Goal: Information Seeking & Learning: Learn about a topic

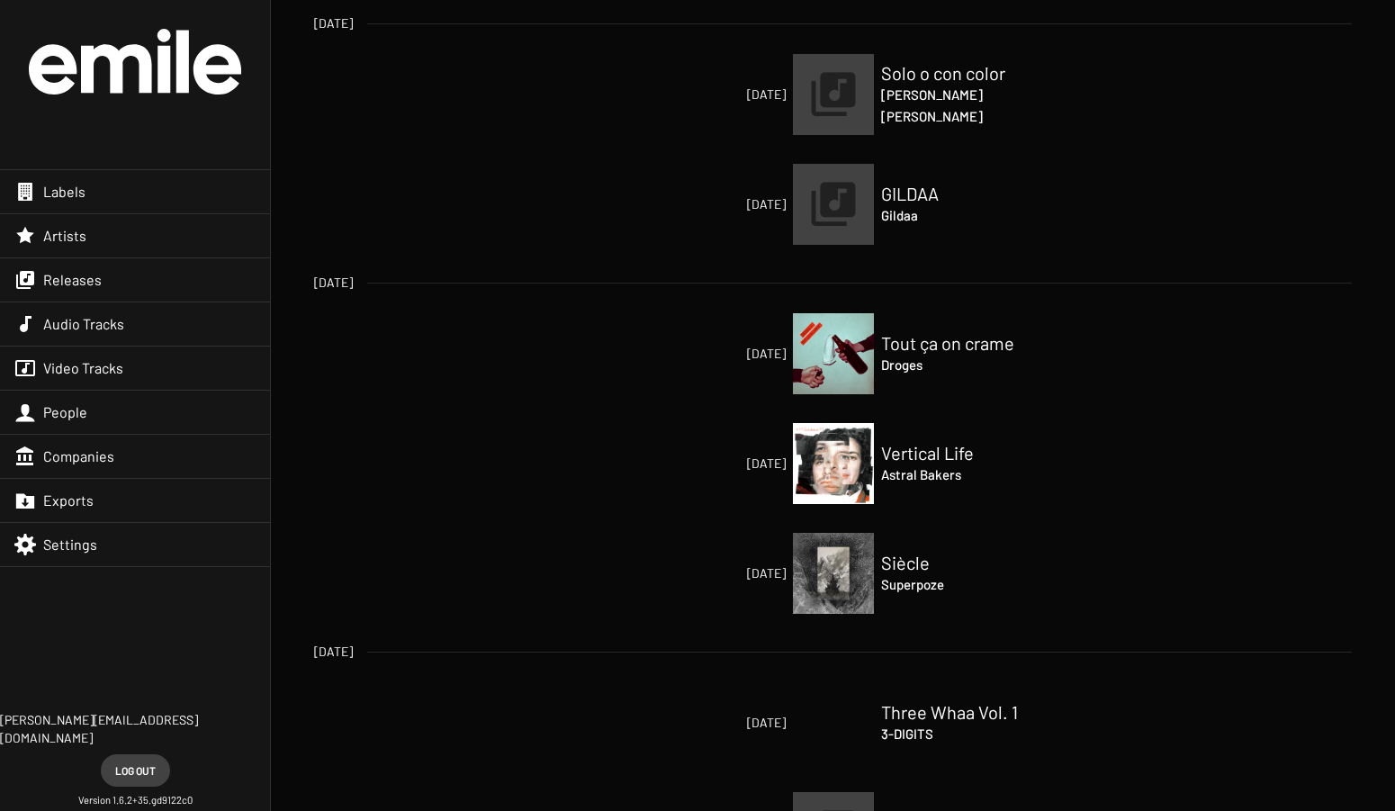
click at [94, 194] on div "Labels" at bounding box center [135, 191] width 270 height 43
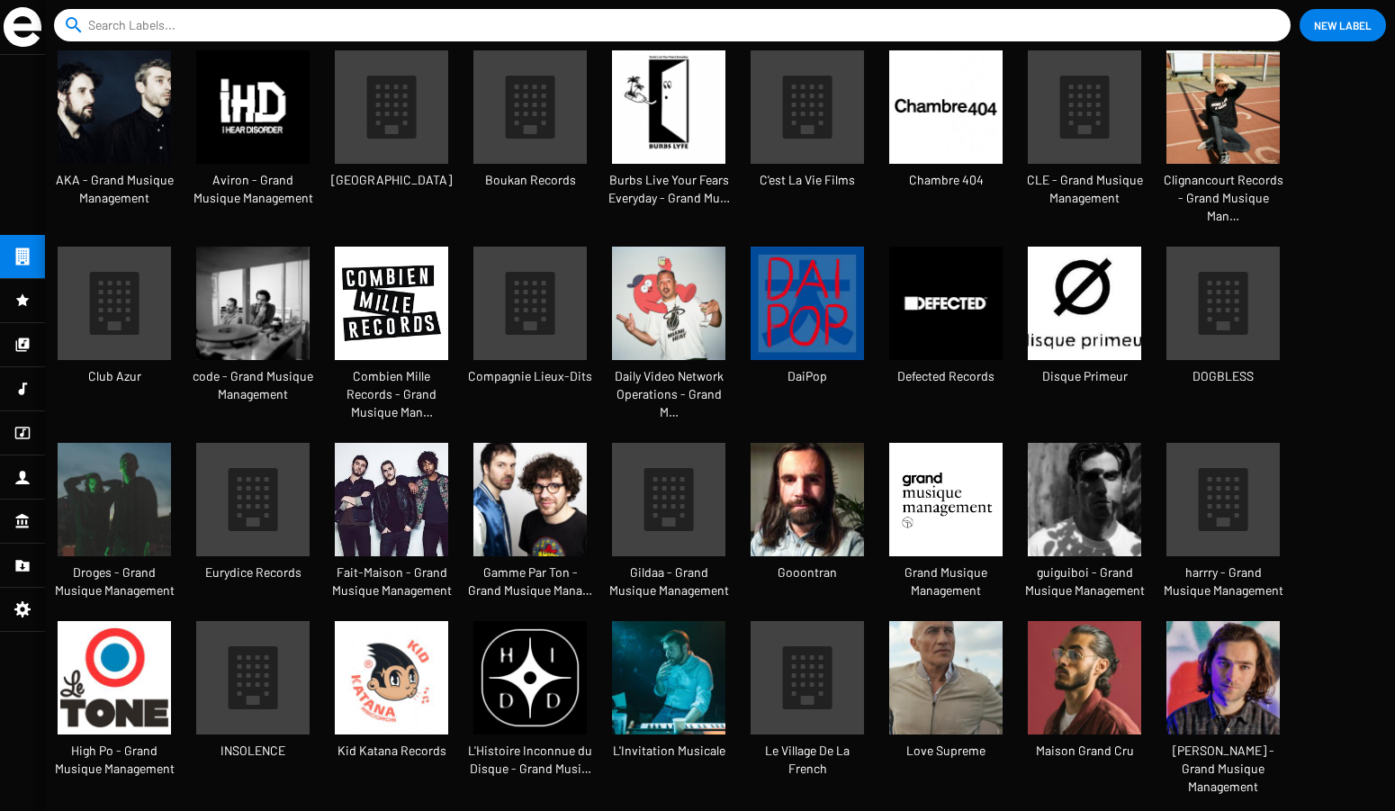
click at [391, 268] on img at bounding box center [391, 303] width 113 height 113
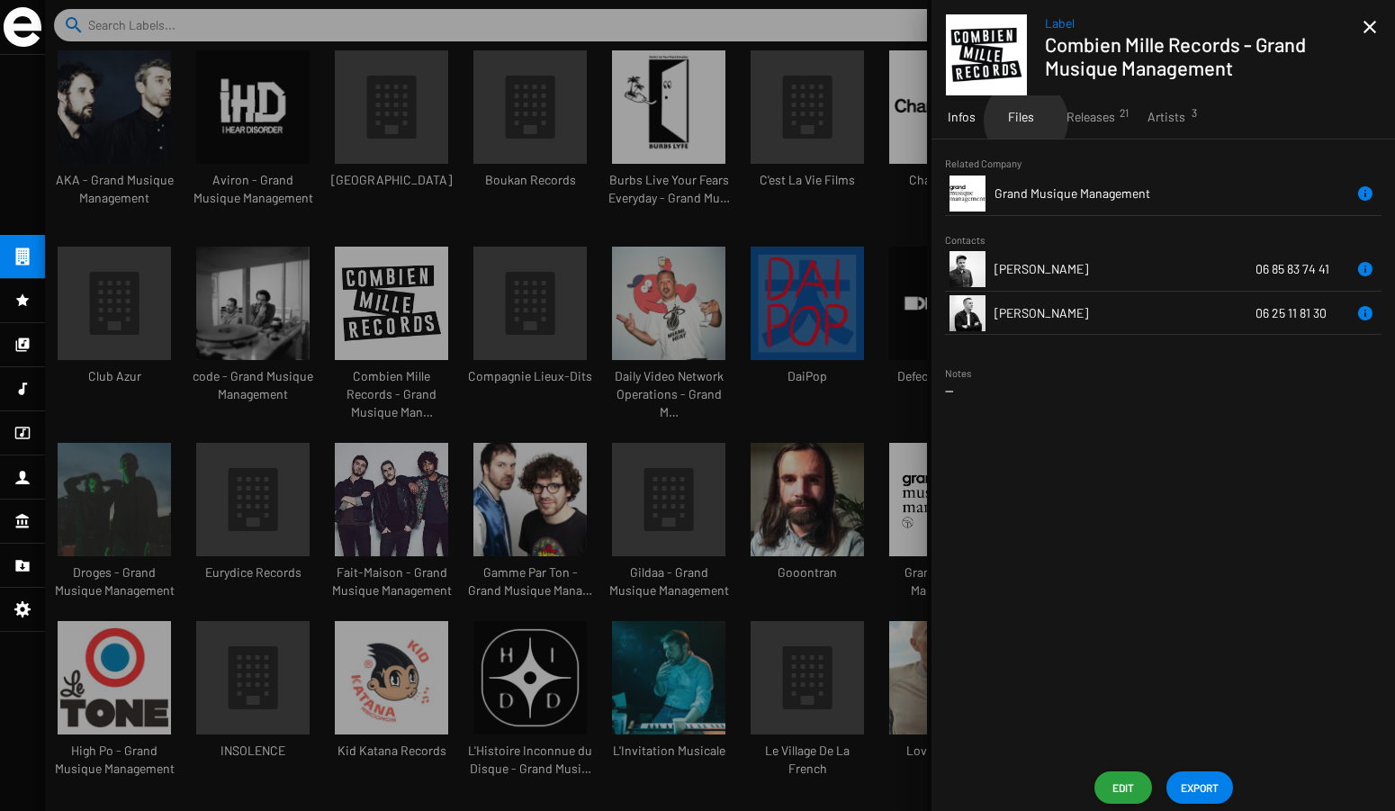
click at [1025, 121] on span "Files" at bounding box center [1021, 117] width 26 height 18
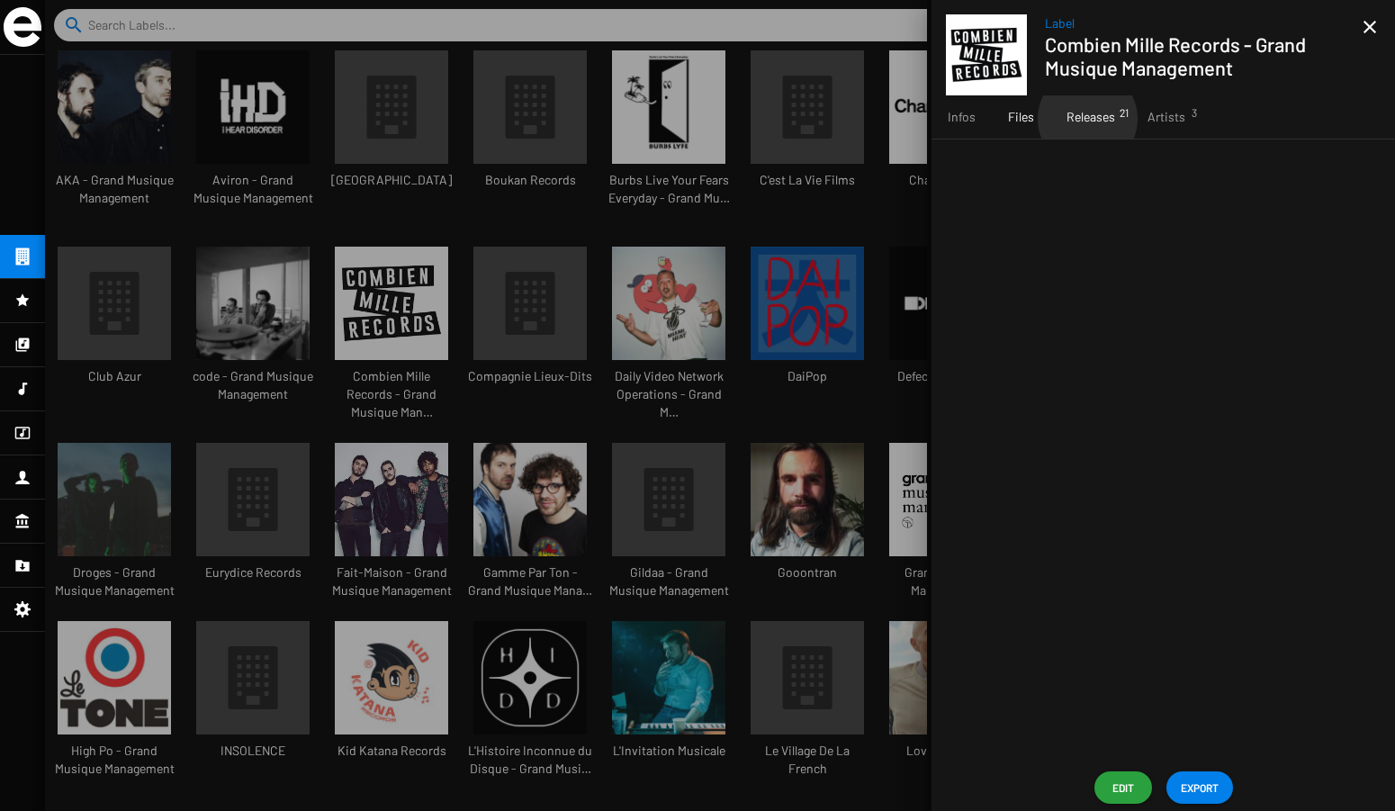
click at [1086, 119] on span "Releases 21" at bounding box center [1090, 117] width 49 height 18
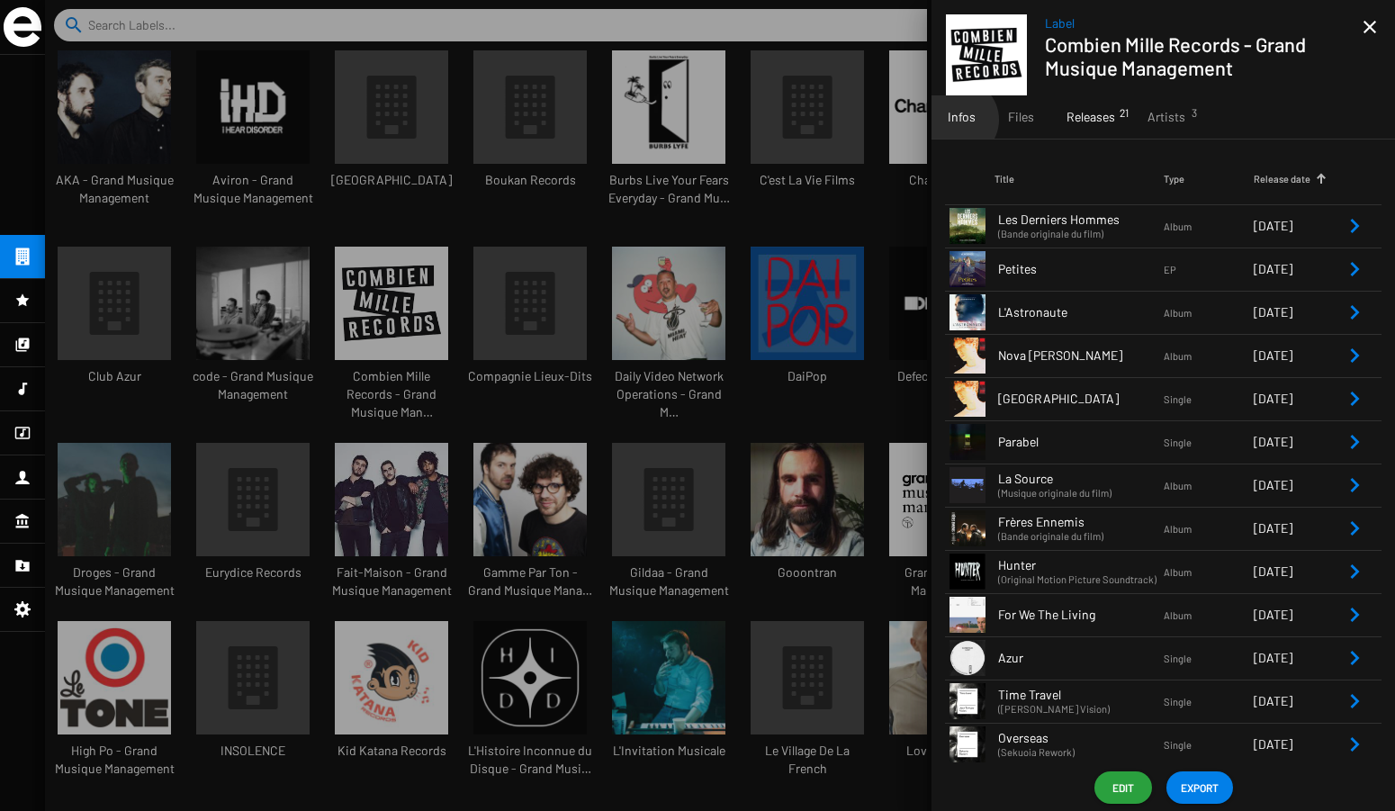
click at [957, 120] on span "Infos" at bounding box center [961, 117] width 28 height 18
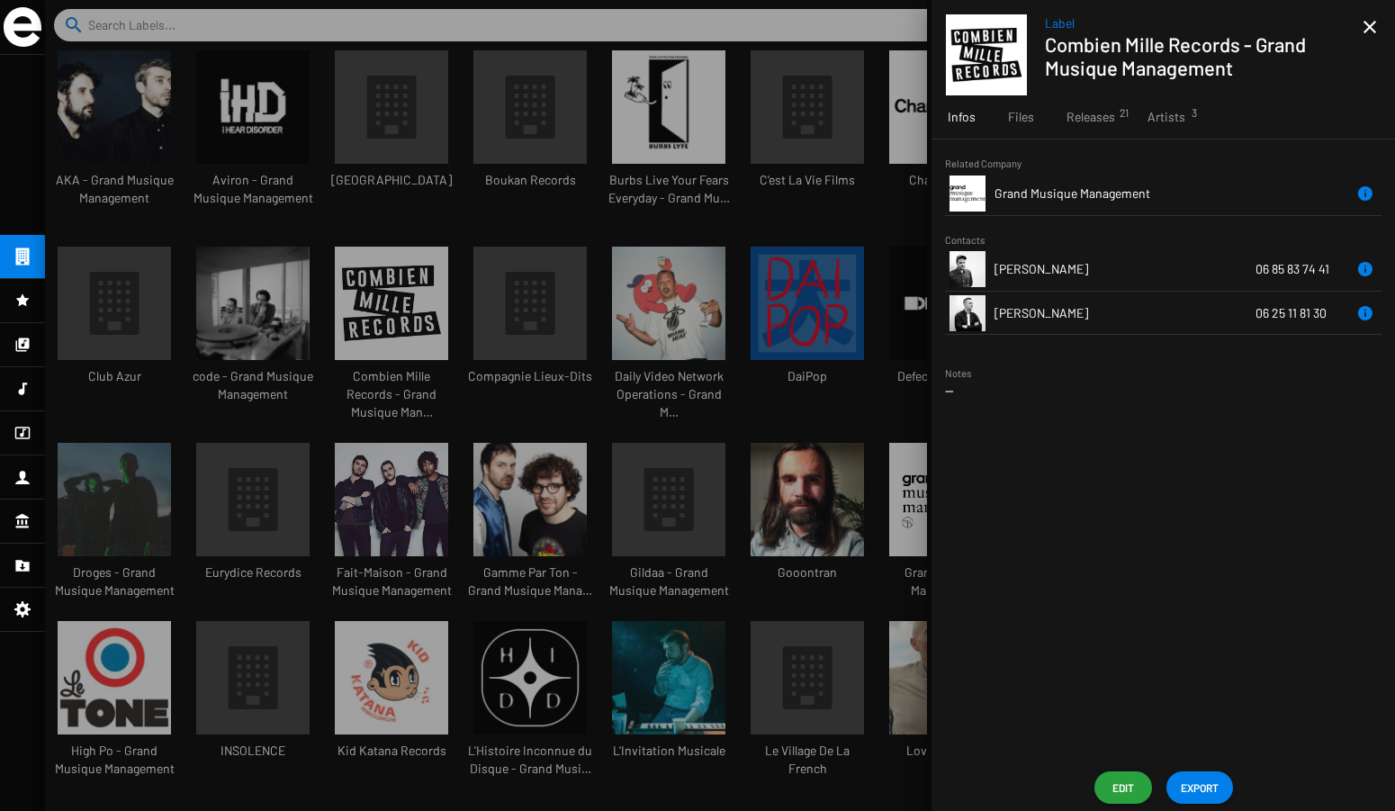
click at [601, 175] on div at bounding box center [720, 405] width 1350 height 811
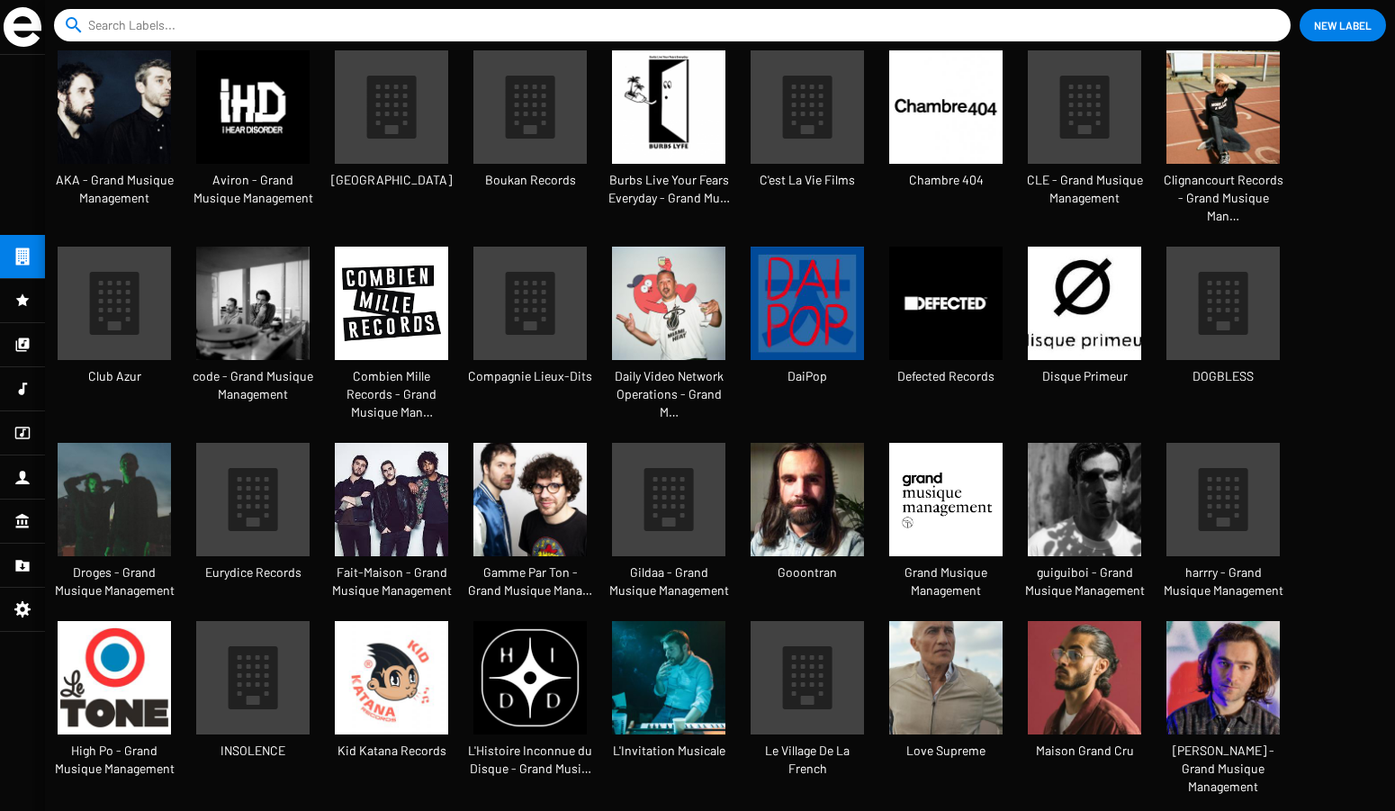
click at [22, 302] on icon at bounding box center [22, 299] width 13 height 13
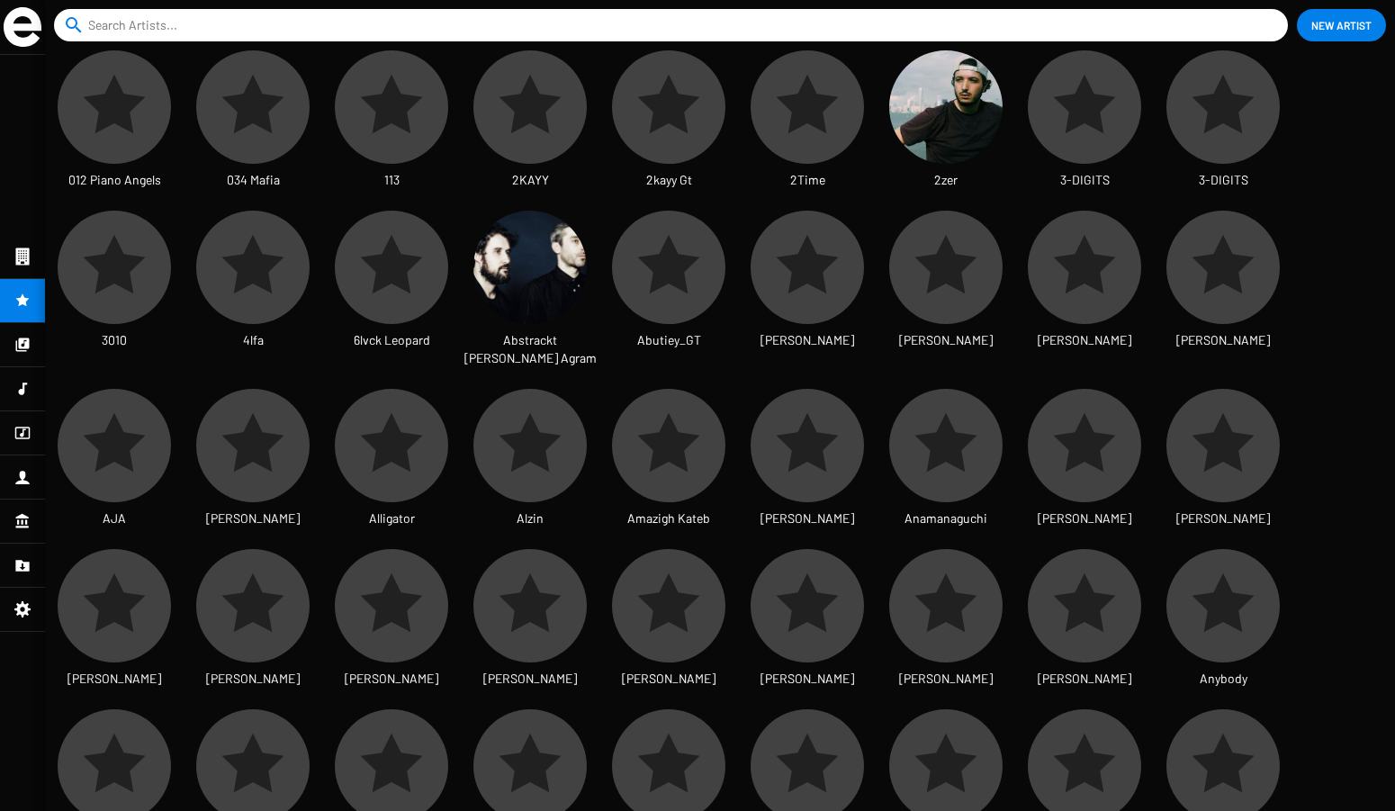
click at [27, 26] on img at bounding box center [23, 27] width 38 height 40
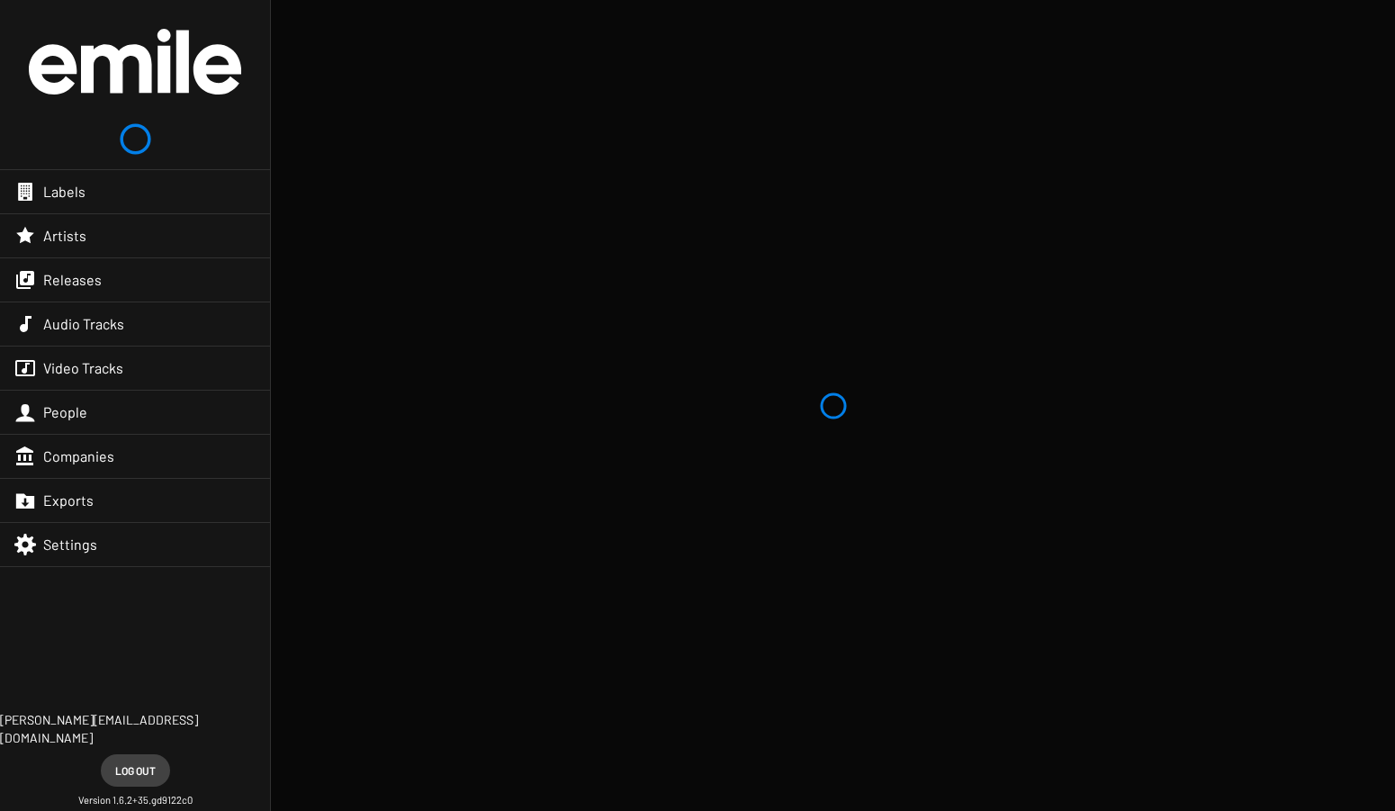
click at [67, 238] on span "Artists" at bounding box center [64, 236] width 43 height 18
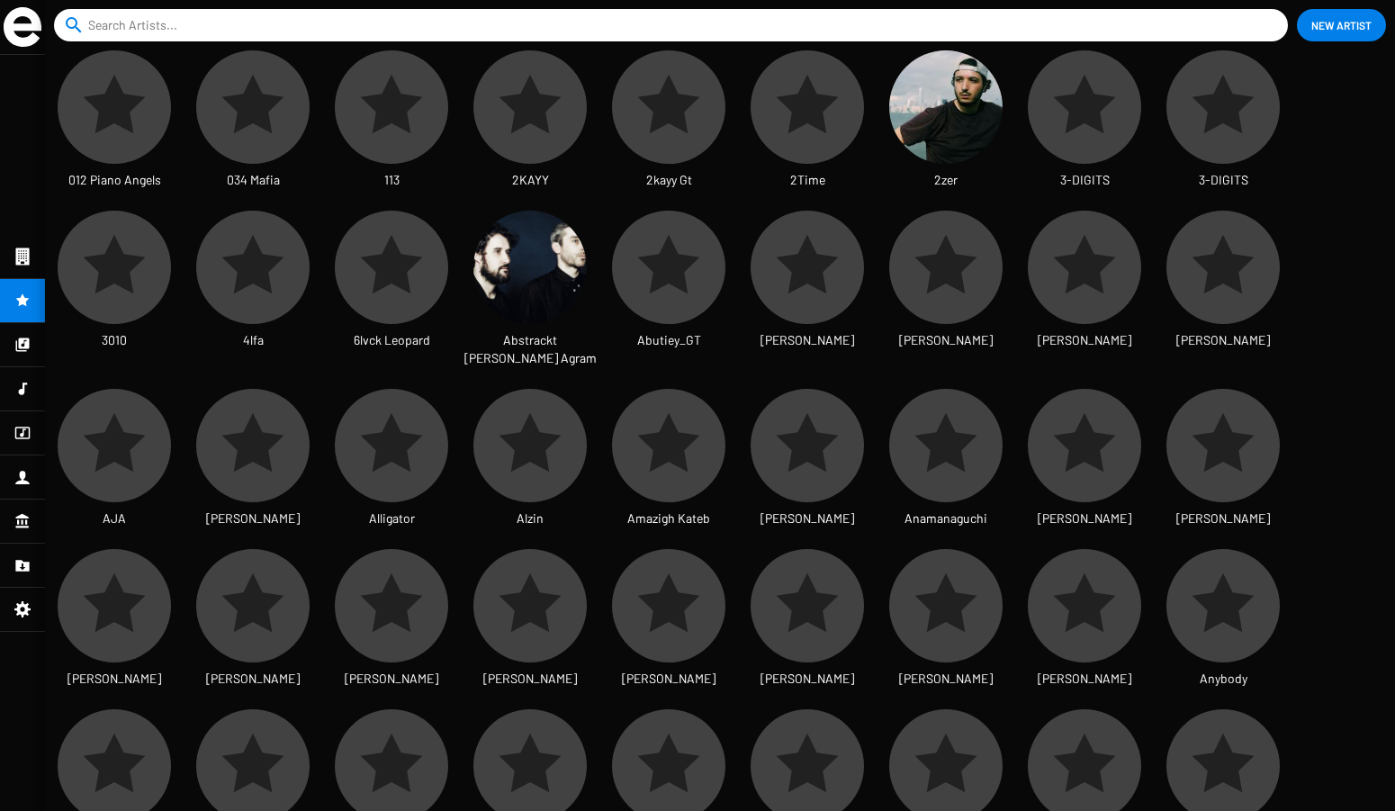
click at [19, 343] on icon at bounding box center [22, 343] width 13 height 13
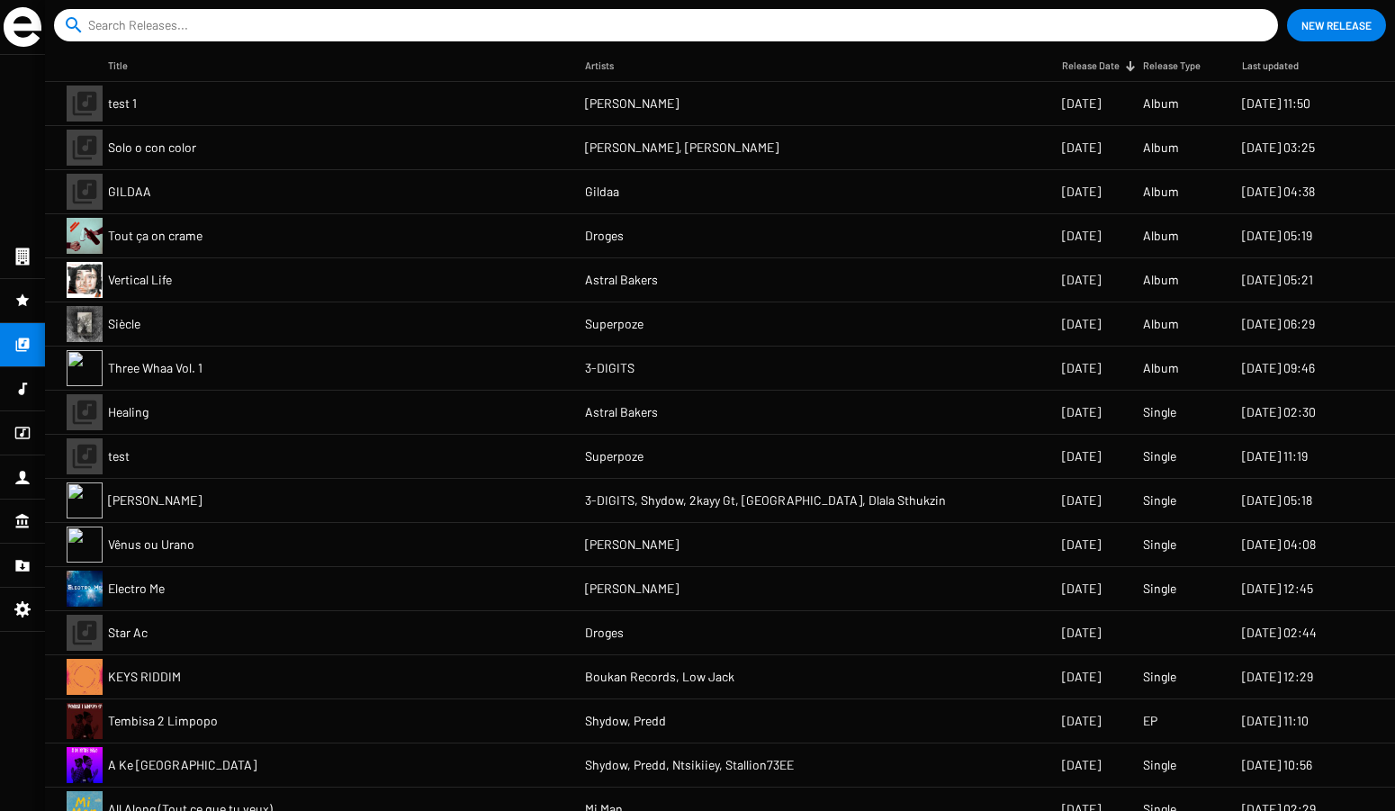
click at [25, 437] on icon at bounding box center [22, 433] width 15 height 13
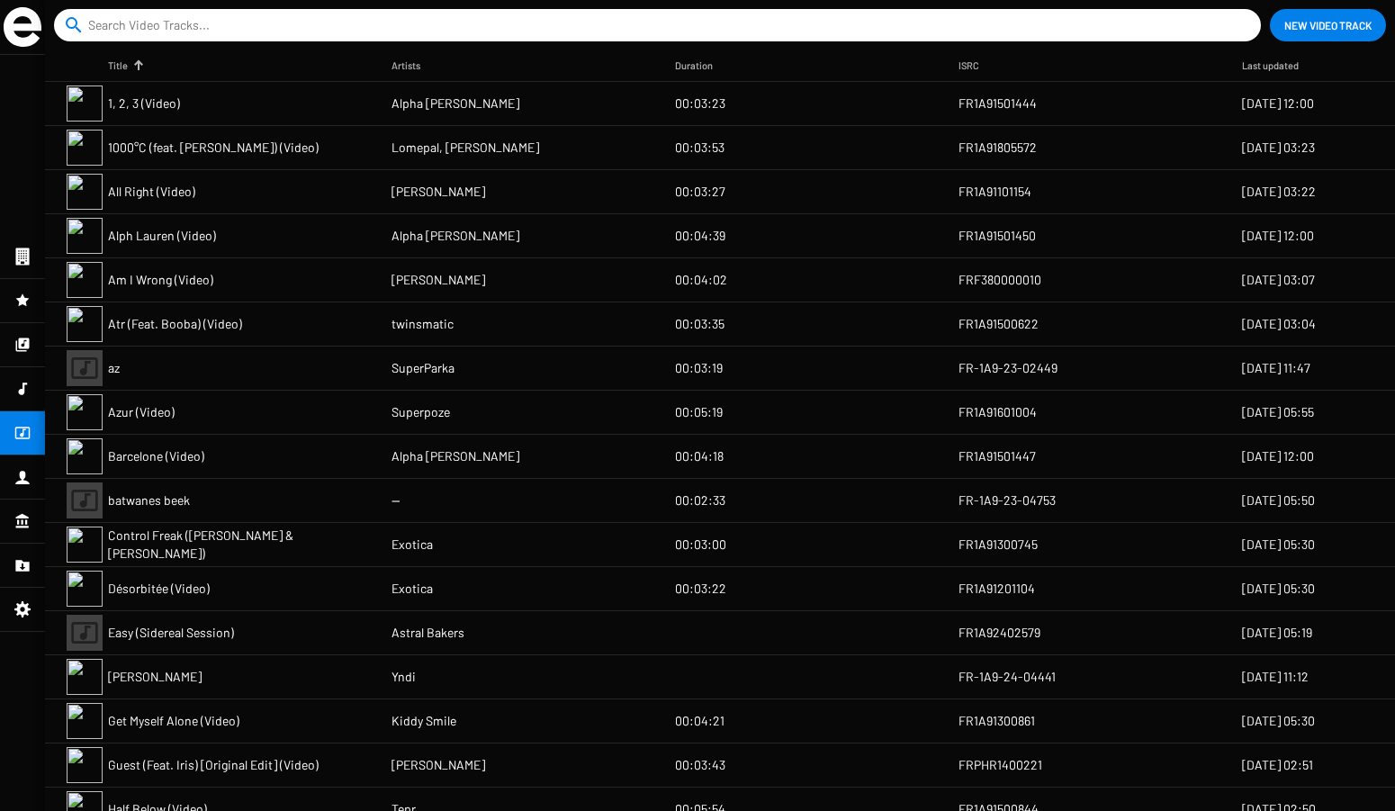
click at [20, 495] on div at bounding box center [22, 476] width 45 height 43
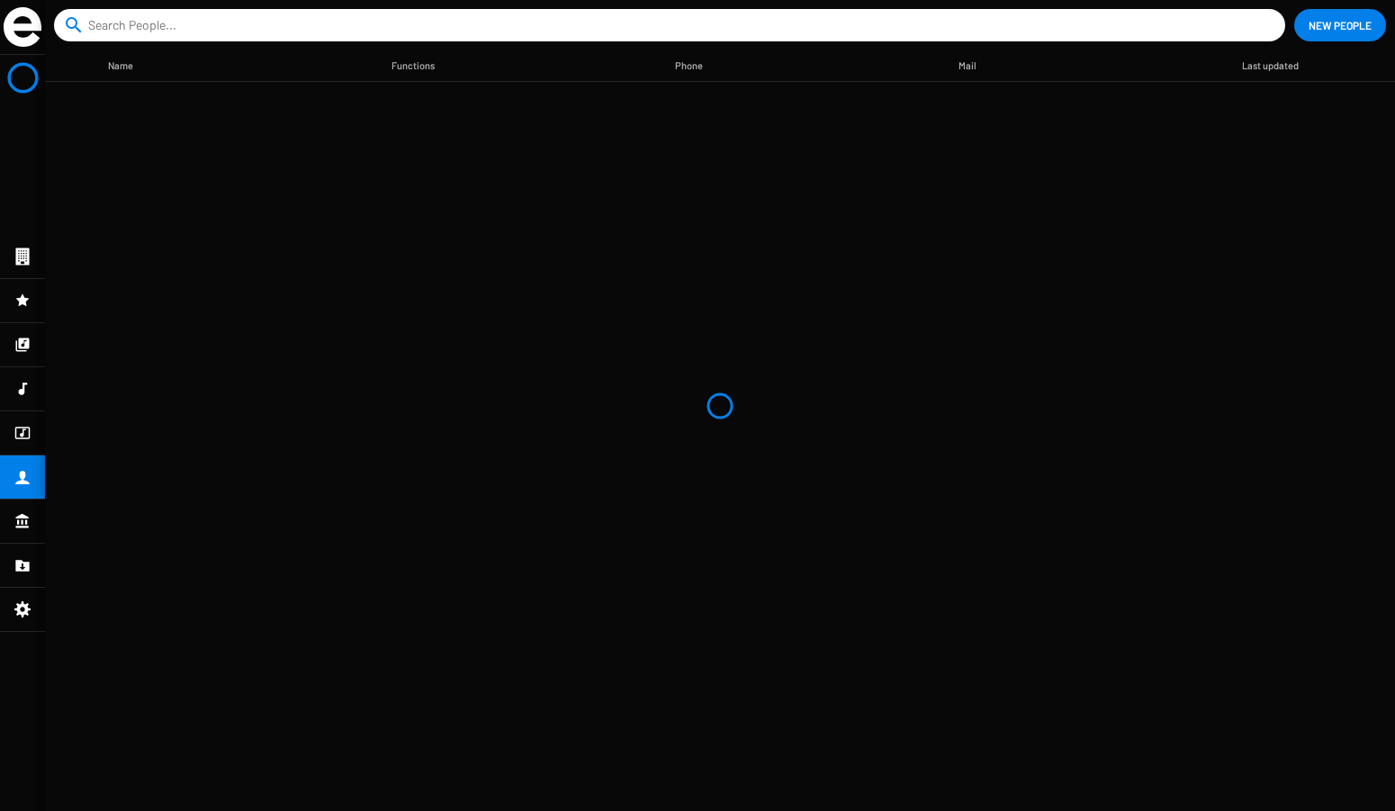
click at [22, 516] on icon at bounding box center [22, 520] width 13 height 14
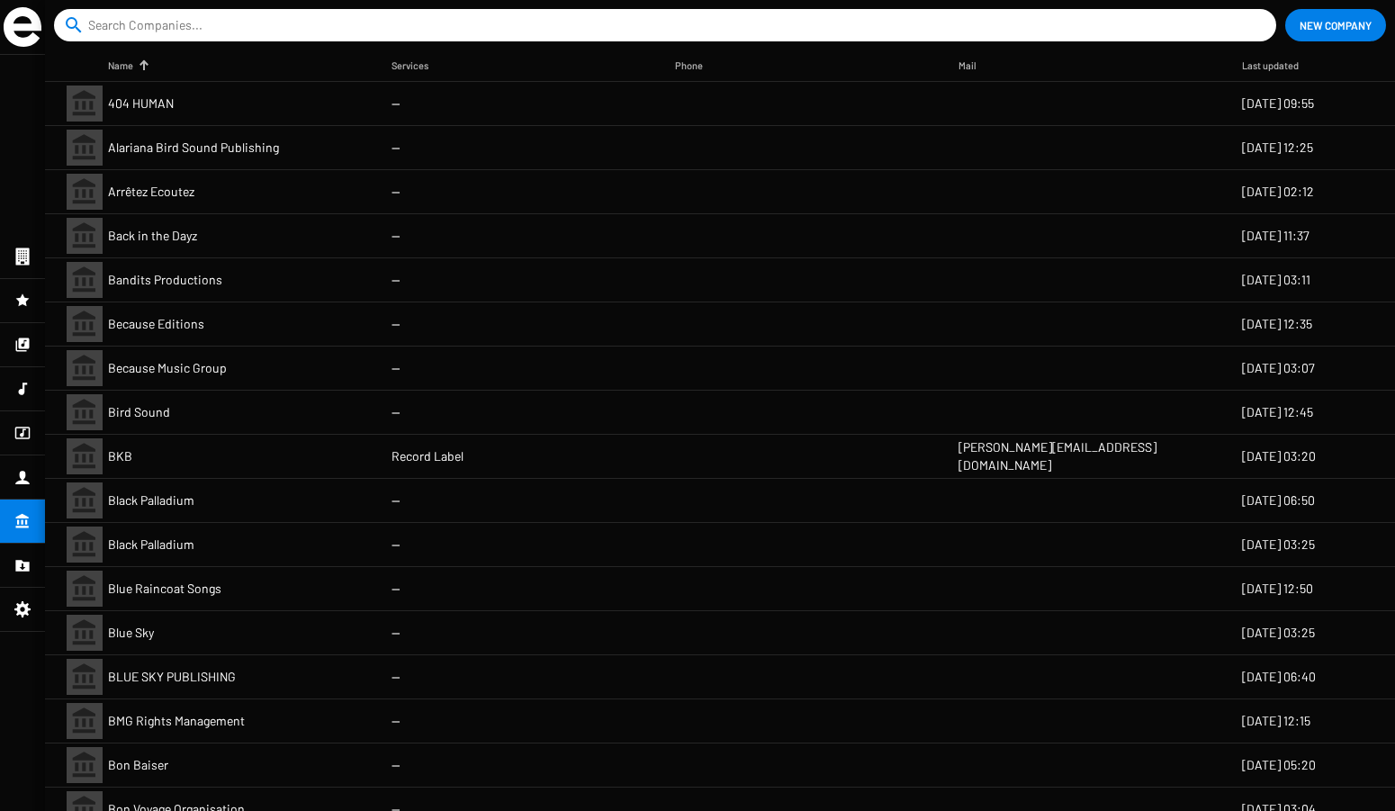
click at [24, 256] on icon at bounding box center [22, 255] width 13 height 17
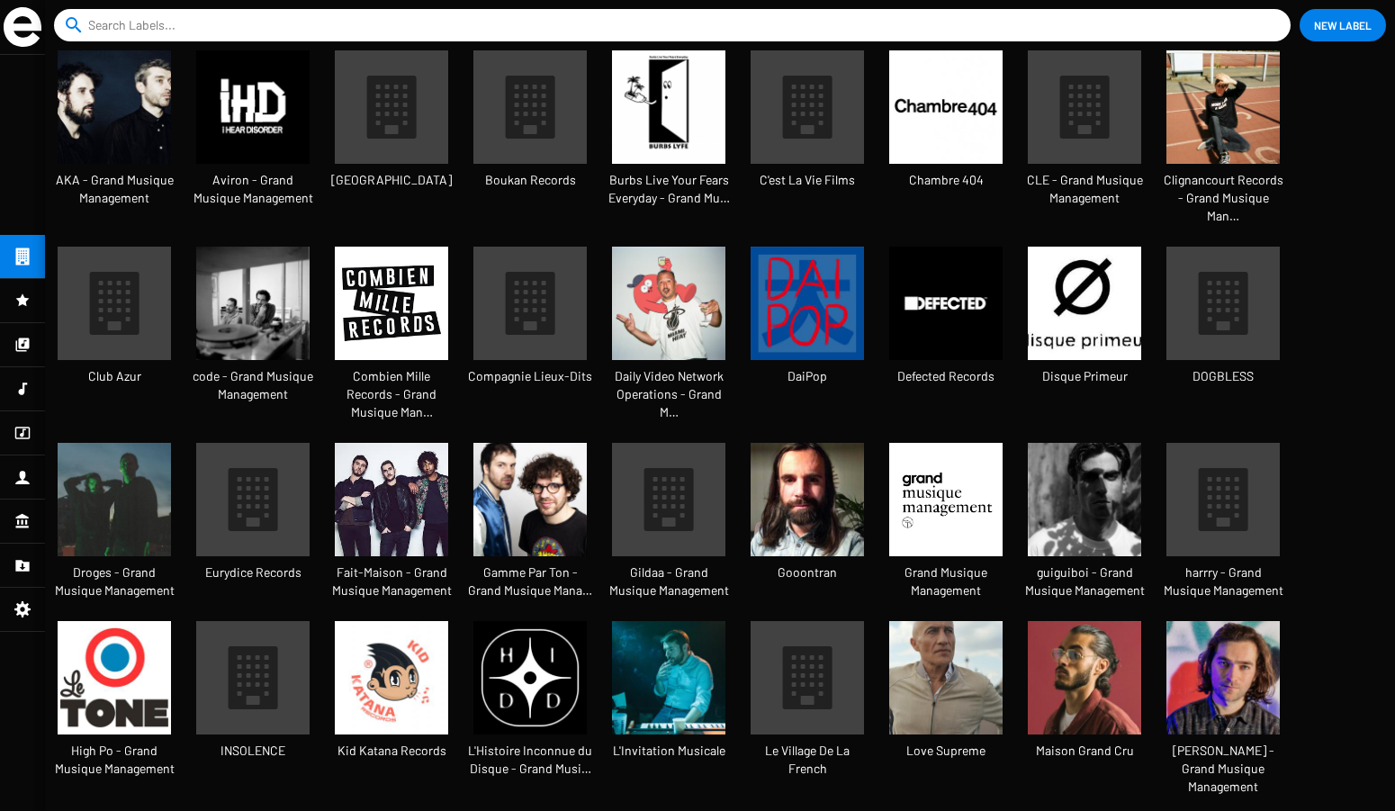
click at [23, 258] on mat-nav-list at bounding box center [22, 433] width 45 height 756
click at [23, 523] on icon at bounding box center [22, 521] width 16 height 22
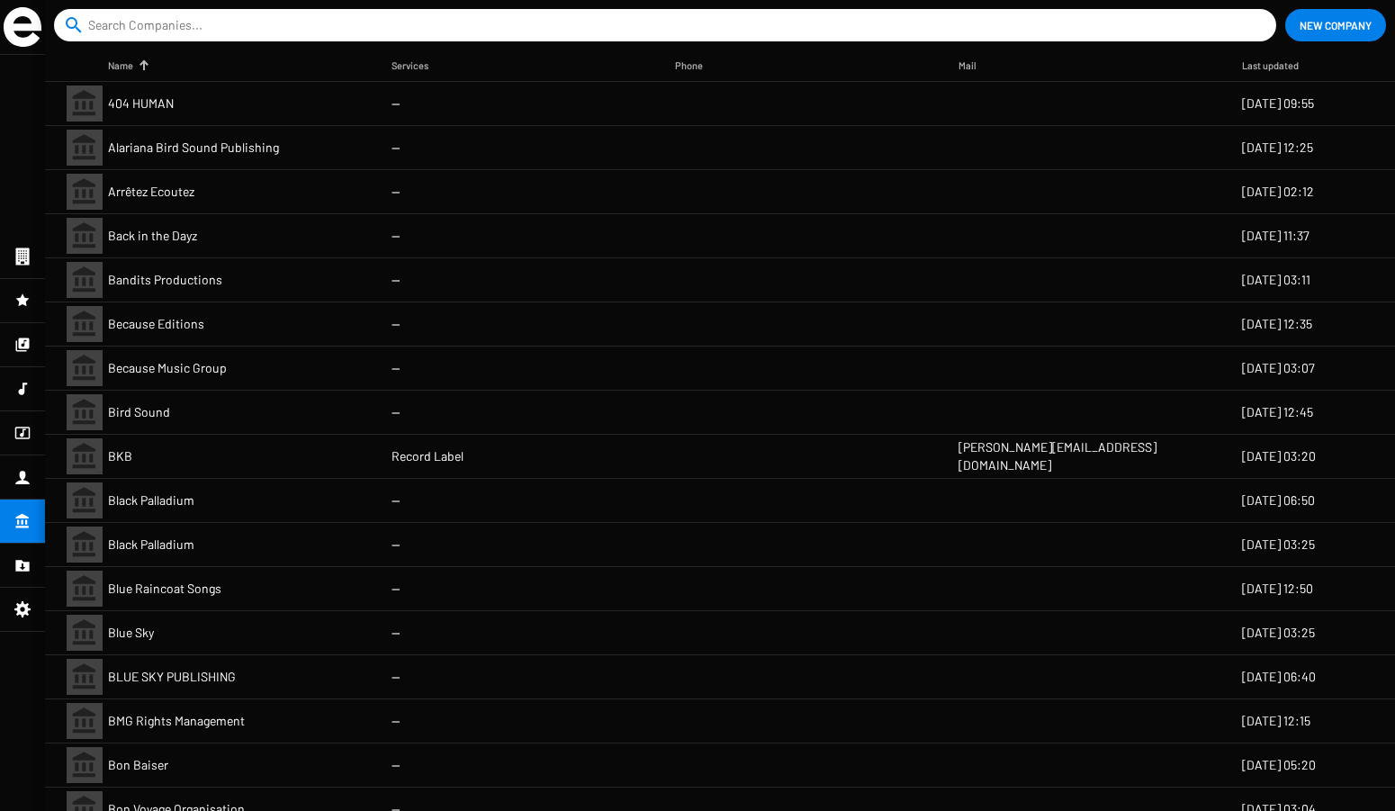
click at [23, 558] on icon at bounding box center [22, 565] width 16 height 22
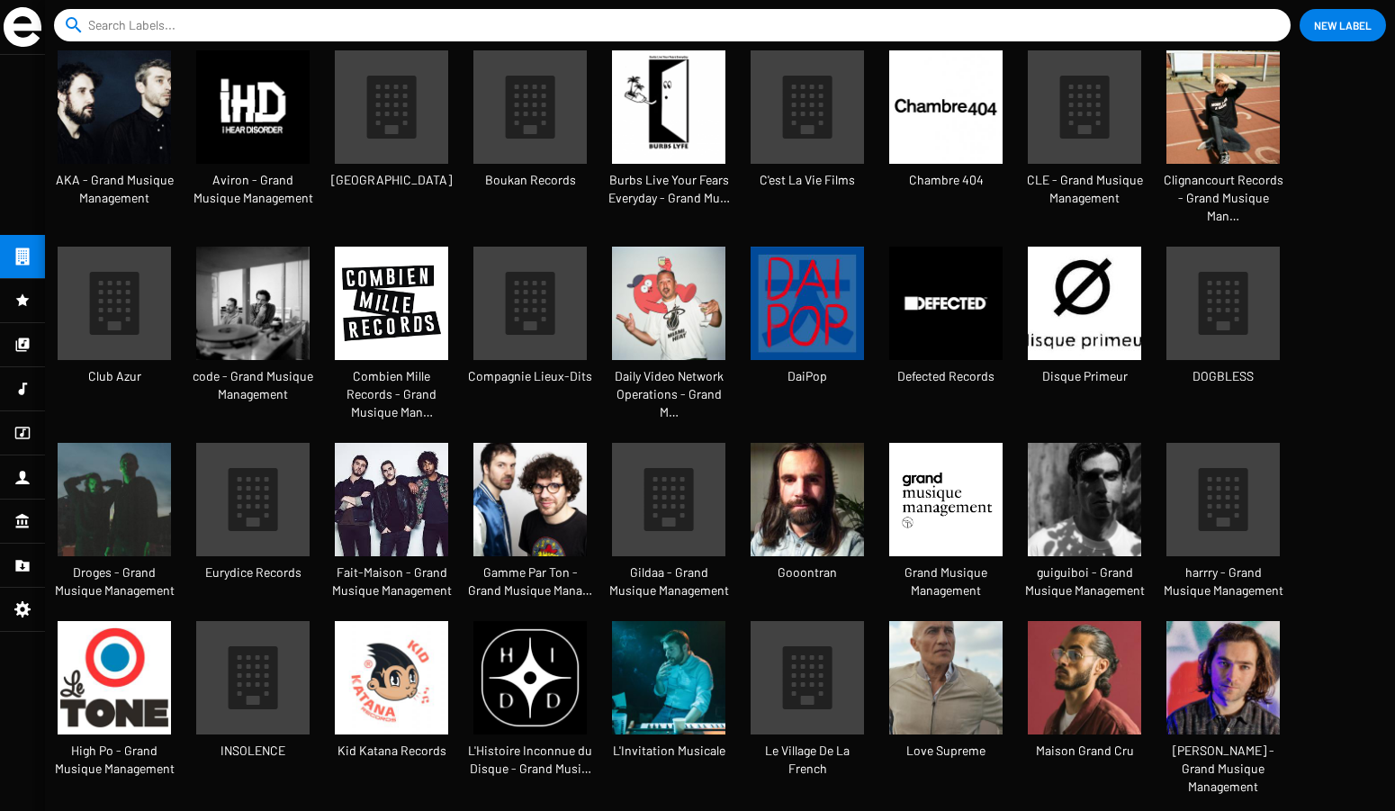
click at [803, 448] on img at bounding box center [806, 499] width 113 height 113
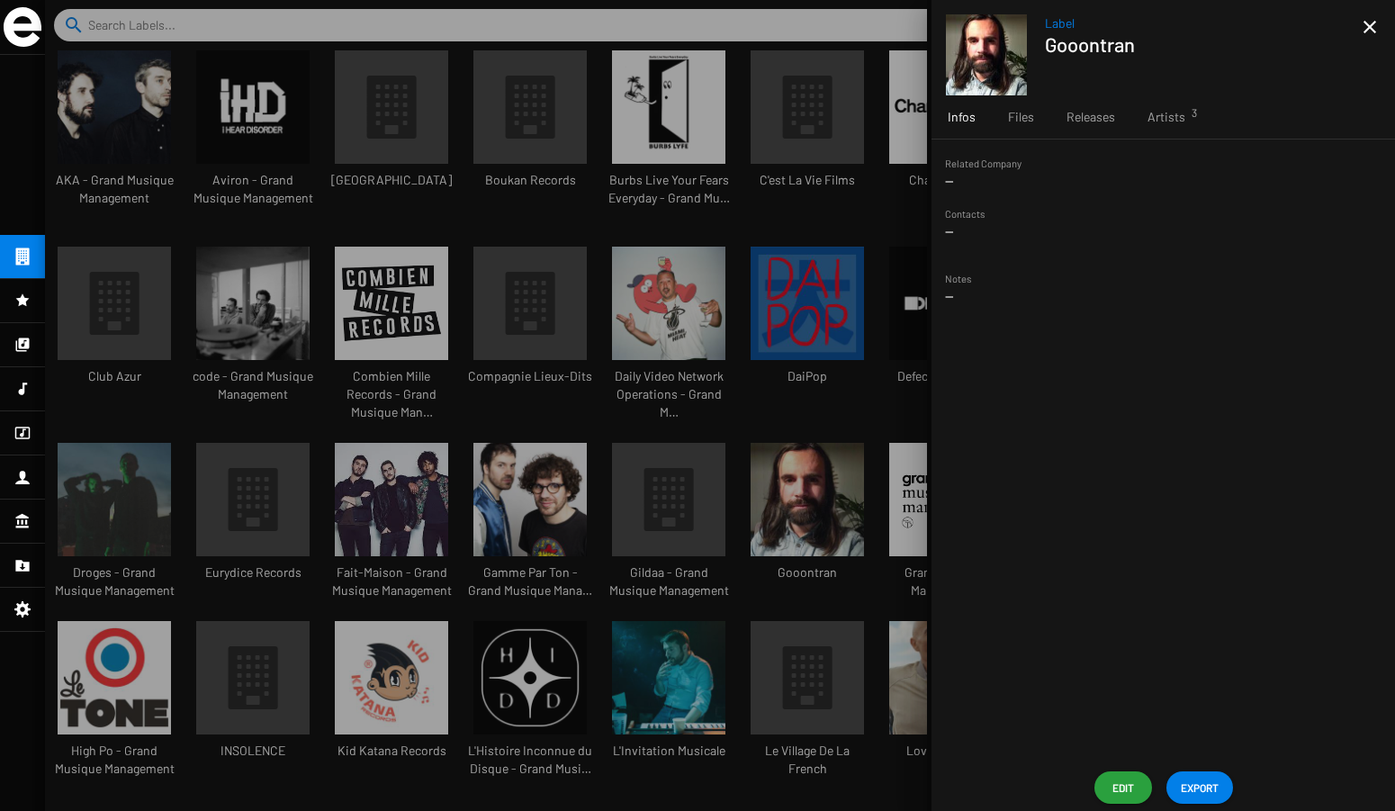
click at [189, 165] on div at bounding box center [720, 405] width 1350 height 811
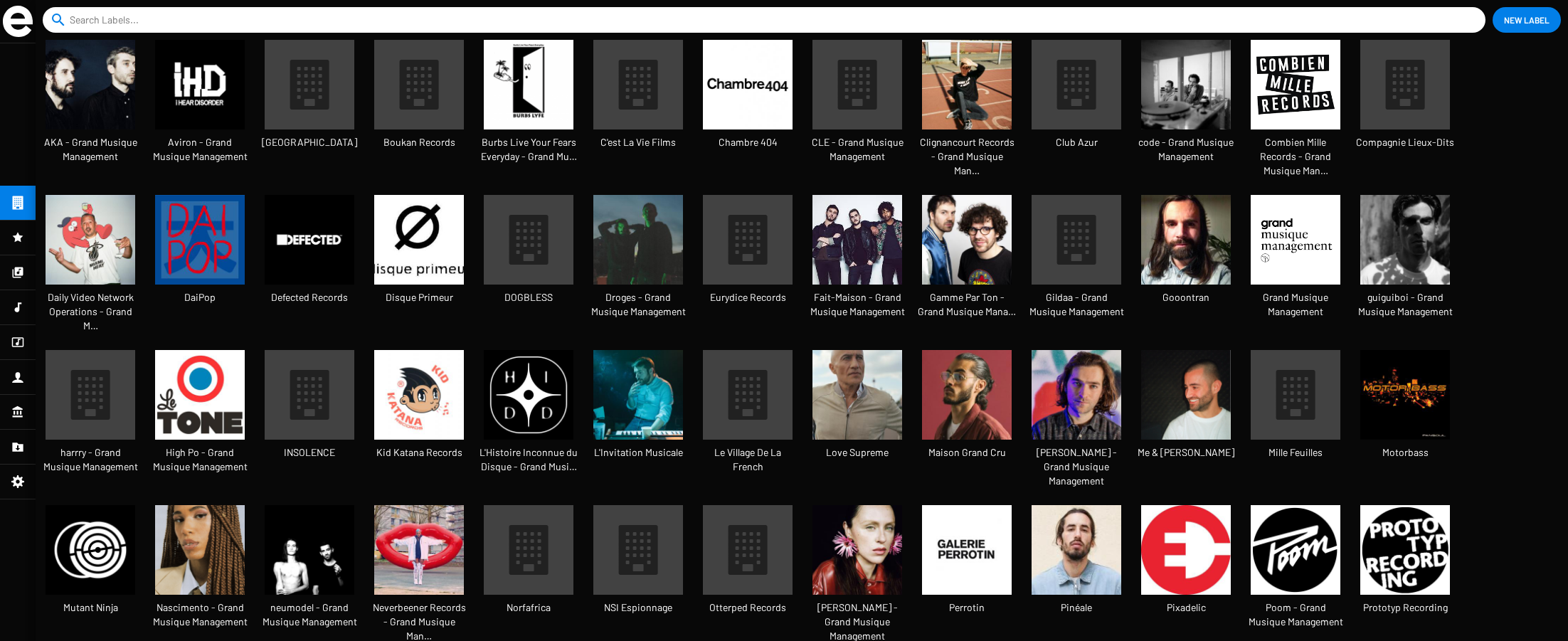
scroll to position [38, 119]
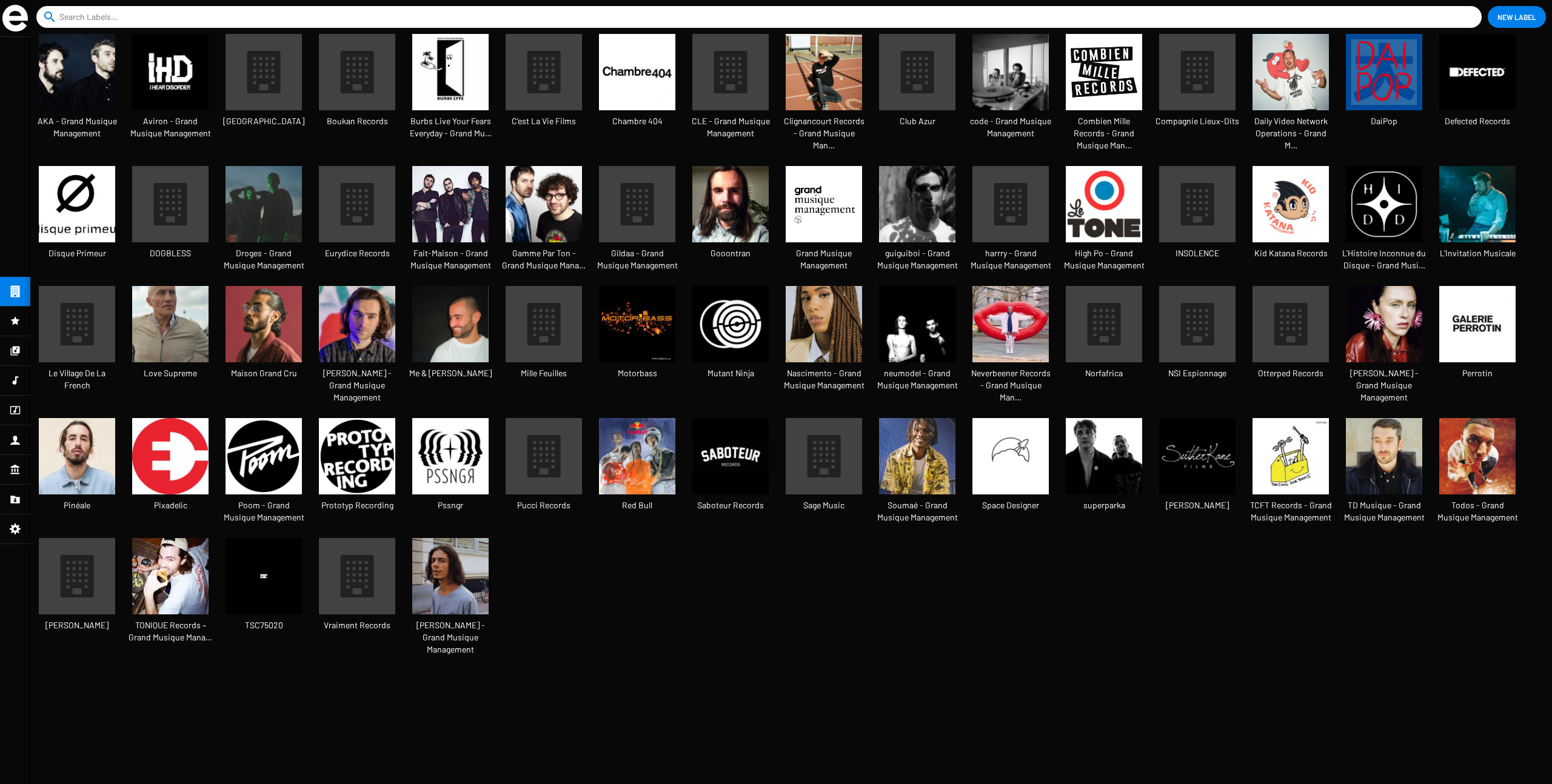
click at [20, 22] on img at bounding box center [15, 18] width 26 height 27
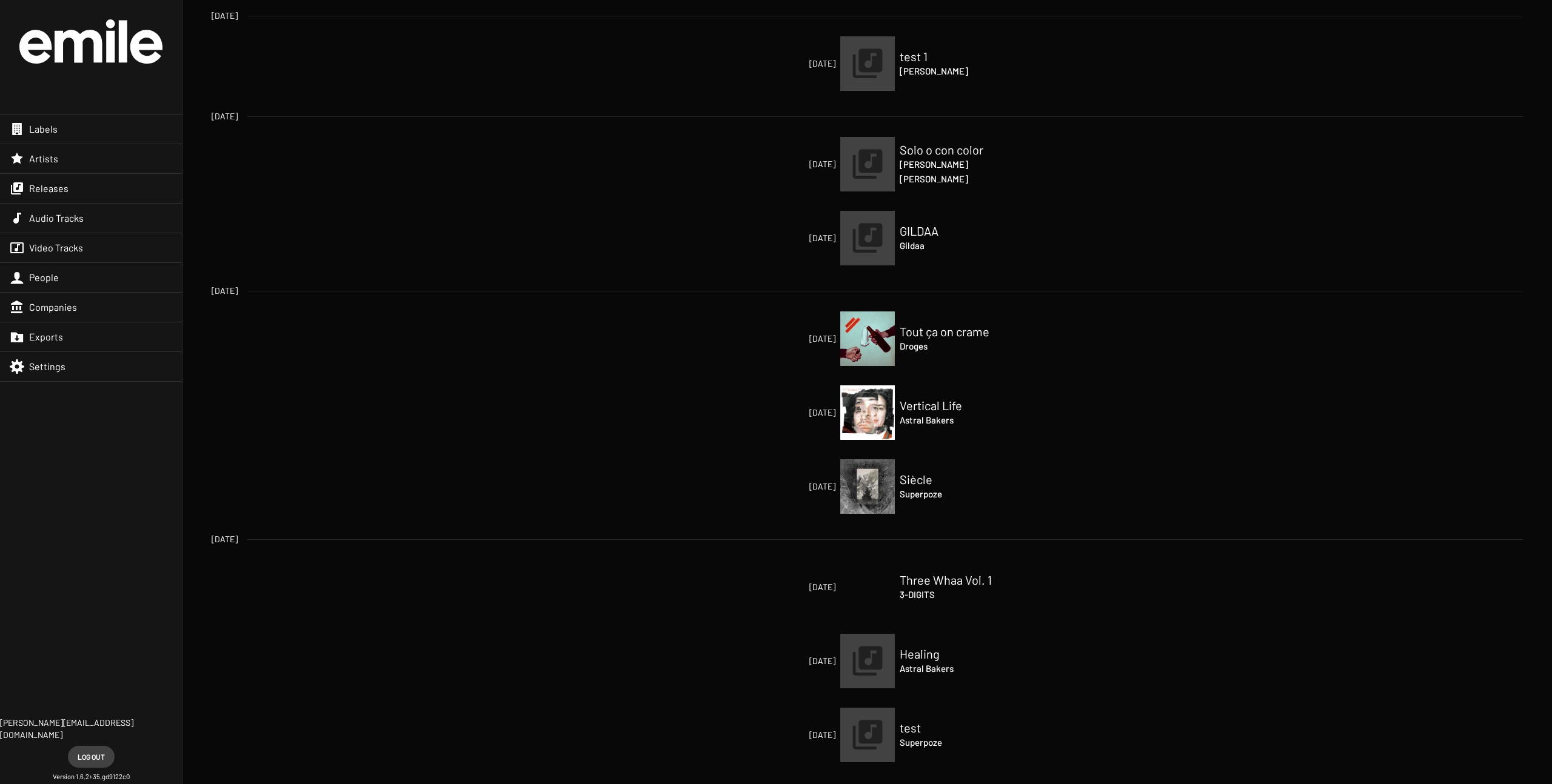
click at [74, 193] on div "Releases" at bounding box center [91, 188] width 182 height 29
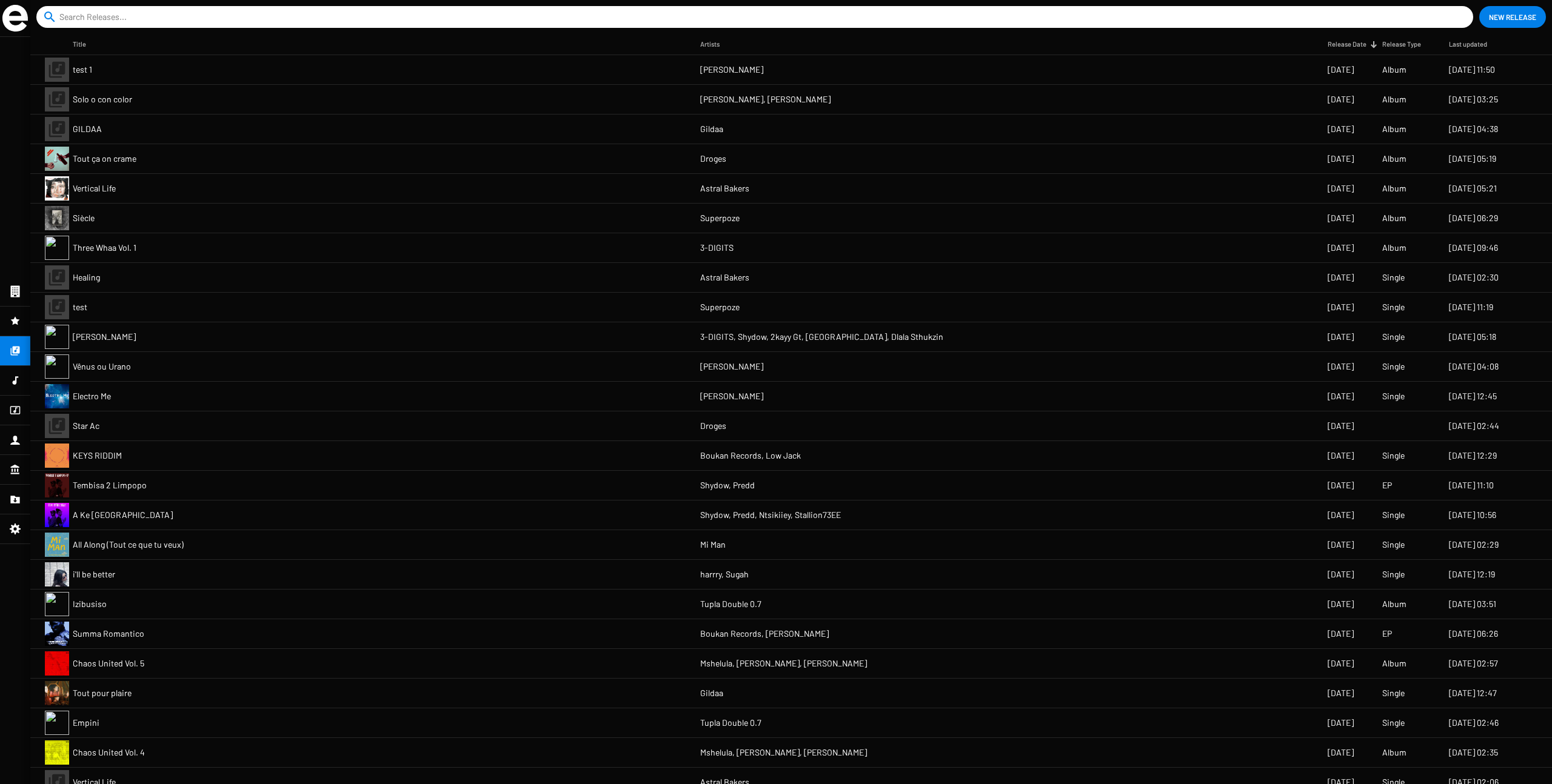
click at [12, 294] on icon at bounding box center [15, 292] width 11 height 15
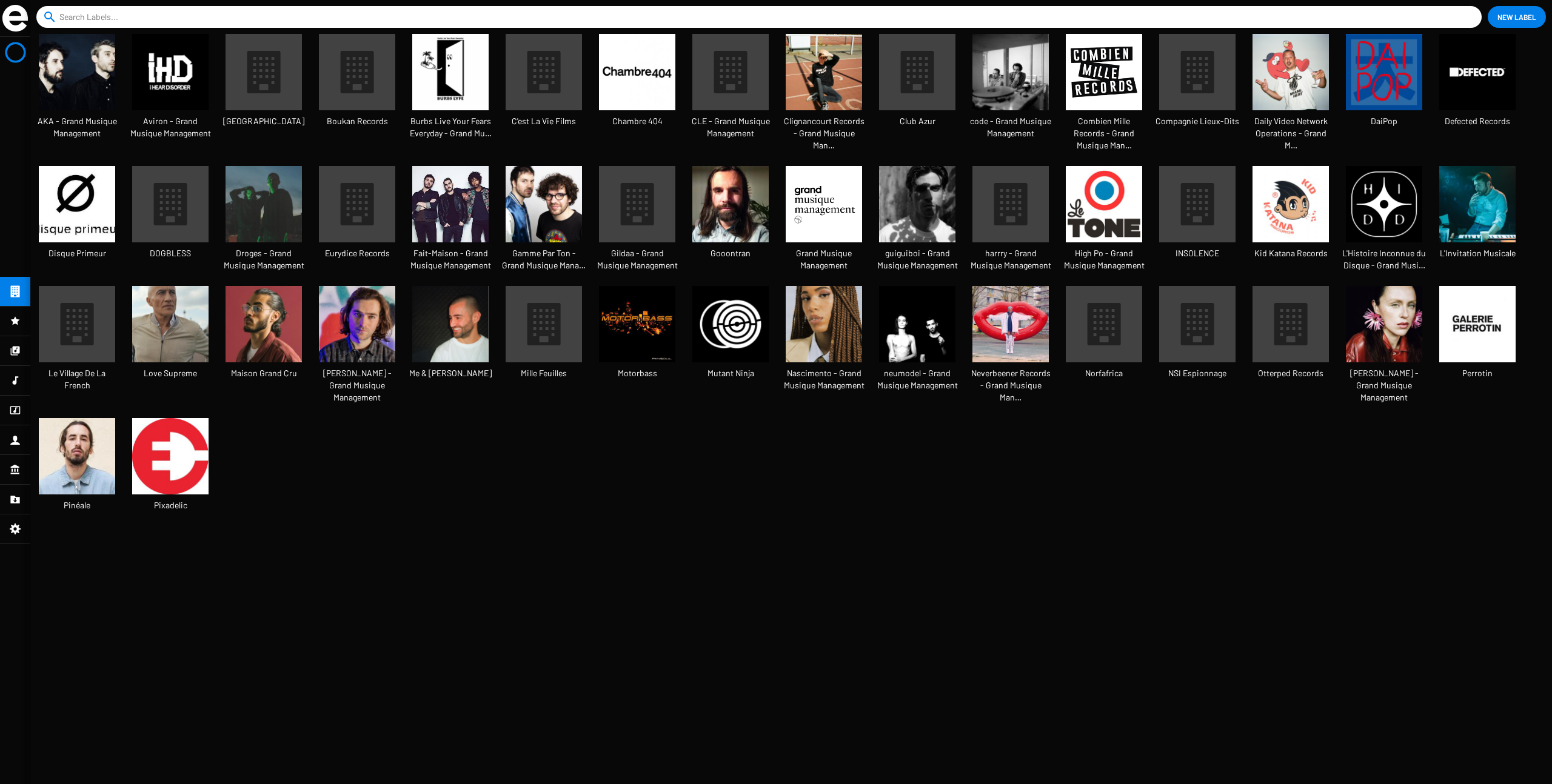
scroll to position [32, 101]
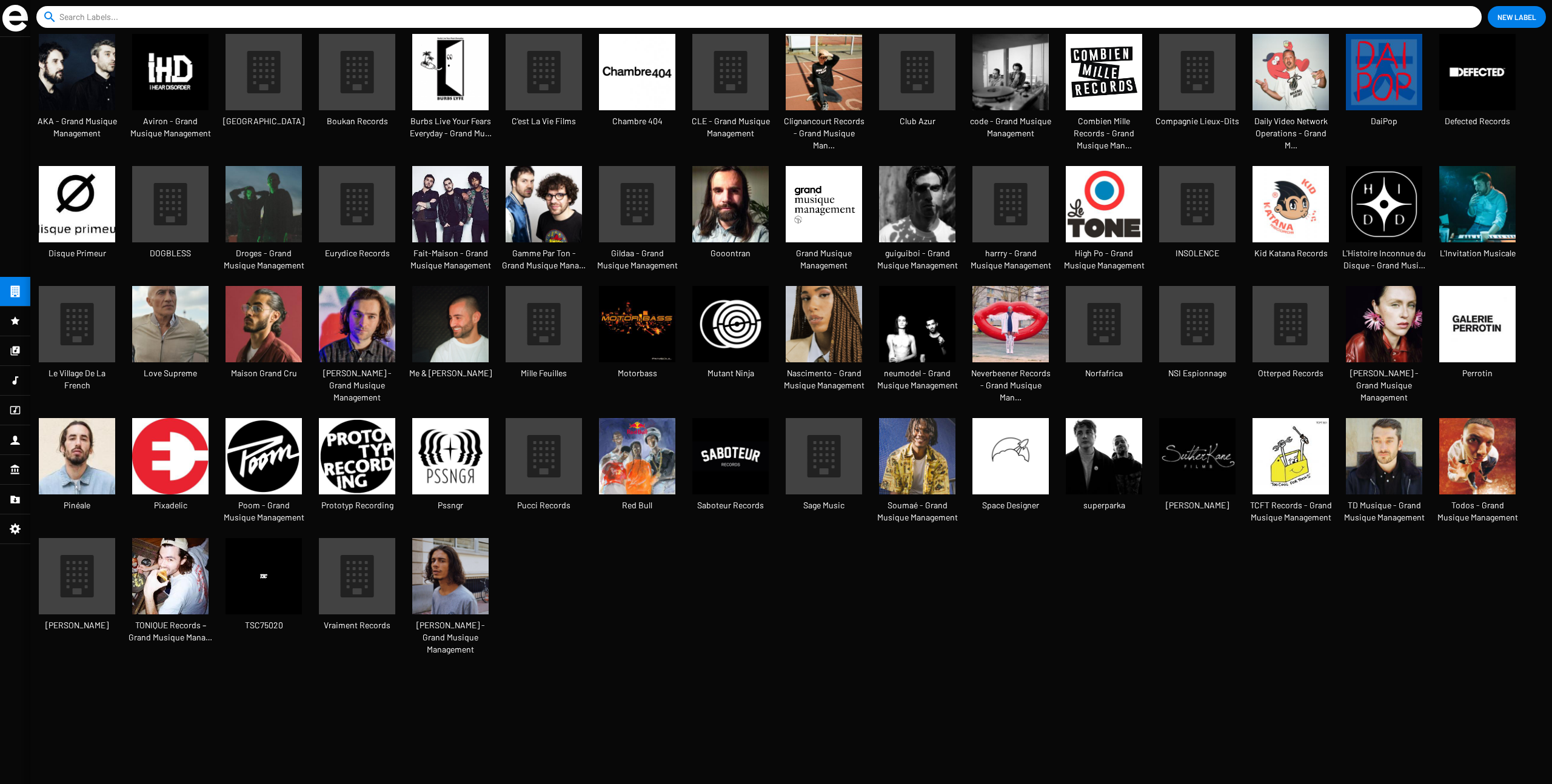
click at [9, 317] on icon at bounding box center [15, 321] width 11 height 15
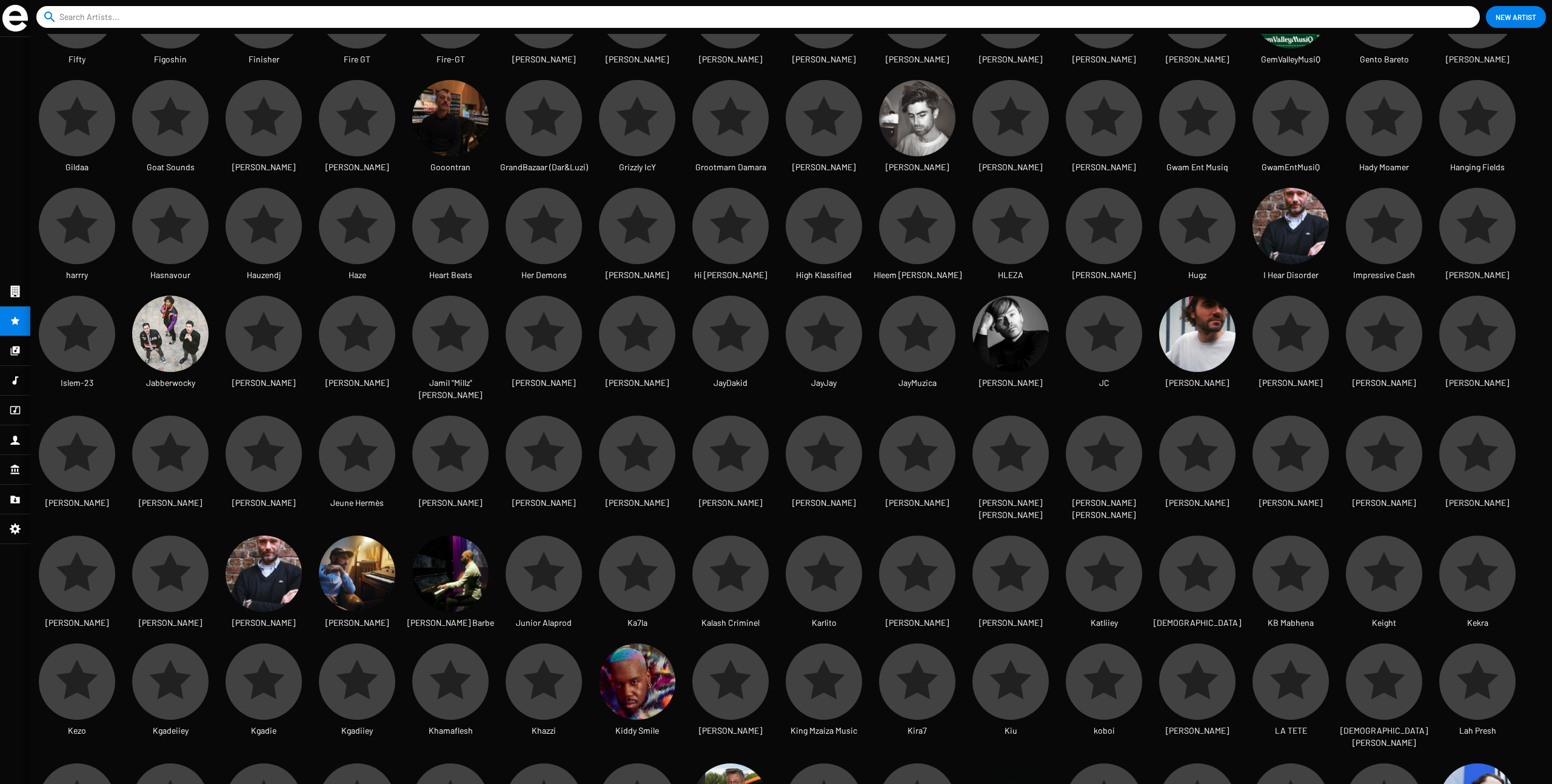
scroll to position [1187, 0]
click at [939, 298] on img at bounding box center [1010, 335] width 76 height 76
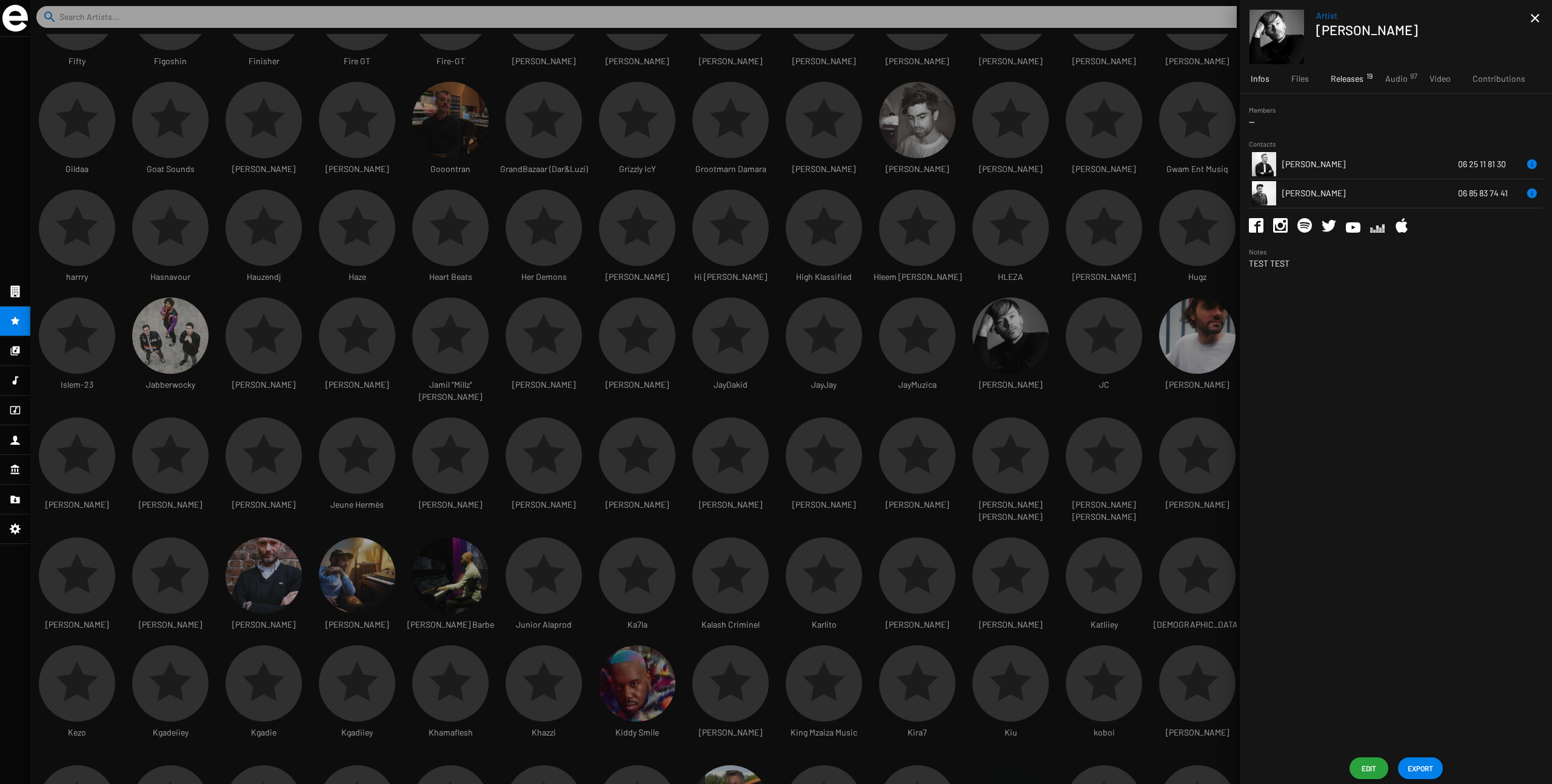
click at [939, 81] on span "Releases 19" at bounding box center [1347, 79] width 33 height 12
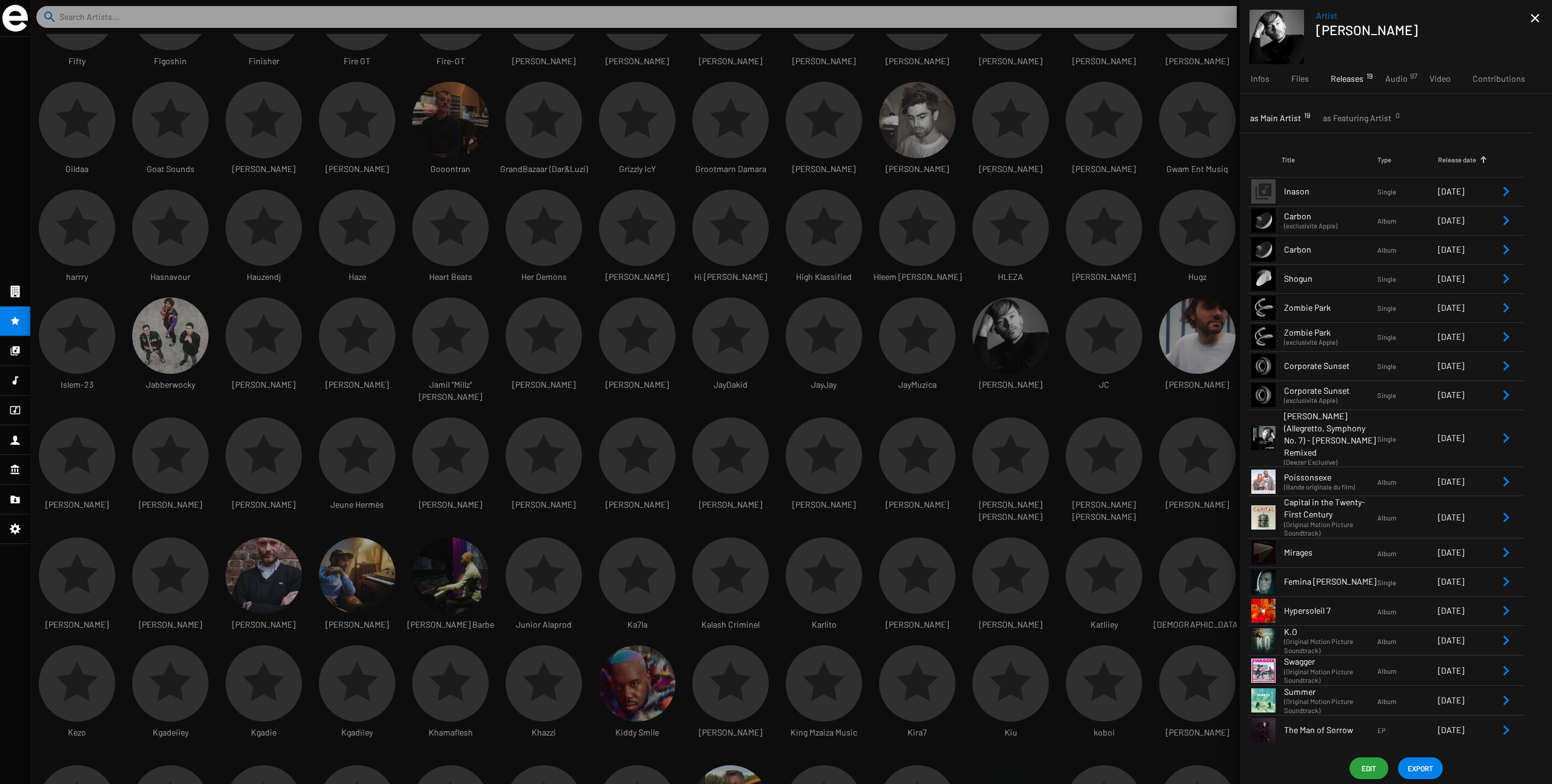
click at [939, 221] on small "(exclusivité Apple)" at bounding box center [1331, 226] width 94 height 11
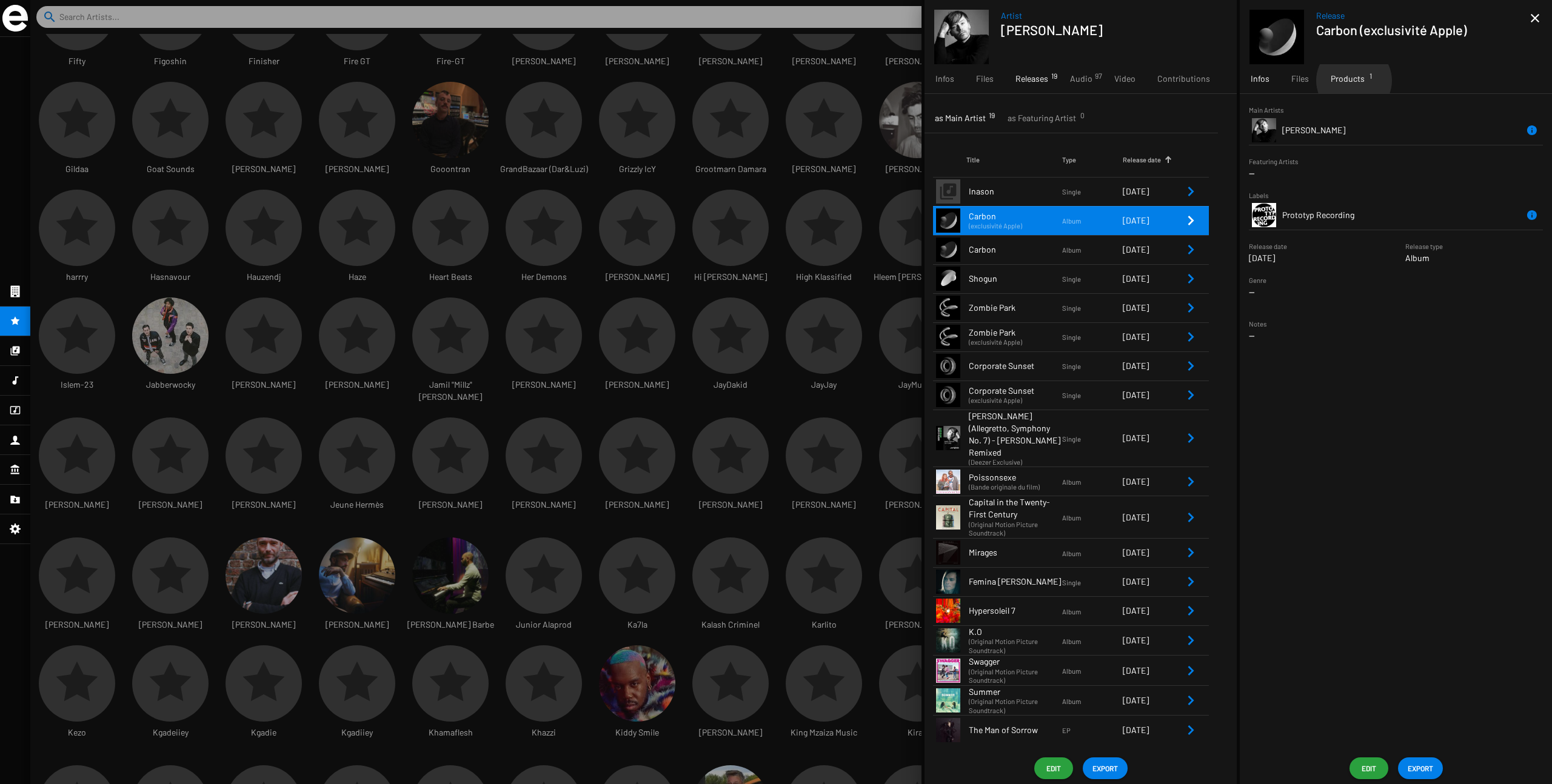
click at [939, 81] on span "Products 1" at bounding box center [1348, 79] width 34 height 12
click at [939, 156] on span "PROTOTYP021D" at bounding box center [1311, 152] width 58 height 10
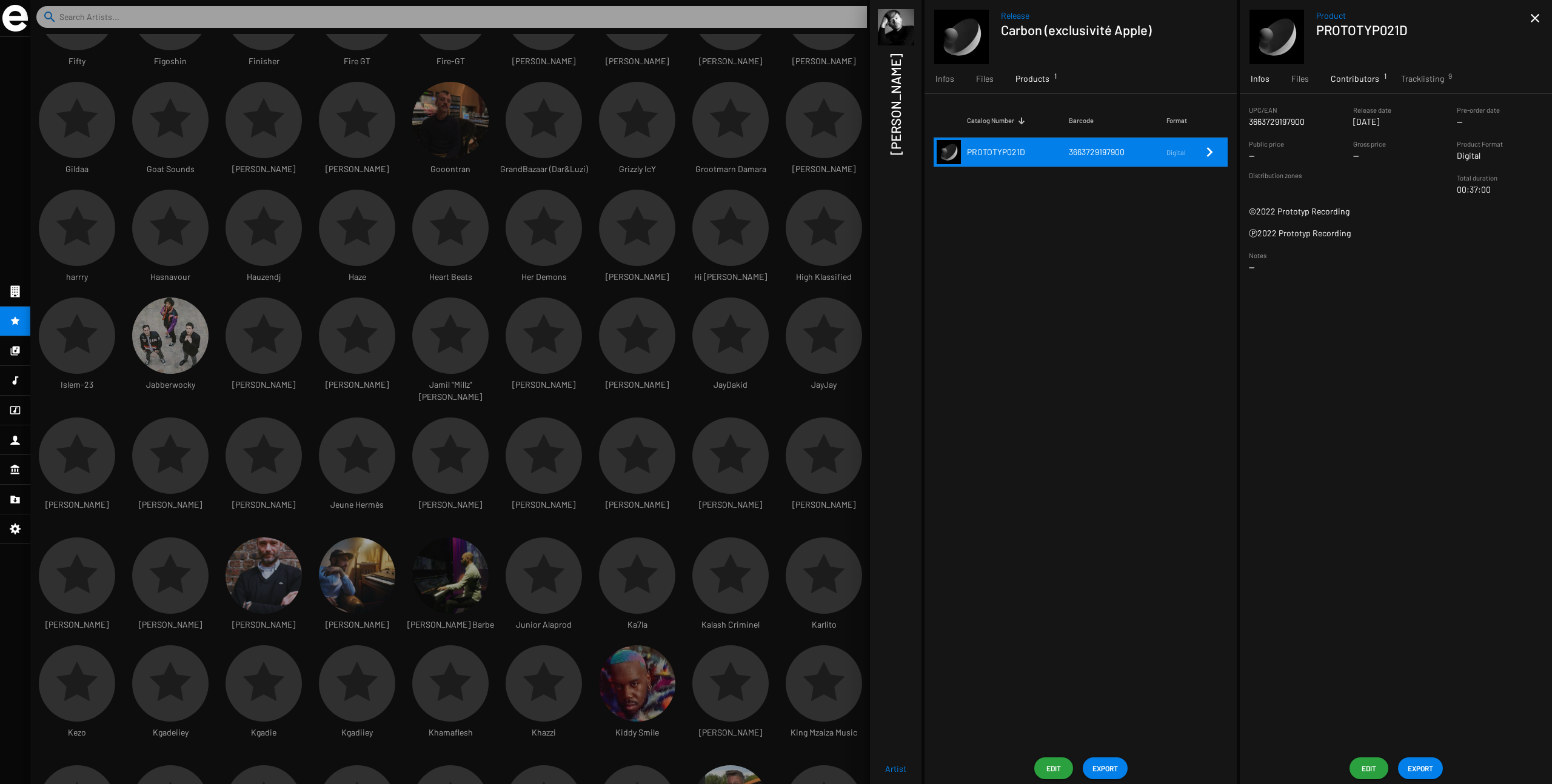
click at [939, 82] on span "Contributors 1" at bounding box center [1355, 79] width 49 height 12
click at [939, 78] on span "Tracklisting 9" at bounding box center [1423, 79] width 43 height 12
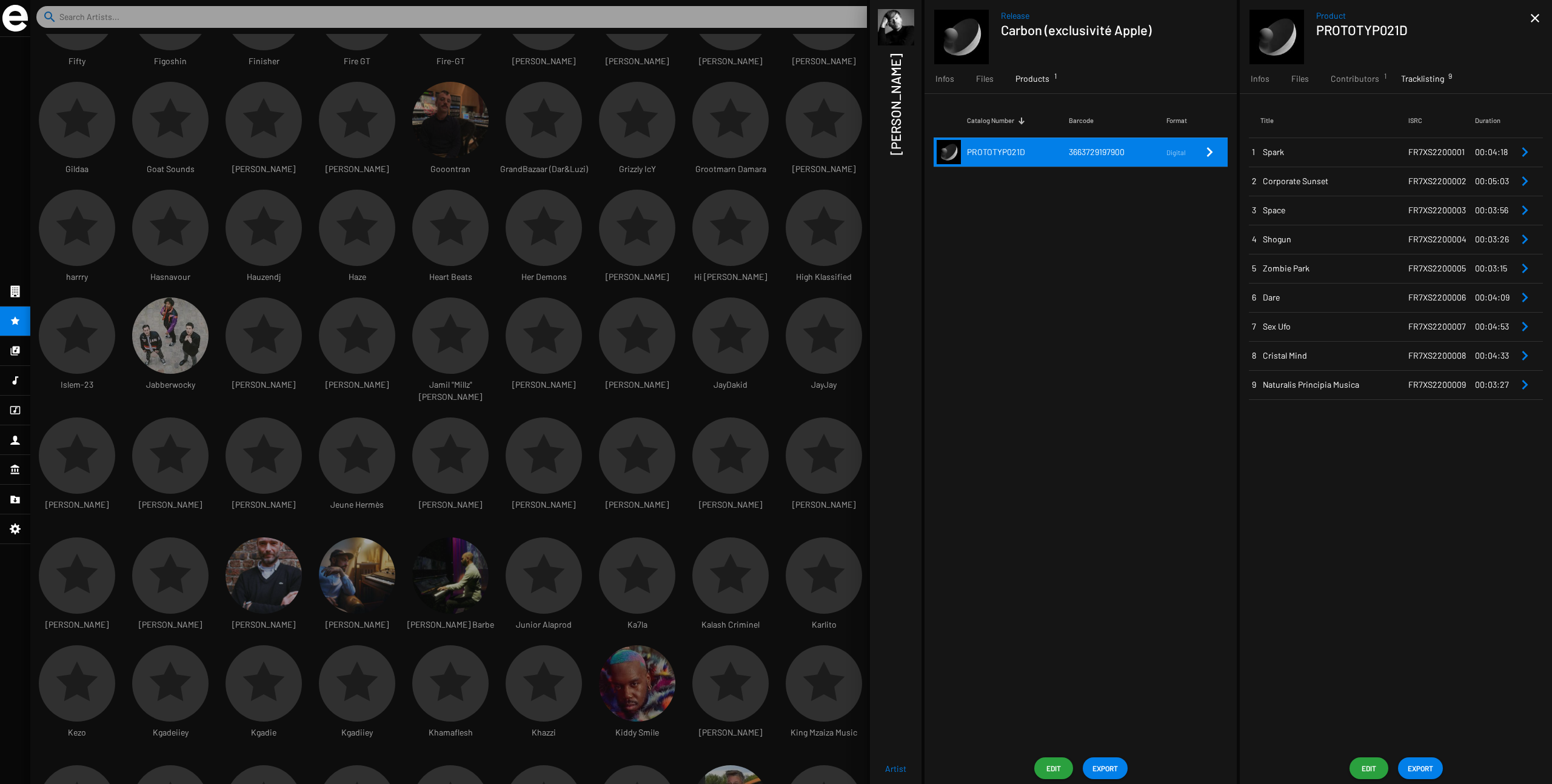
click at [939, 159] on td "Spark" at bounding box center [1335, 152] width 148 height 29
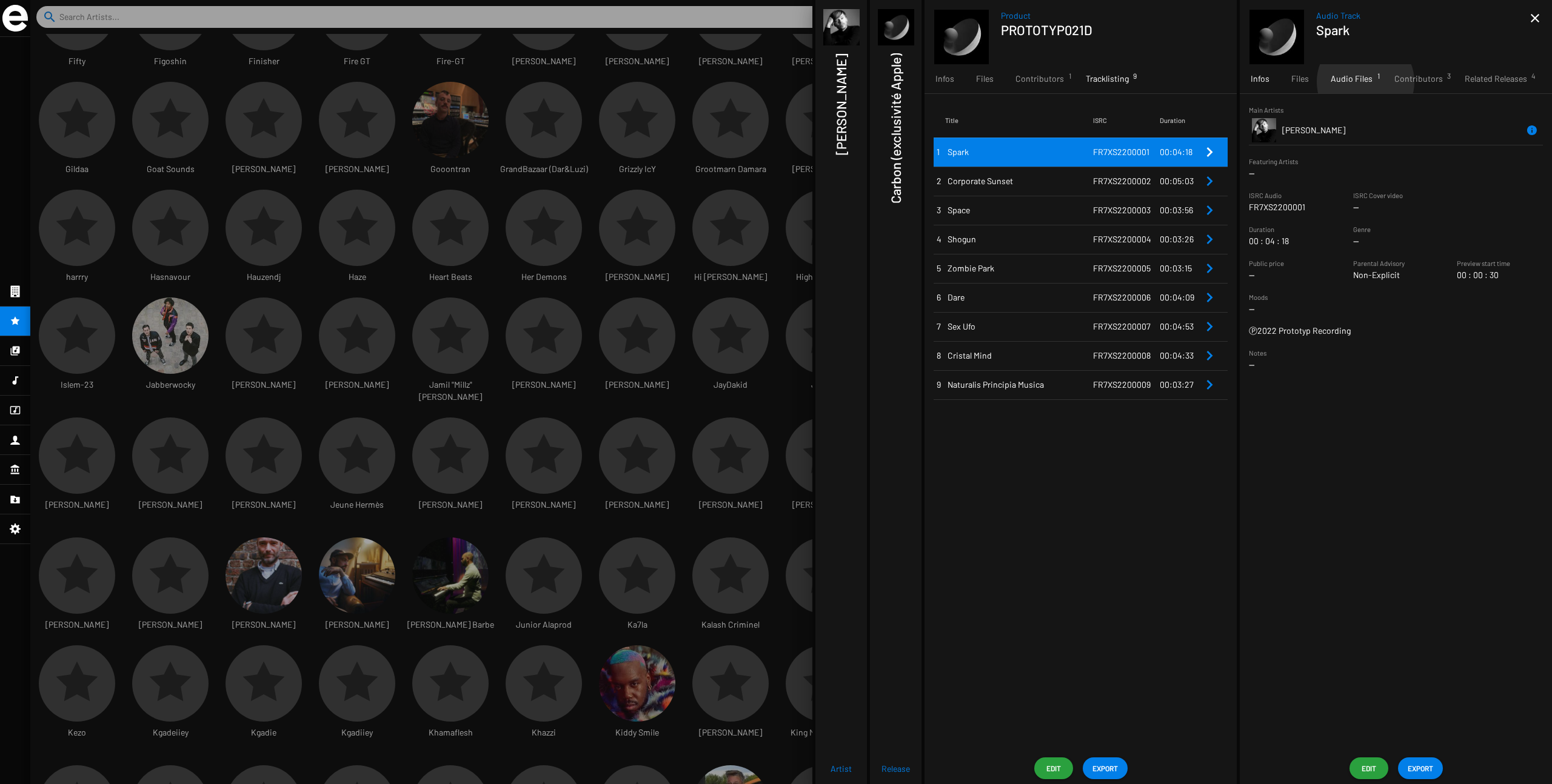
click at [939, 81] on span "Audio Files 1" at bounding box center [1352, 79] width 42 height 12
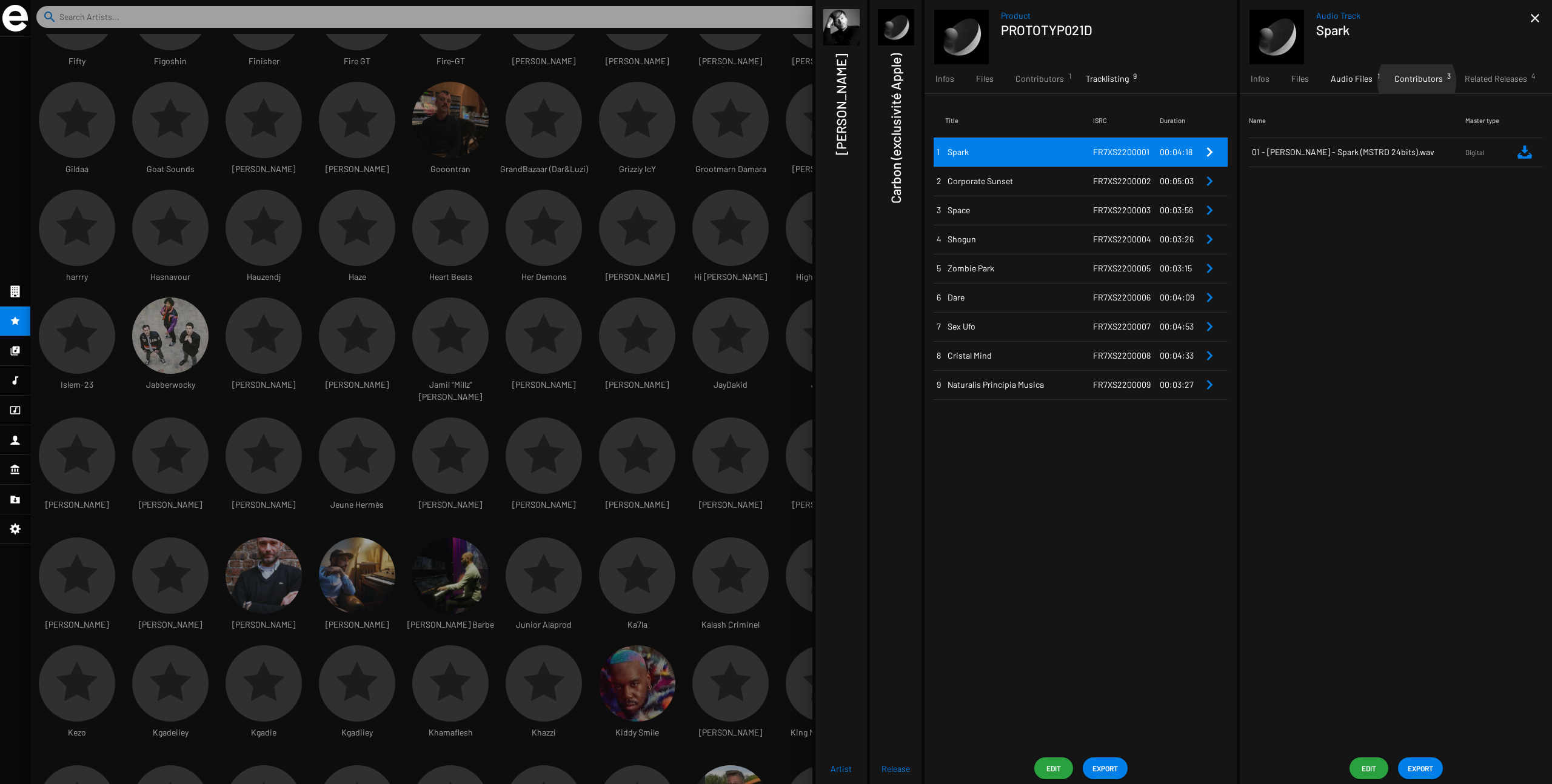
click at [939, 81] on span "Contributors 3" at bounding box center [1419, 79] width 49 height 12
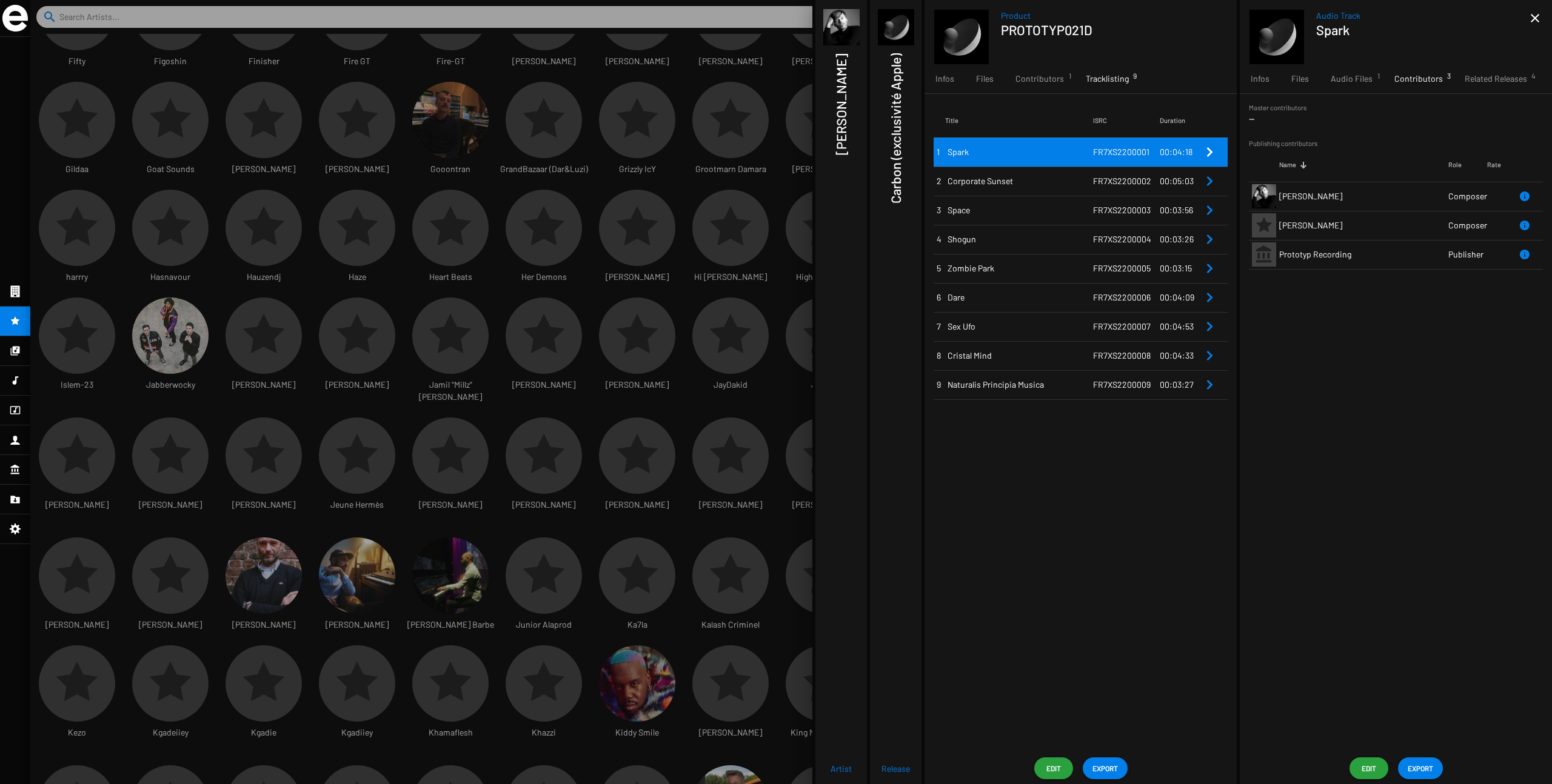
click at [722, 123] on div at bounding box center [791, 392] width 1522 height 784
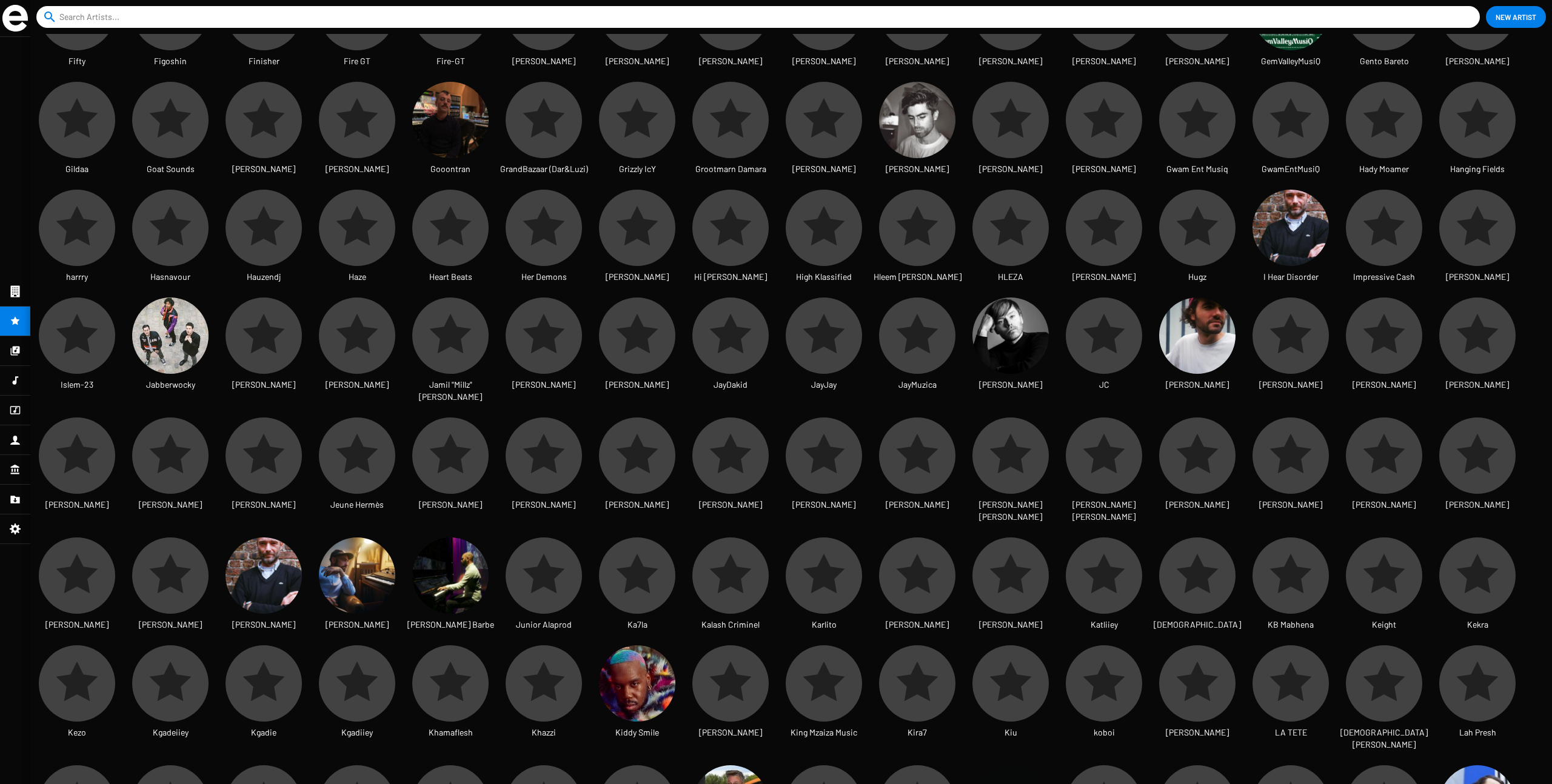
click at [18, 22] on img at bounding box center [15, 18] width 26 height 27
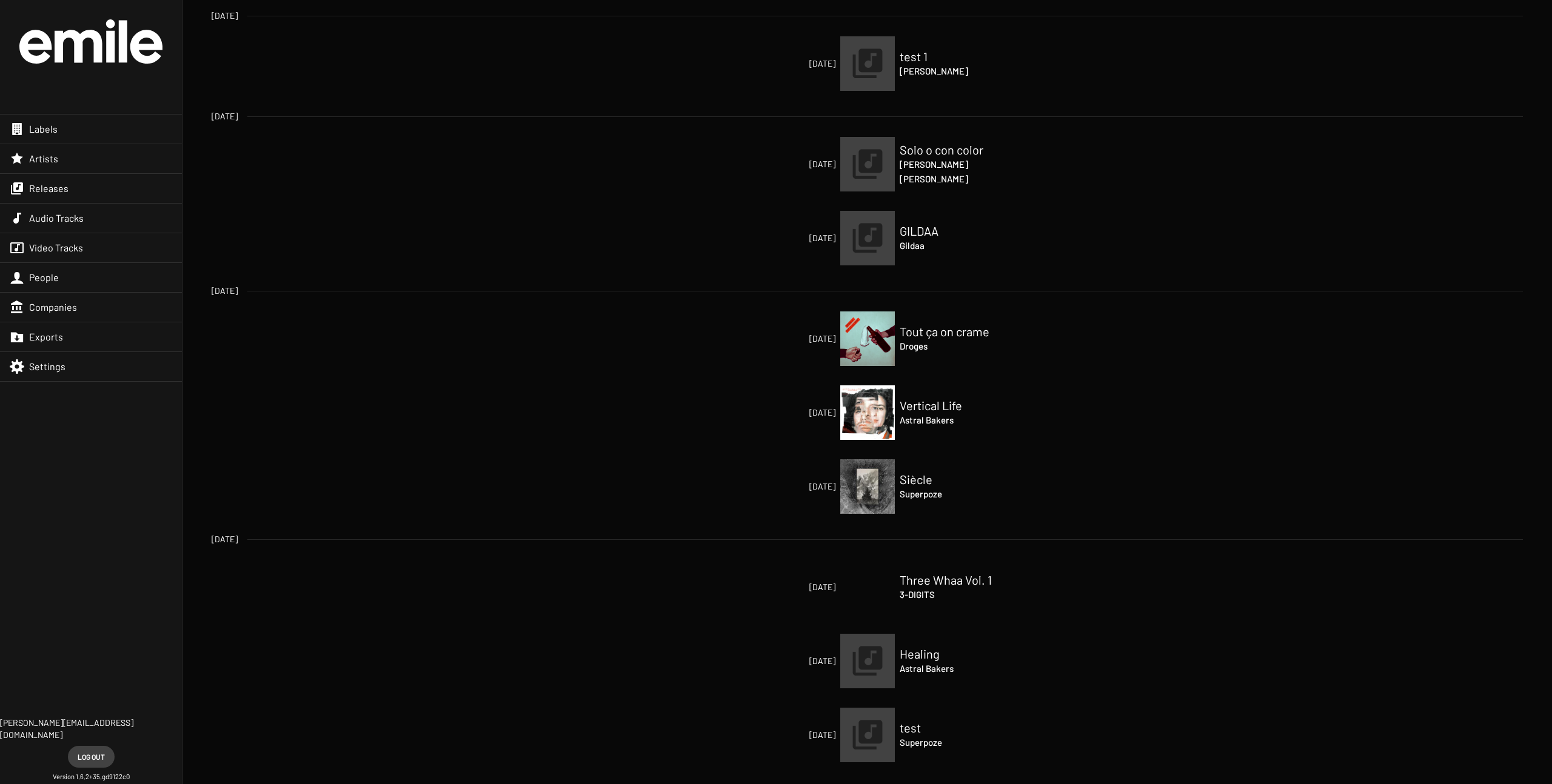
click at [100, 133] on div "Labels" at bounding box center [91, 129] width 182 height 29
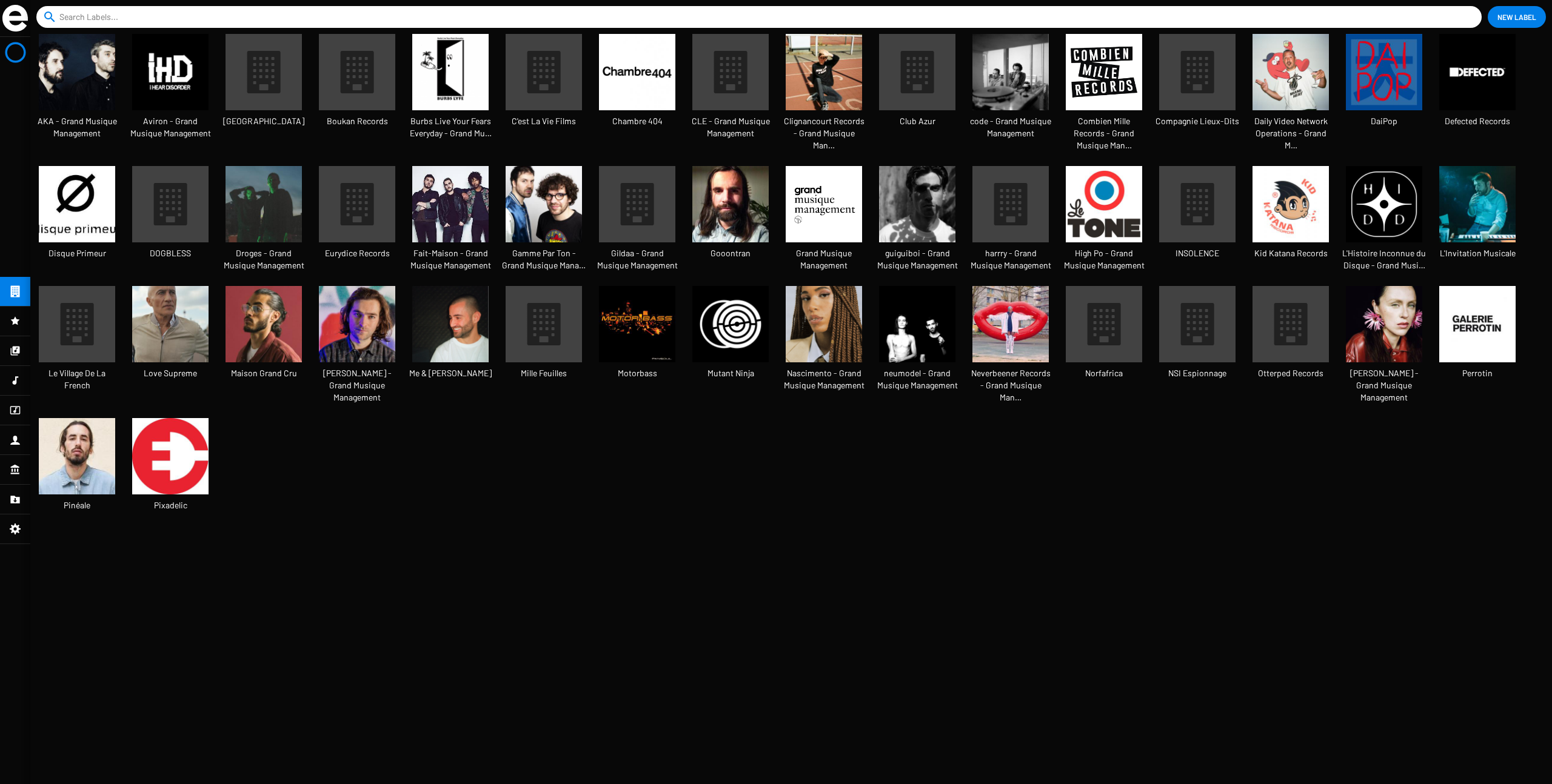
scroll to position [20, 101]
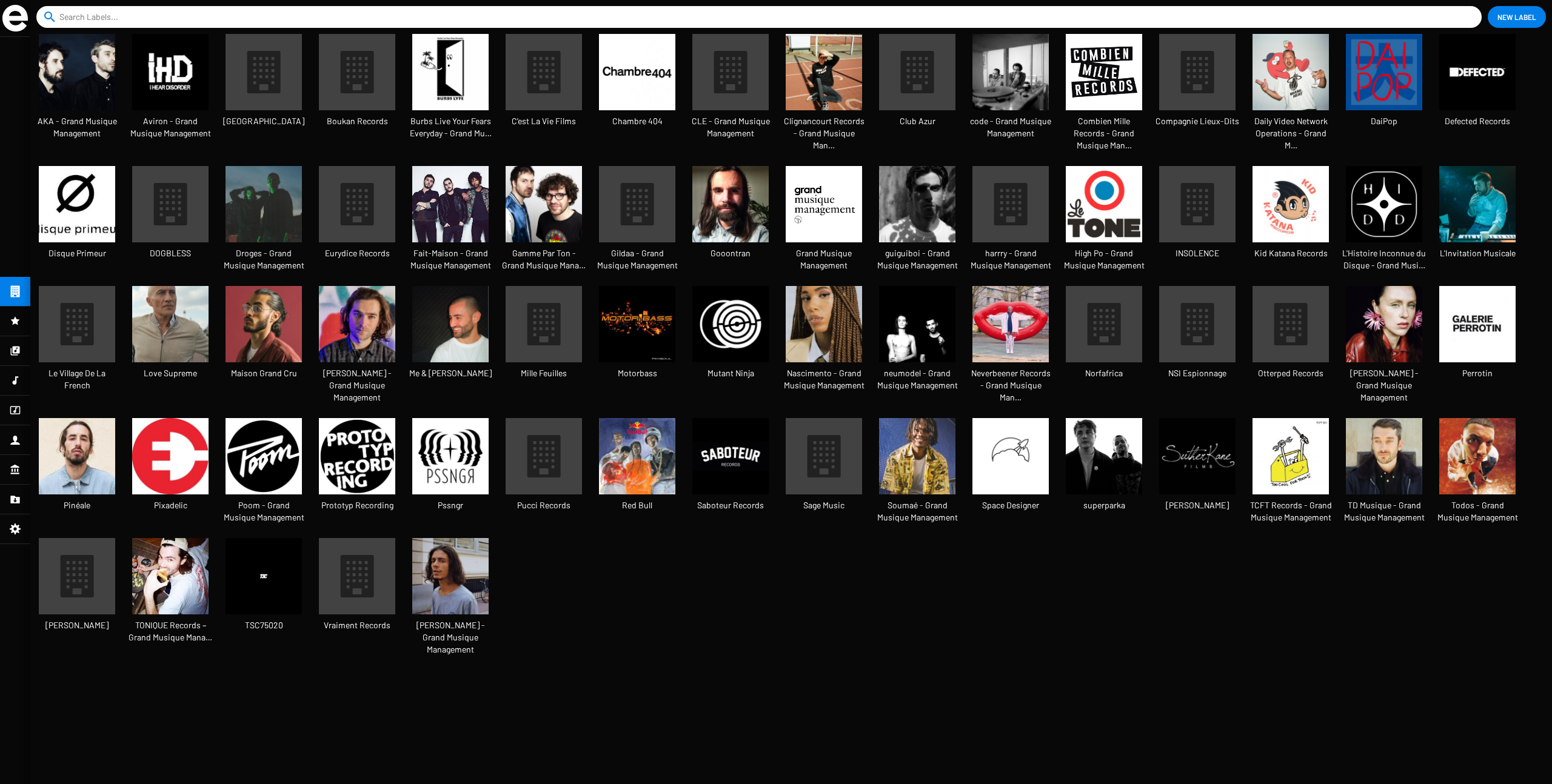
click at [454, 309] on img at bounding box center [450, 324] width 76 height 76
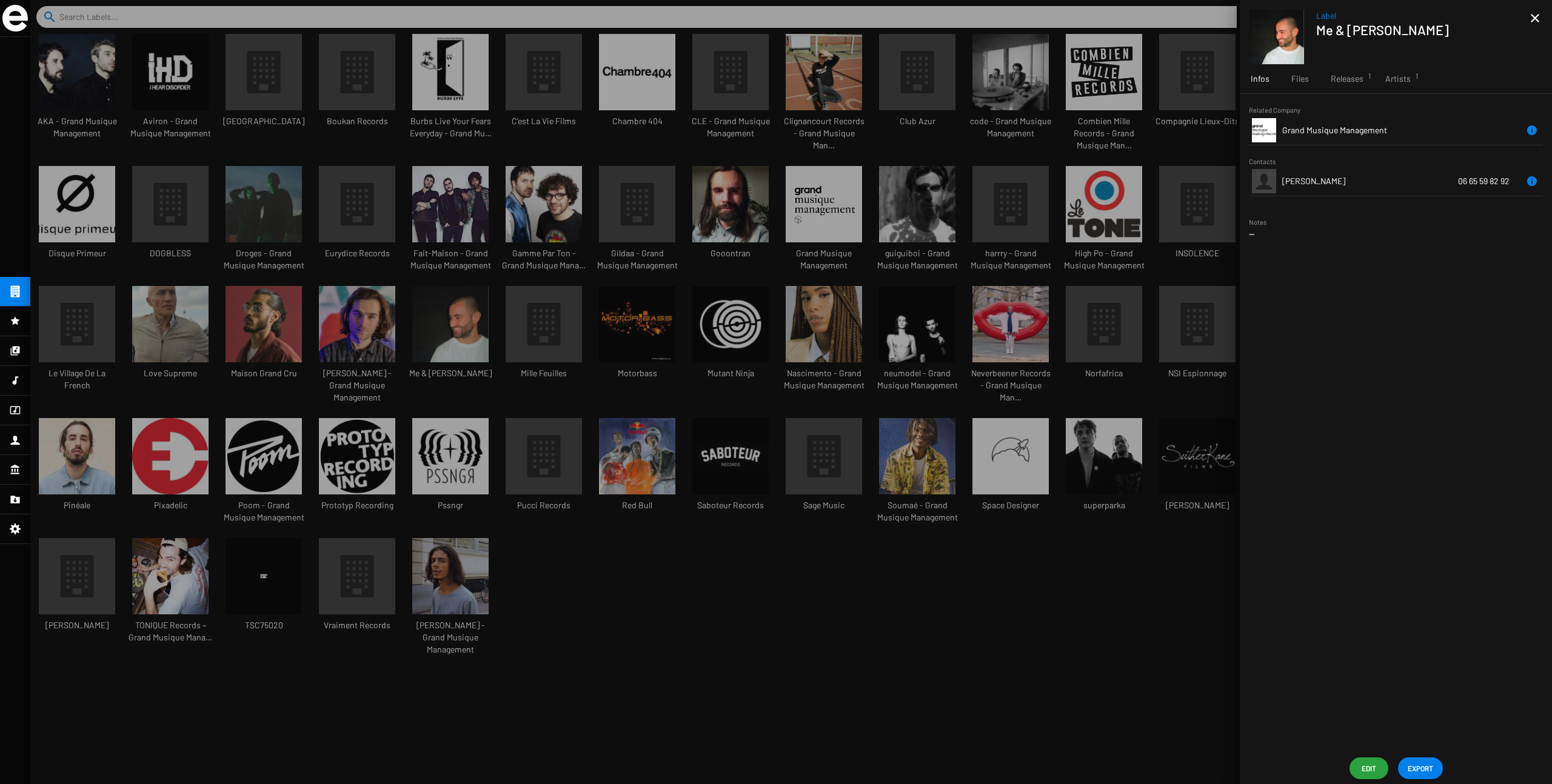
click at [189, 321] on div at bounding box center [791, 392] width 1522 height 784
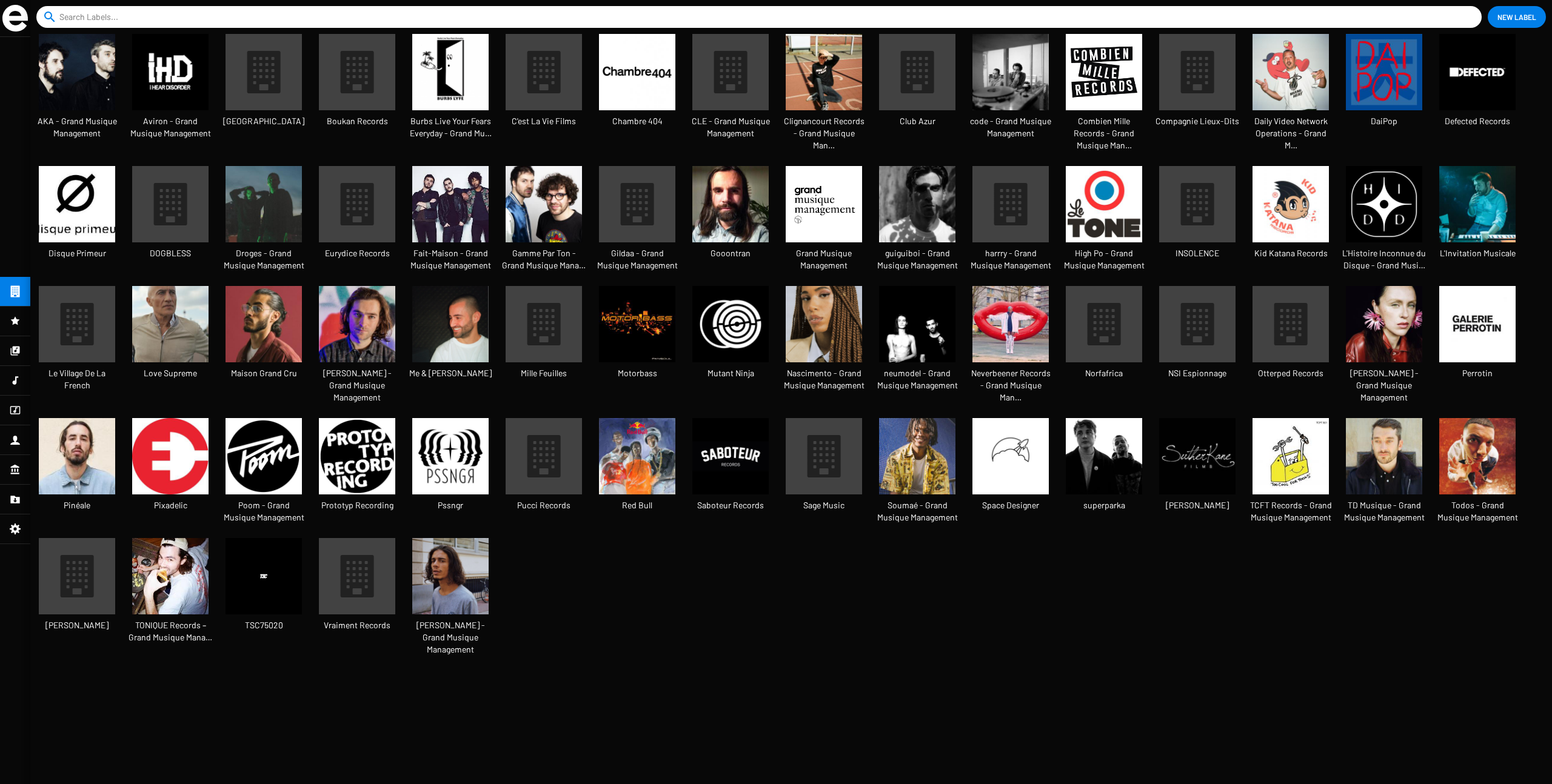
click at [166, 297] on img at bounding box center [170, 324] width 76 height 76
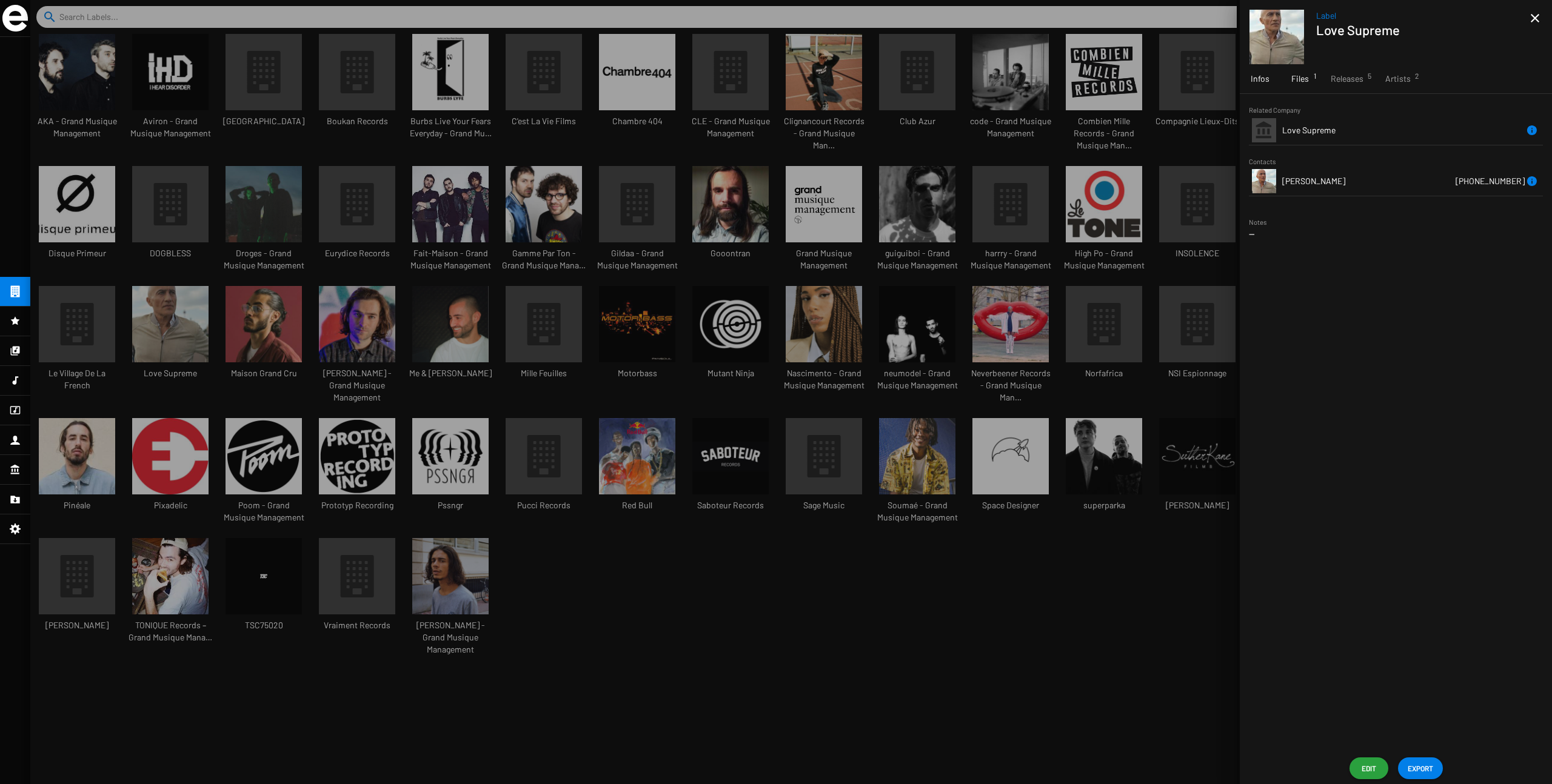
click at [939, 81] on span "Files 1" at bounding box center [1301, 79] width 18 height 12
click at [939, 81] on span "Releases 5" at bounding box center [1347, 79] width 33 height 12
click at [939, 211] on span "[PERSON_NAME] Mob" at bounding box center [1341, 210] width 112 height 12
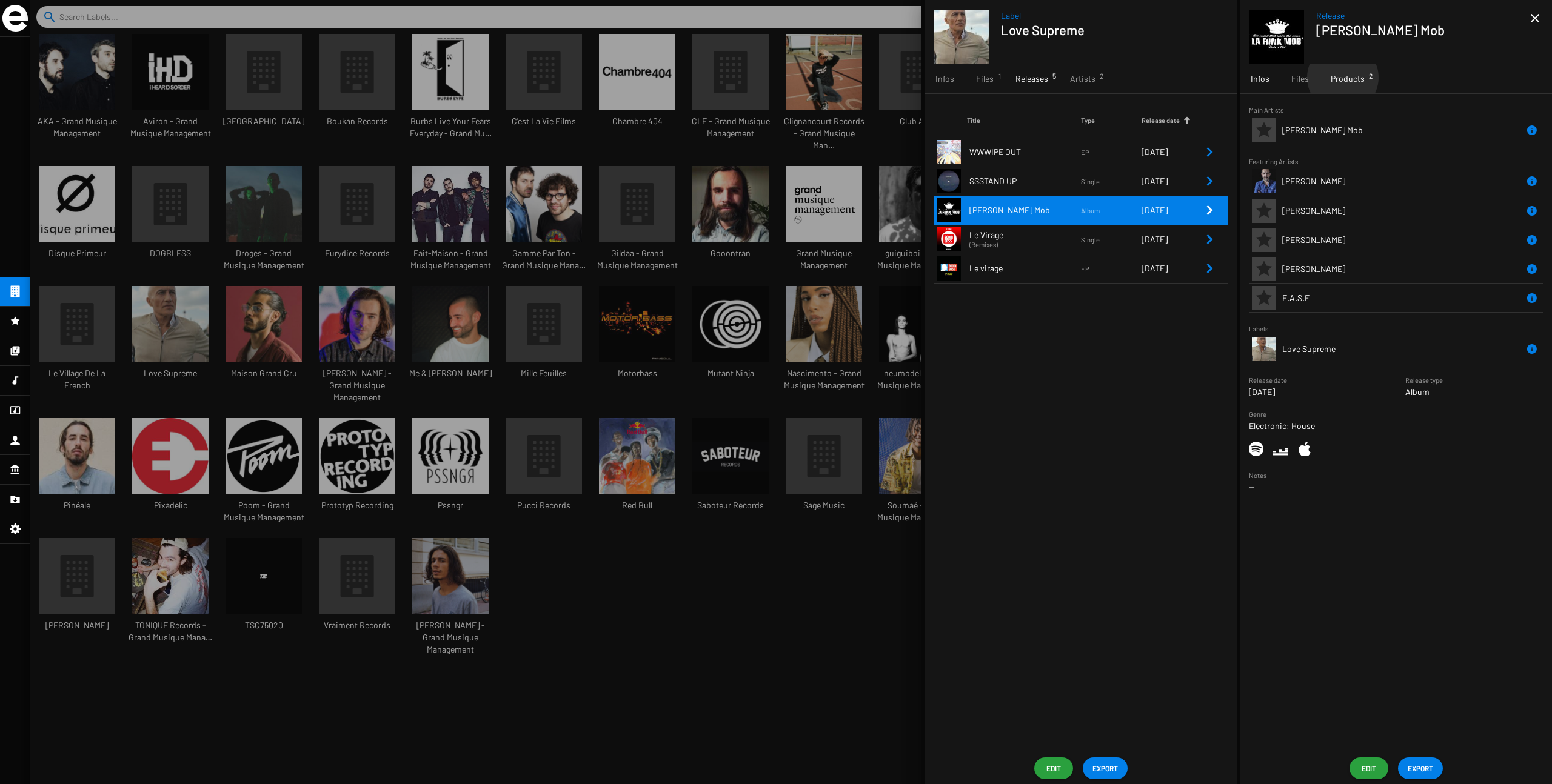
click at [939, 77] on span "Products 2" at bounding box center [1348, 79] width 34 height 12
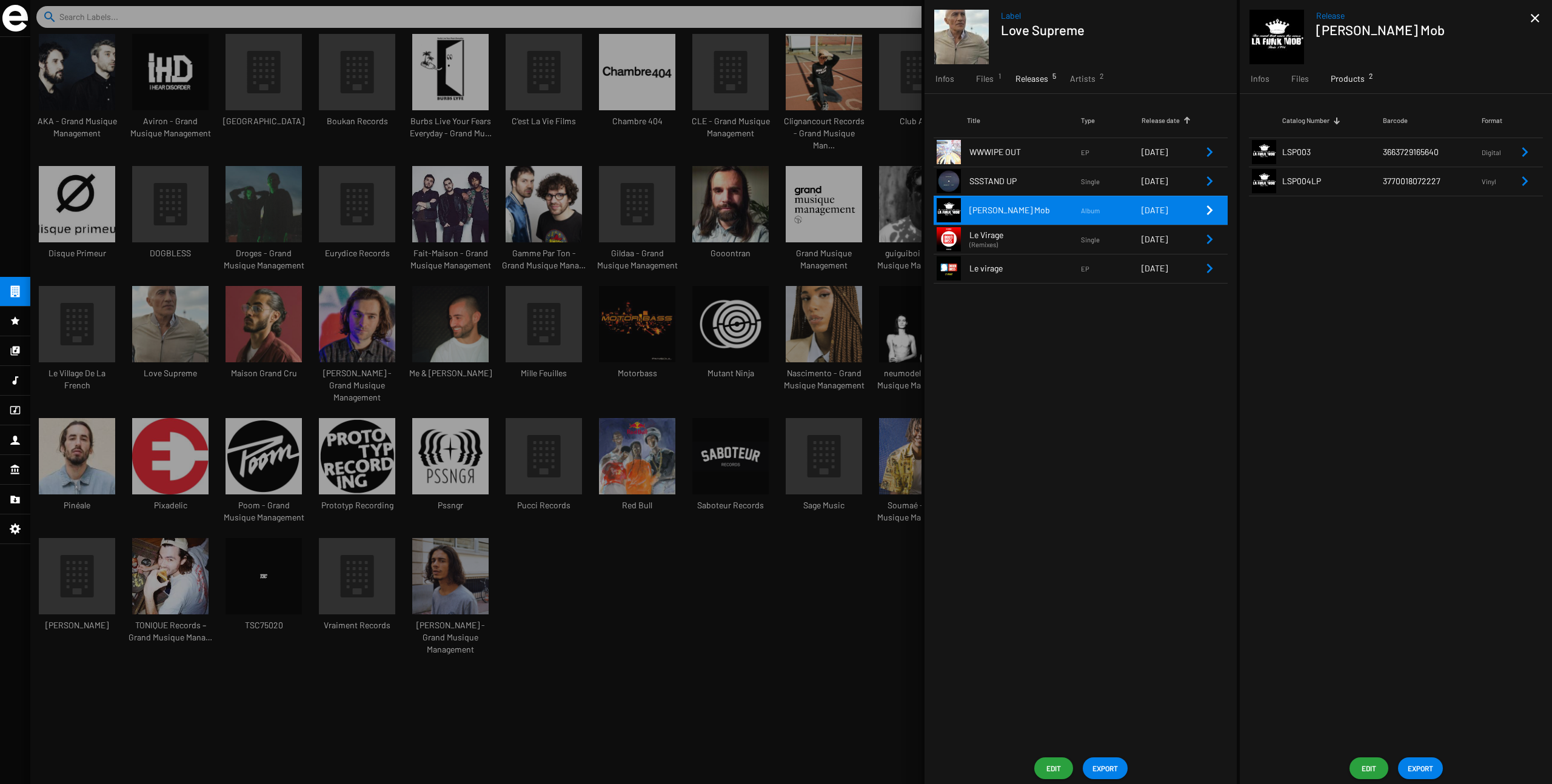
click at [939, 156] on td "LSP003" at bounding box center [1332, 152] width 100 height 29
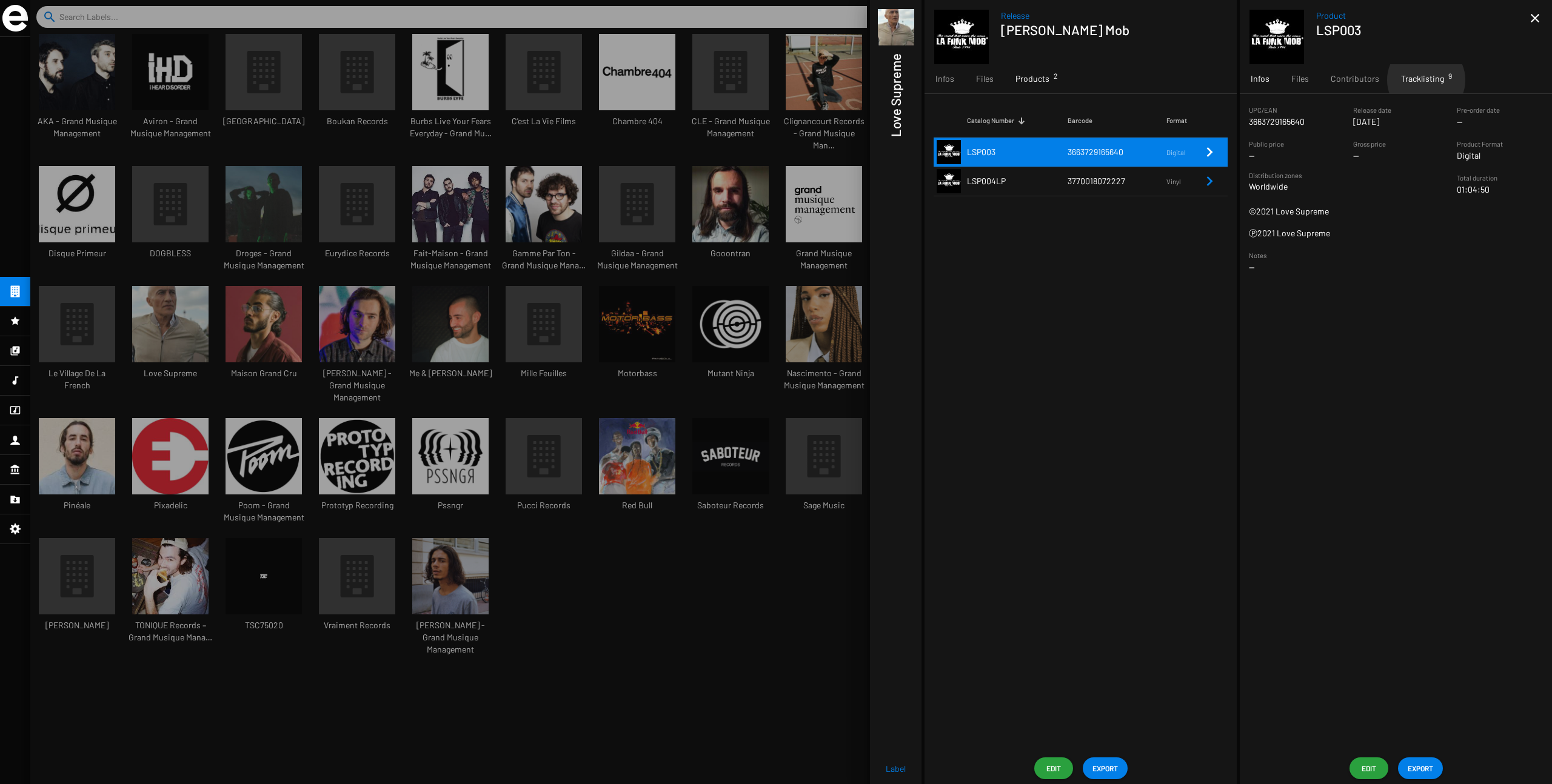
click at [939, 80] on span "Tracklisting 9" at bounding box center [1423, 79] width 43 height 12
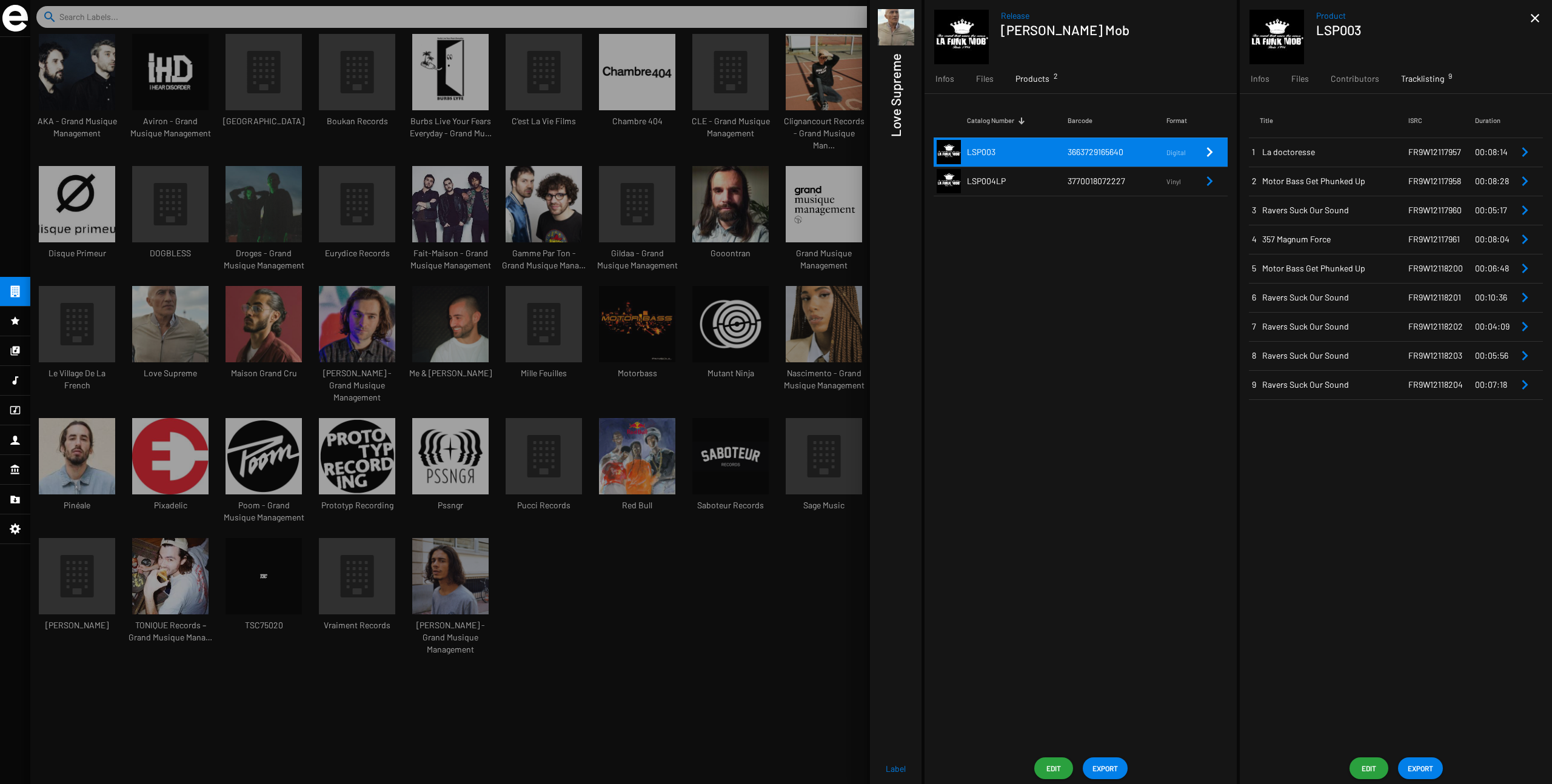
click at [939, 185] on span "Motor Bass Get Phunked Up" at bounding box center [1335, 181] width 146 height 12
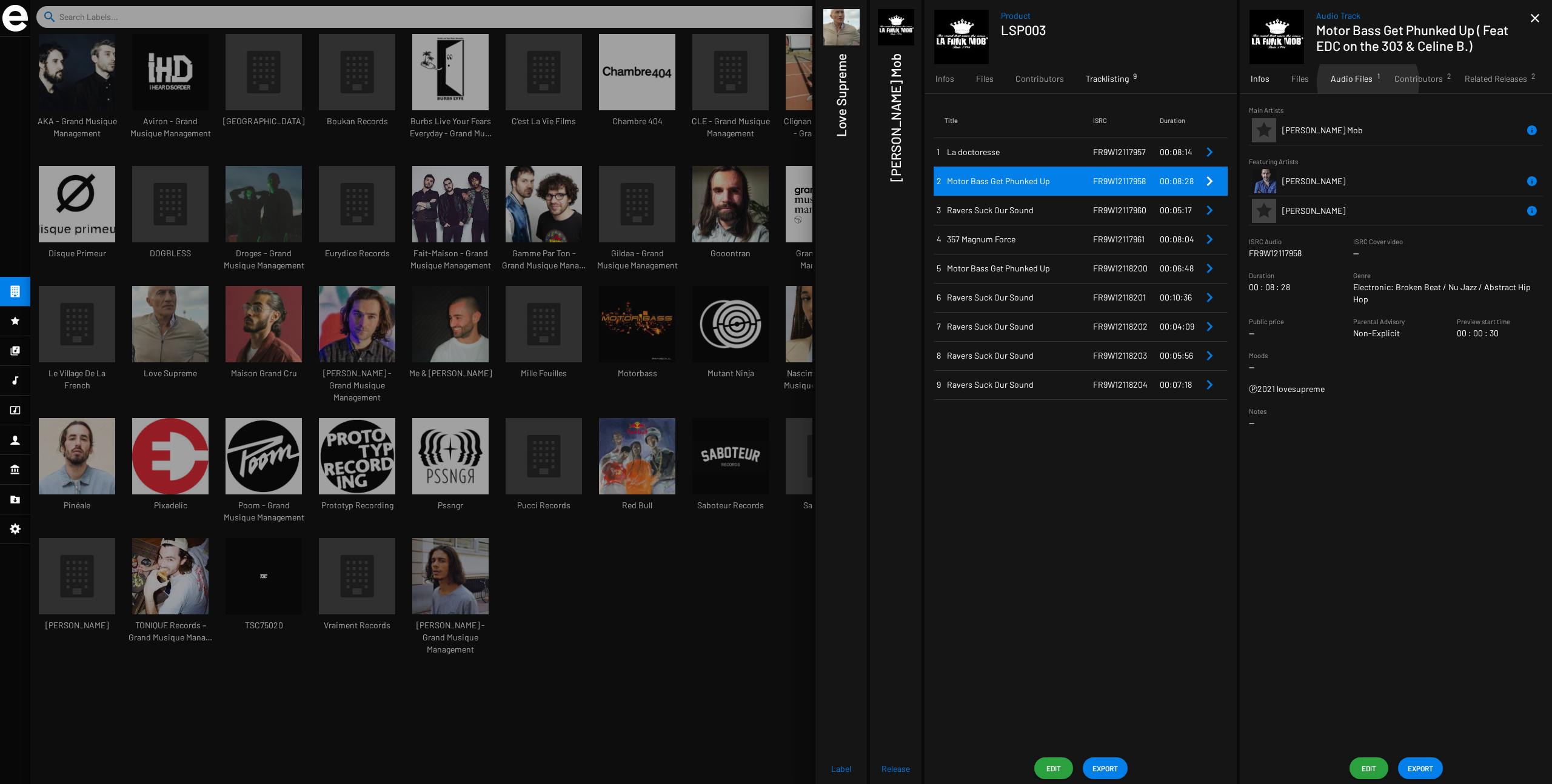
click at [939, 82] on span "Audio Files 1" at bounding box center [1352, 79] width 42 height 12
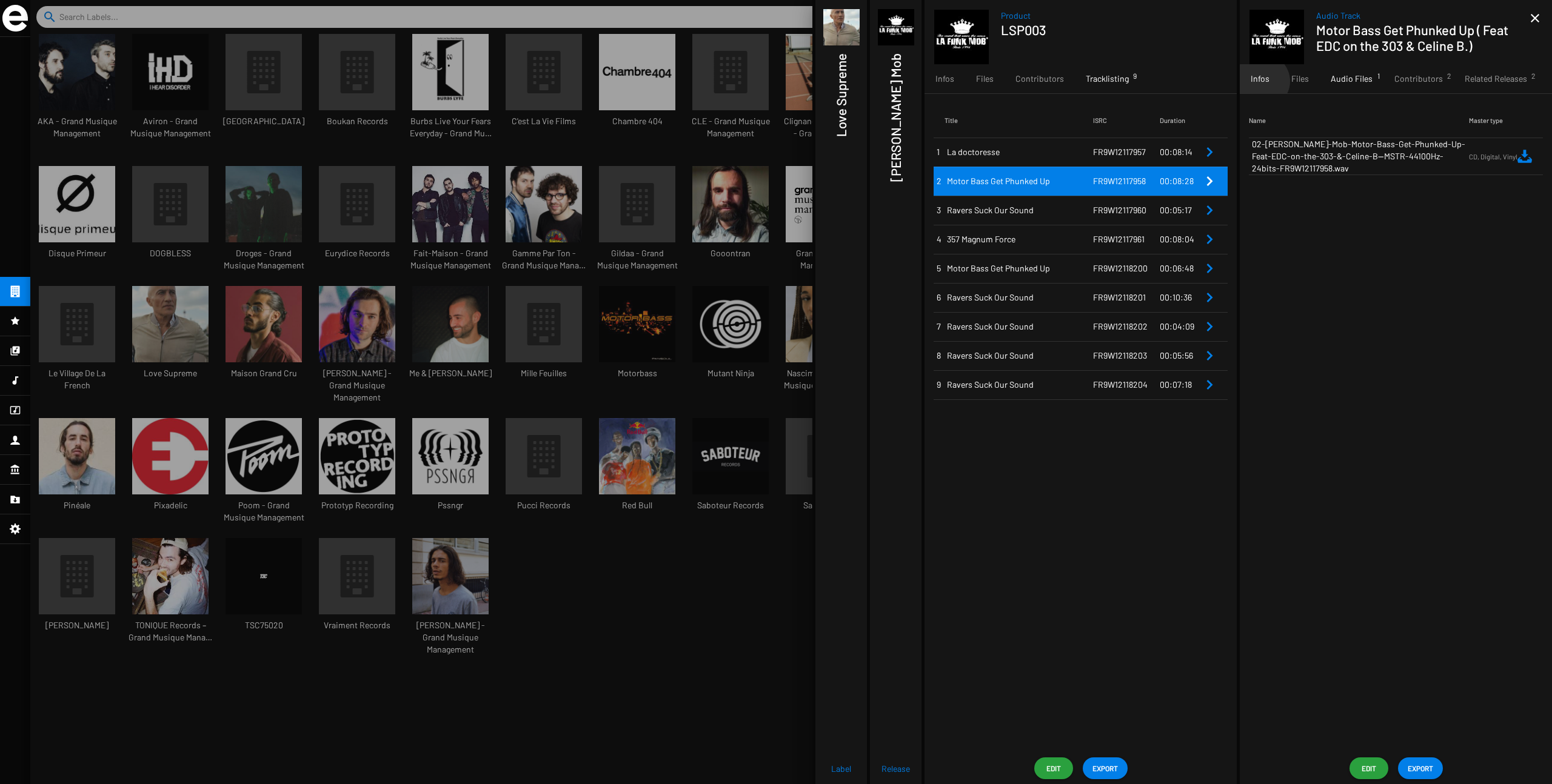
click at [939, 81] on span "Infos" at bounding box center [1260, 79] width 19 height 12
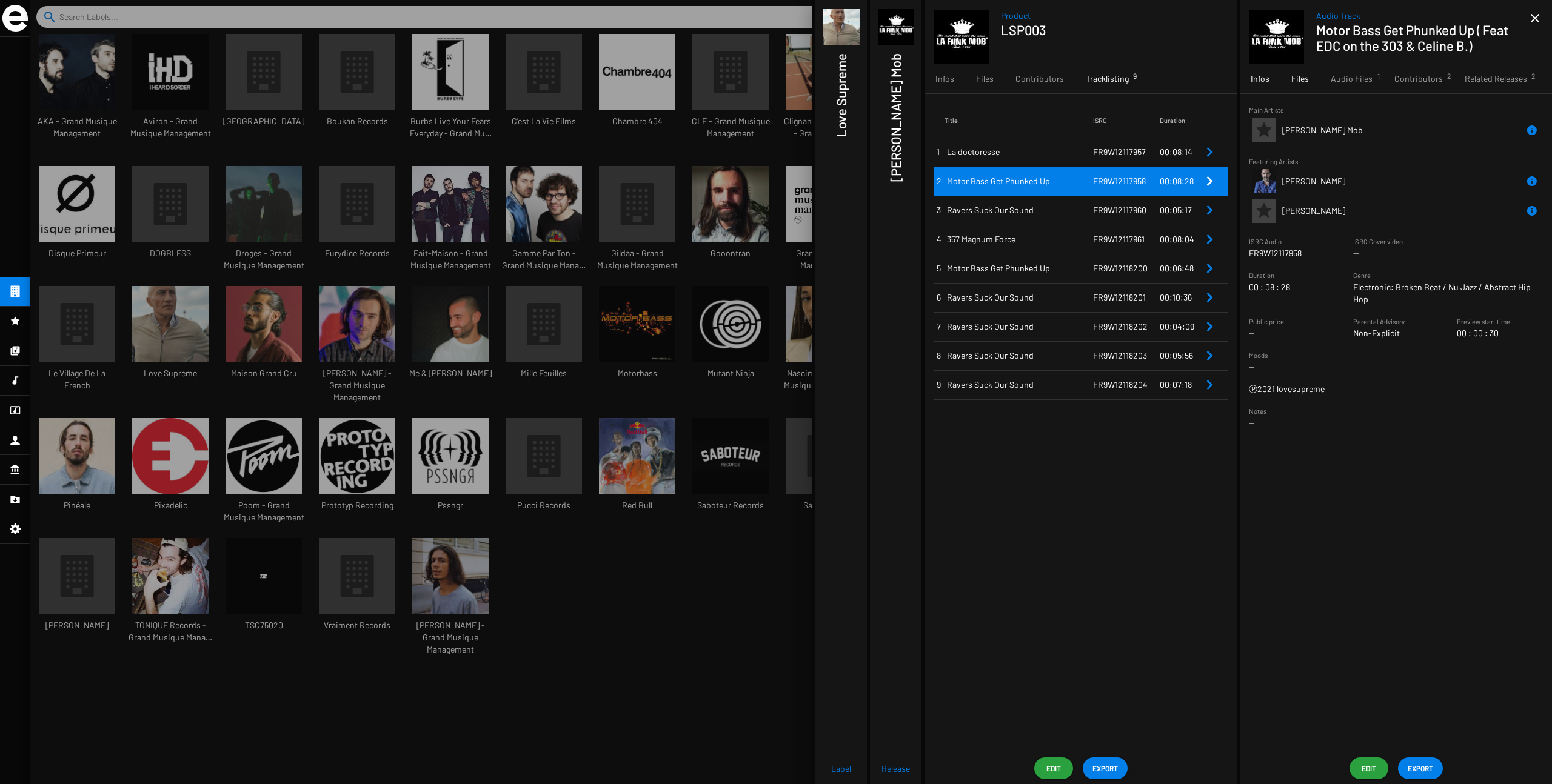
click at [939, 79] on span "Files" at bounding box center [1301, 79] width 18 height 12
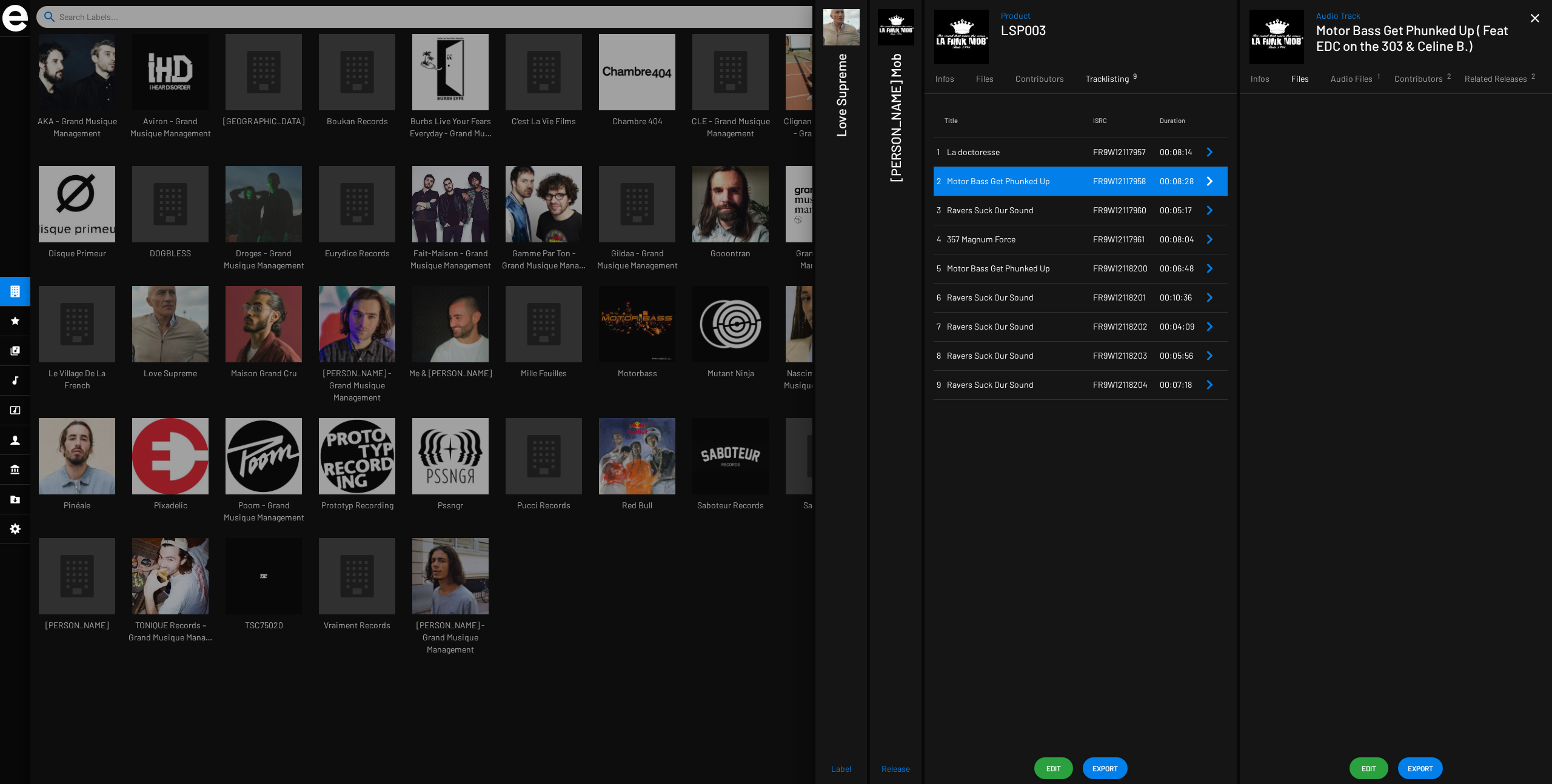
click at [849, 25] on img at bounding box center [842, 27] width 36 height 36
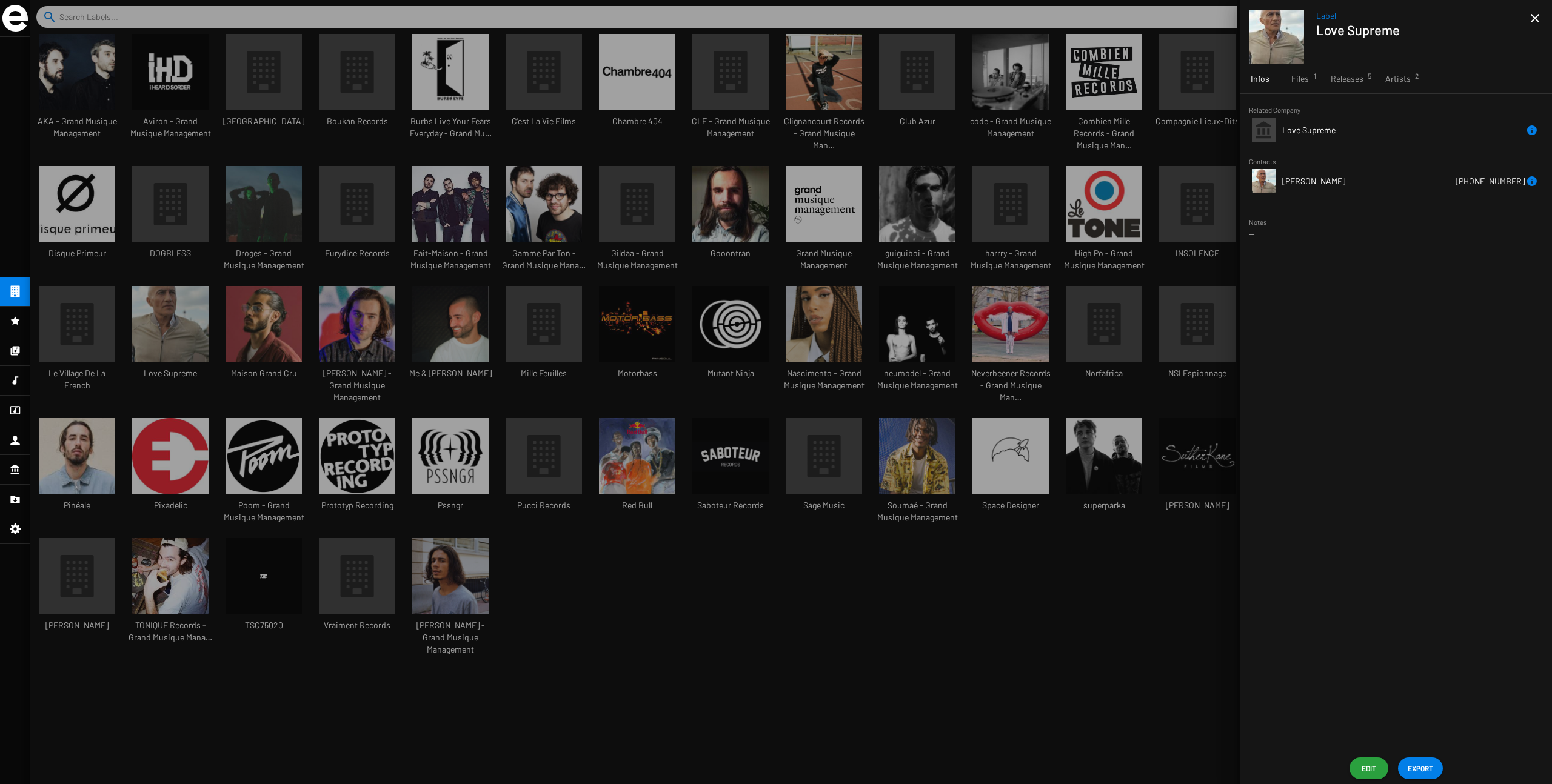
click at [939, 110] on div at bounding box center [791, 392] width 1522 height 784
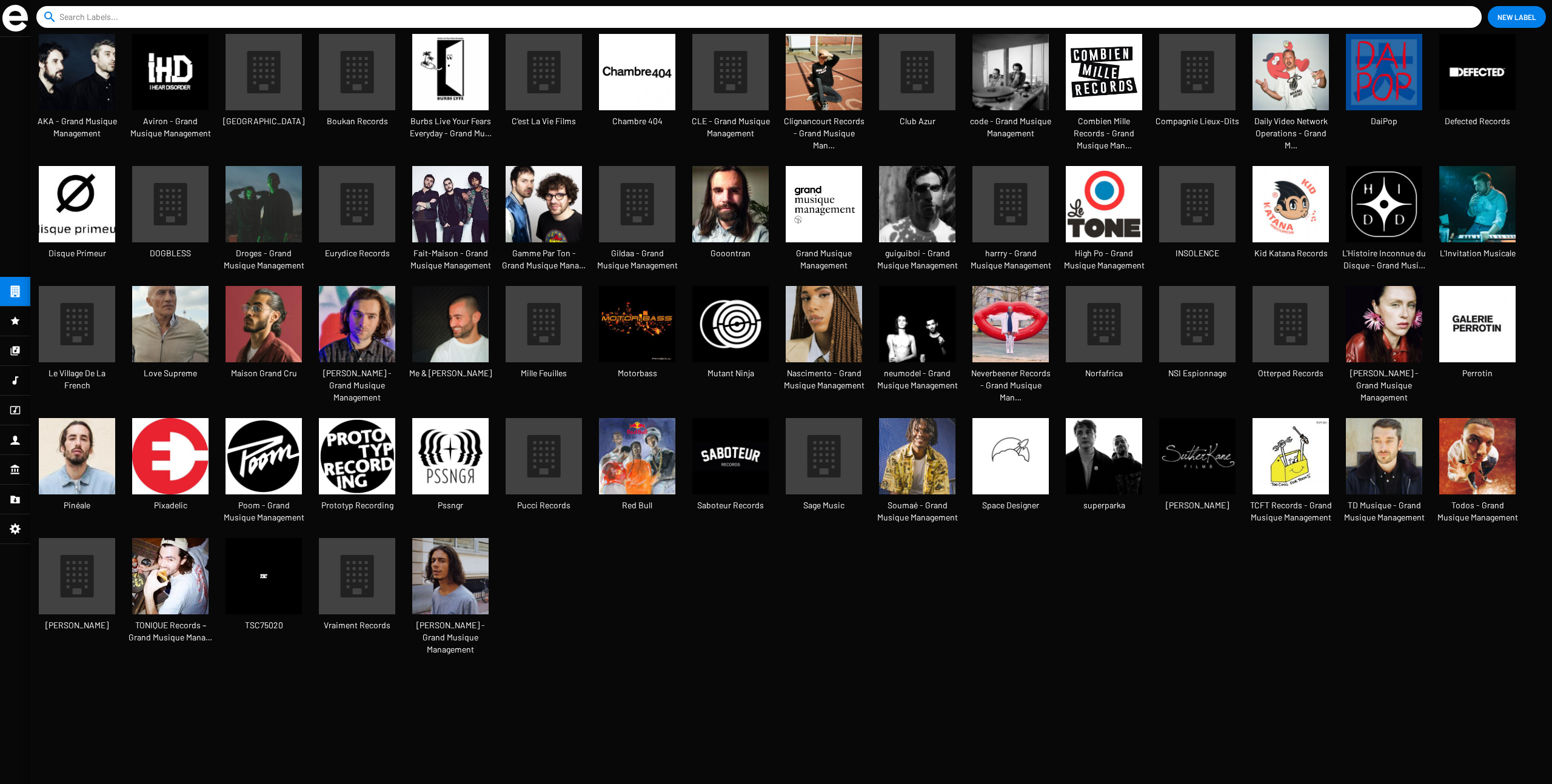
click at [455, 191] on img at bounding box center [450, 204] width 76 height 76
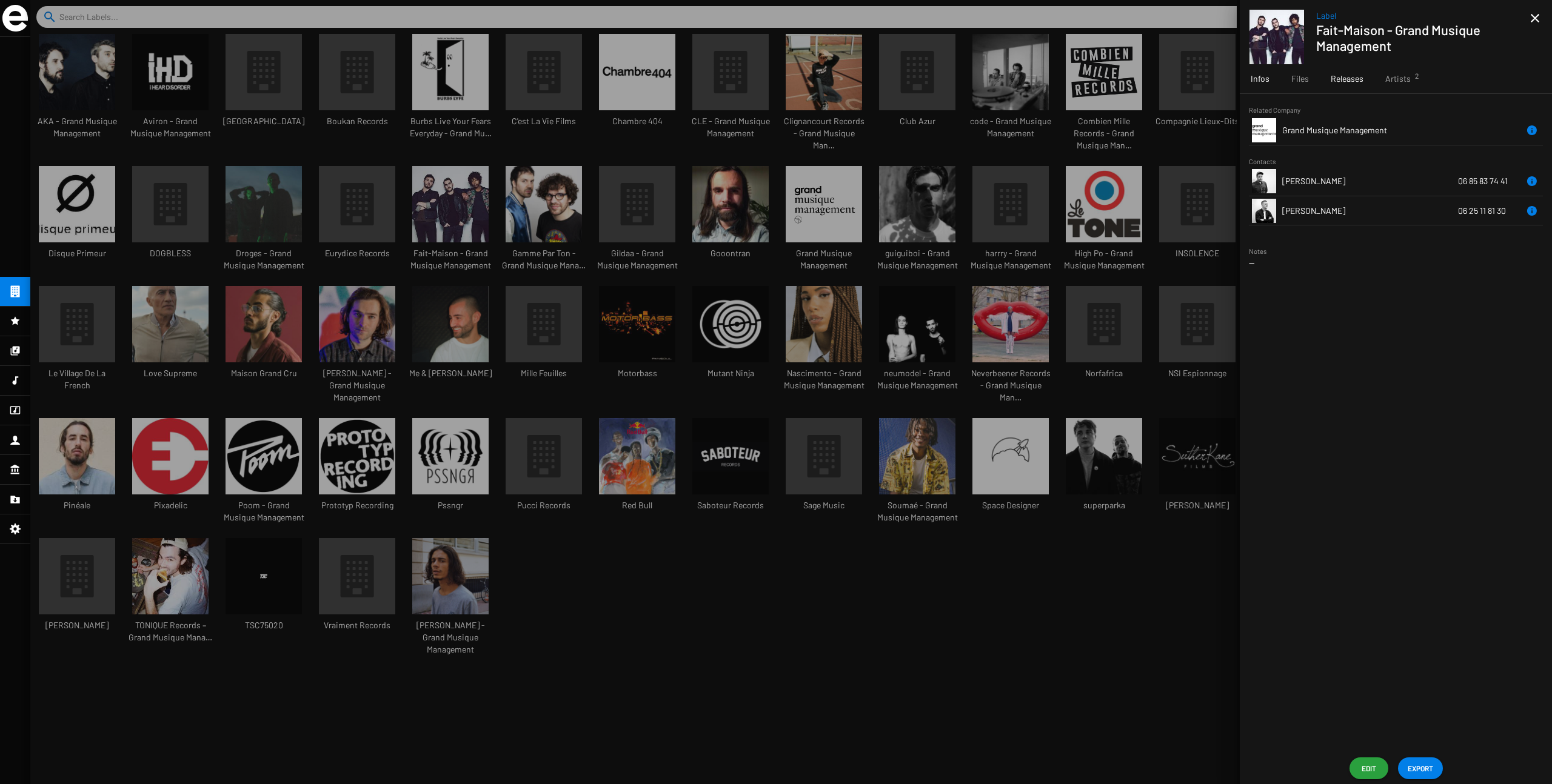
click at [939, 84] on span "Releases" at bounding box center [1347, 79] width 33 height 12
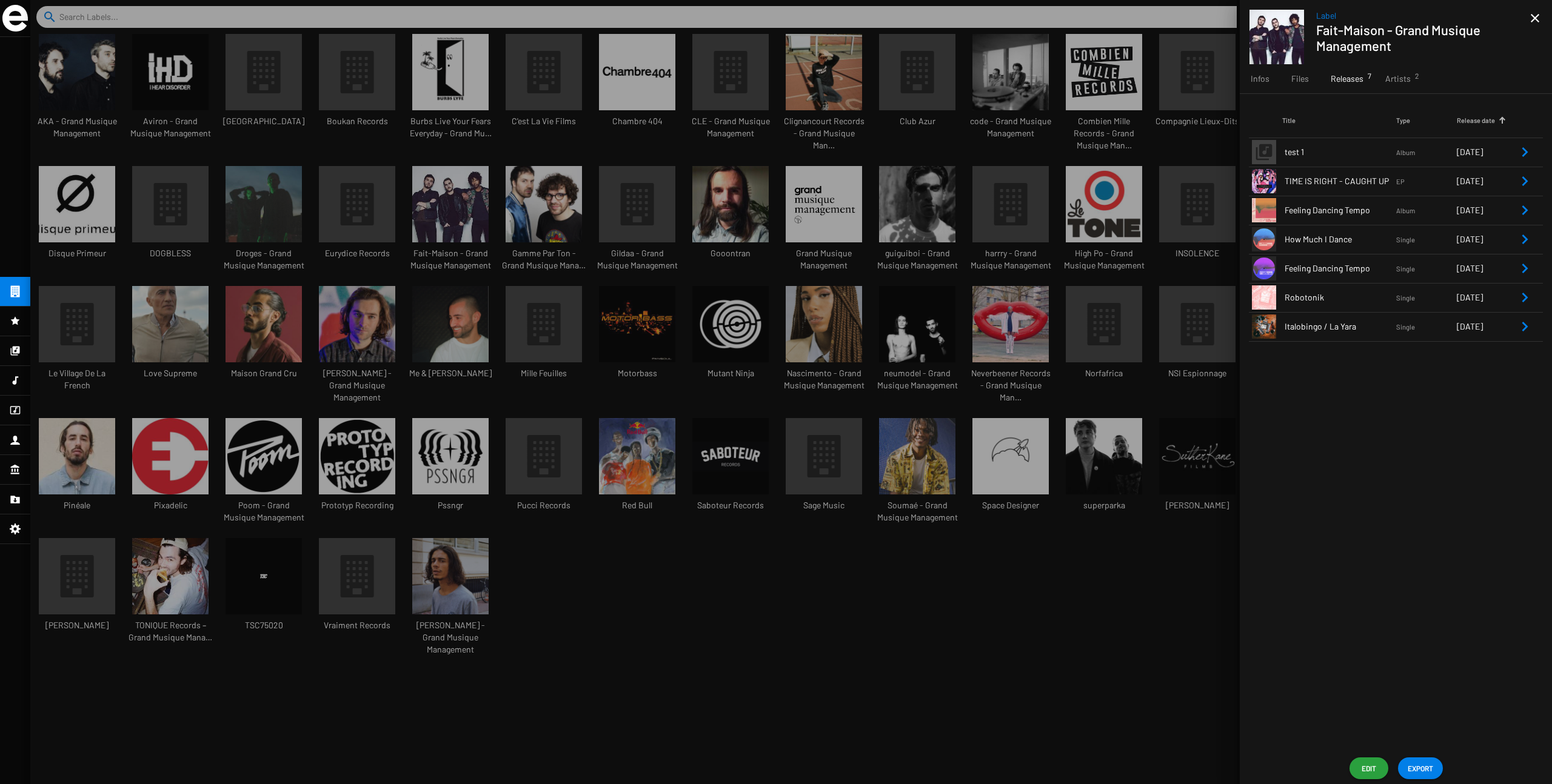
click at [939, 181] on span "TIME IS RIGHT - CAUGHT UP" at bounding box center [1341, 181] width 112 height 12
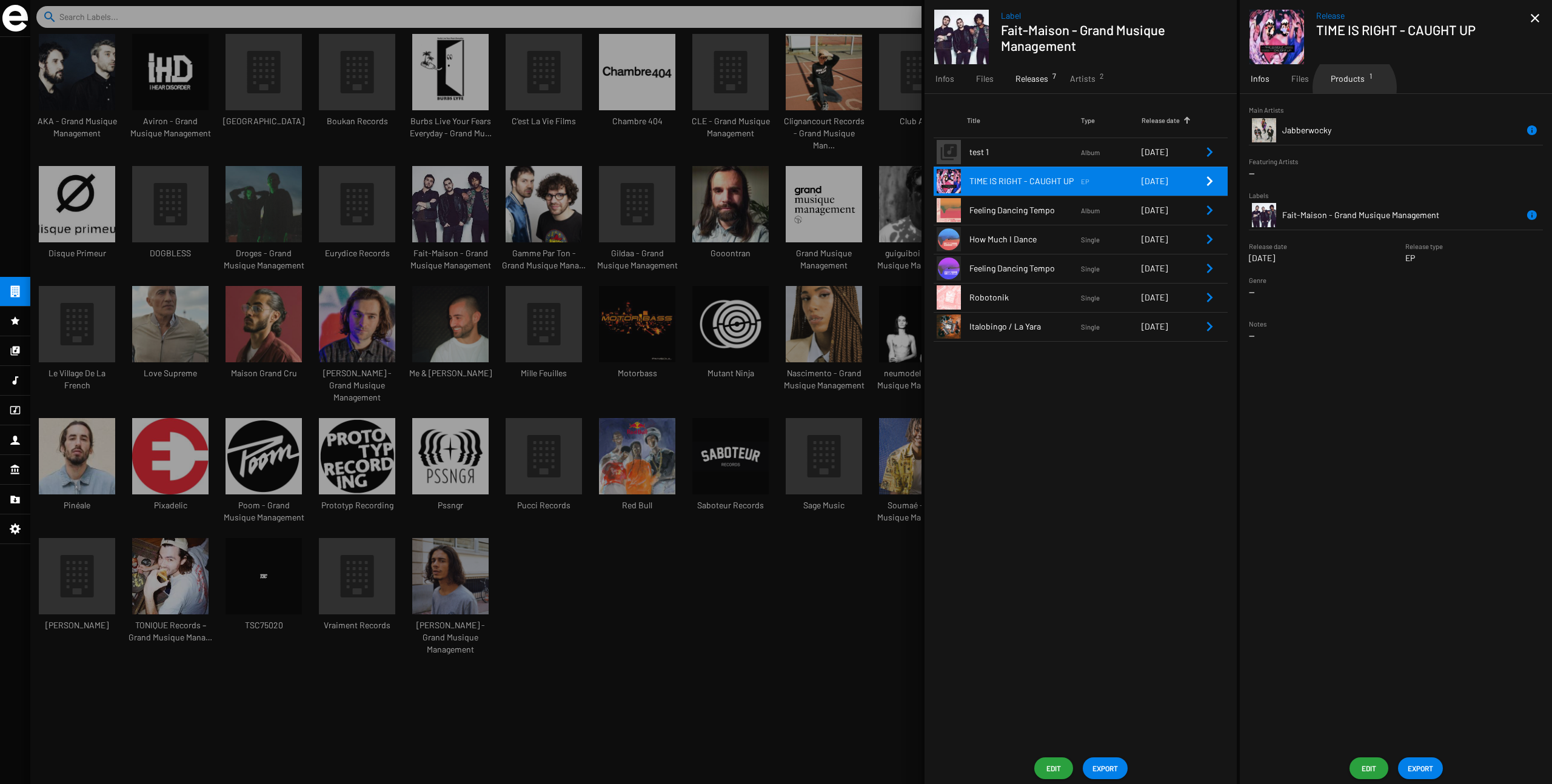
click at [939, 88] on div "Products 1" at bounding box center [1348, 78] width 56 height 29
click at [939, 149] on td "FM007D" at bounding box center [1333, 152] width 101 height 29
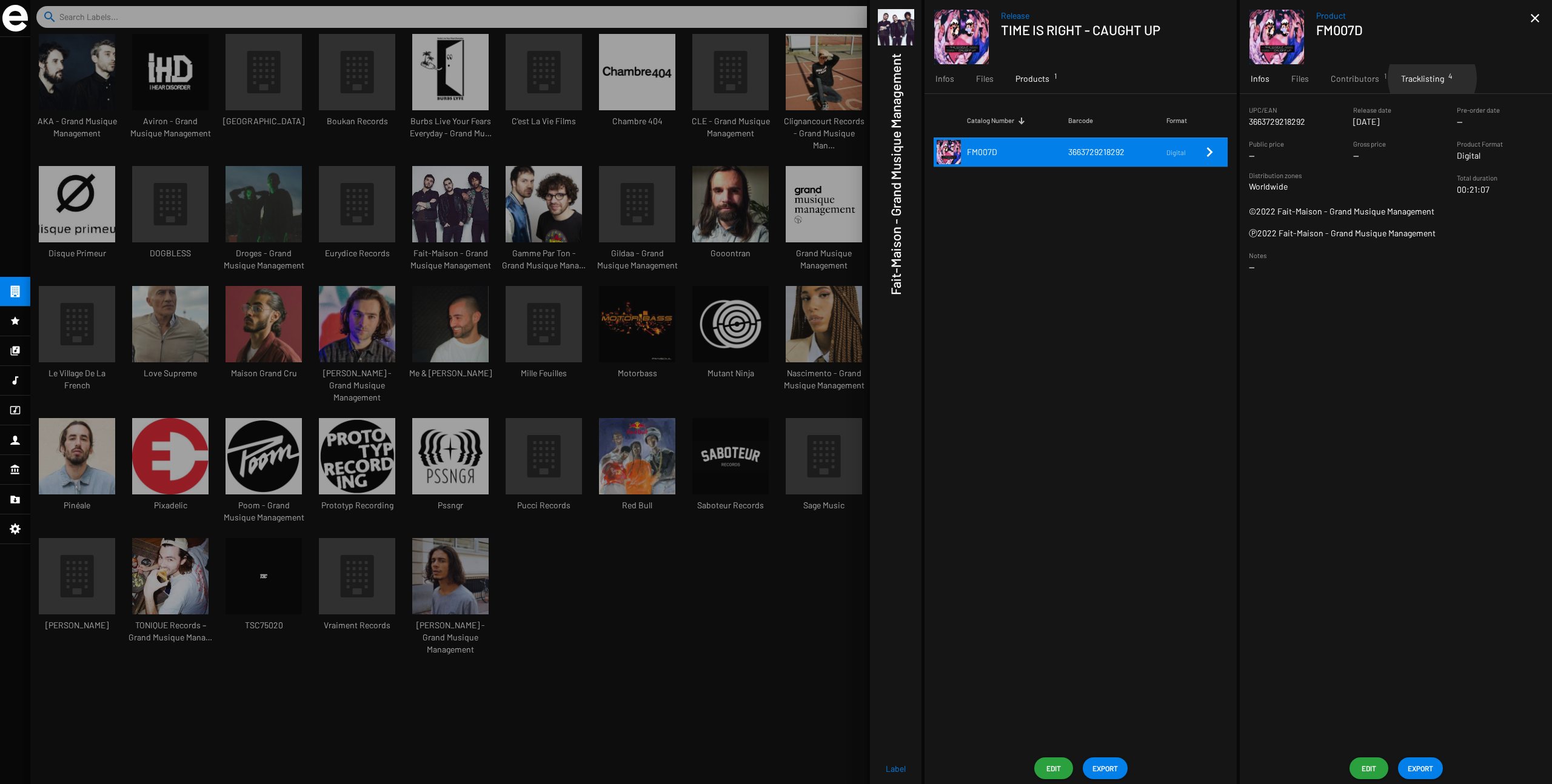
click at [939, 78] on span "Tracklisting 4" at bounding box center [1423, 79] width 43 height 12
click at [939, 184] on span "Caught Up" at bounding box center [1341, 181] width 136 height 12
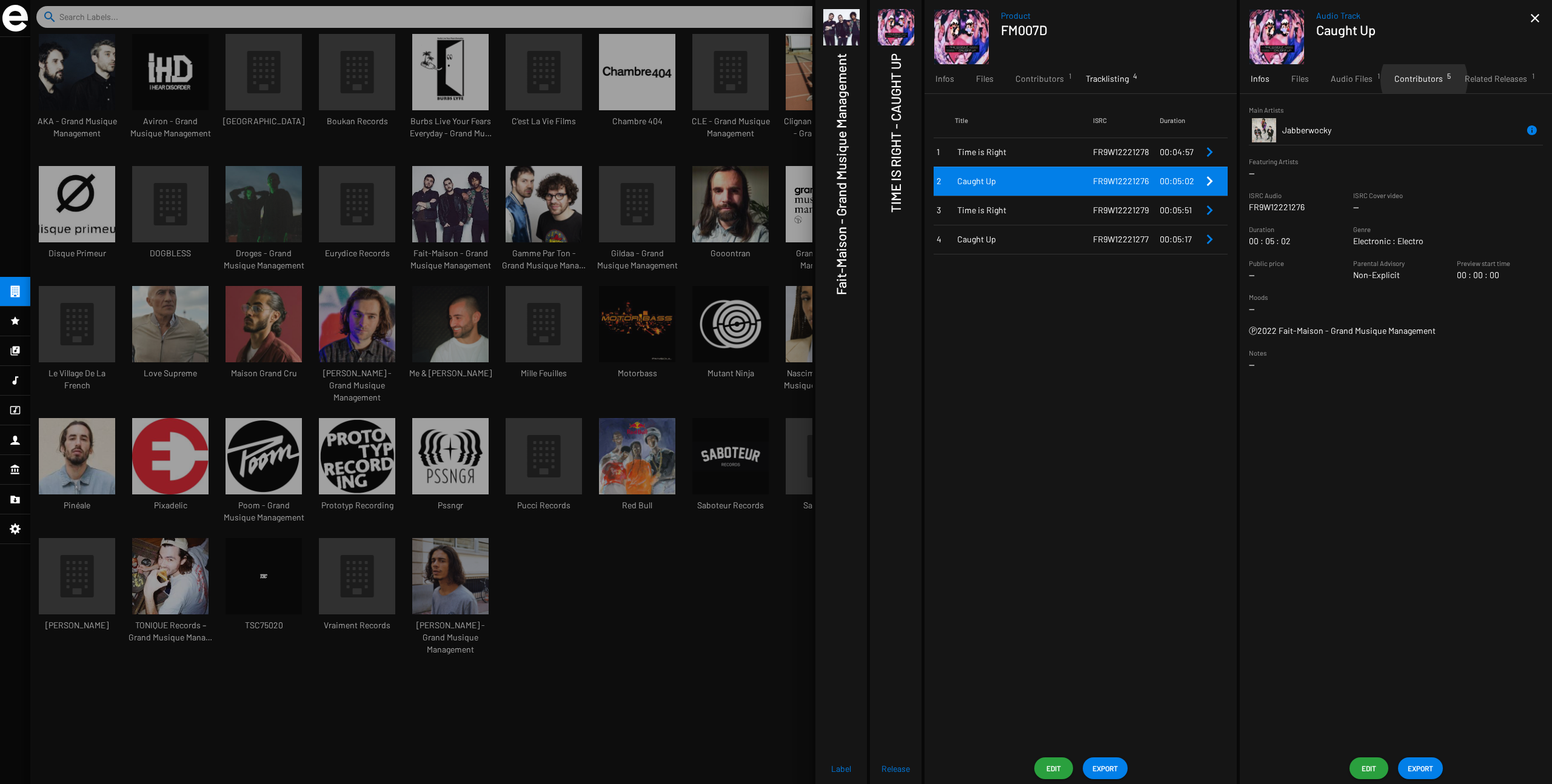
click at [939, 80] on span "Contributors 5" at bounding box center [1419, 79] width 49 height 12
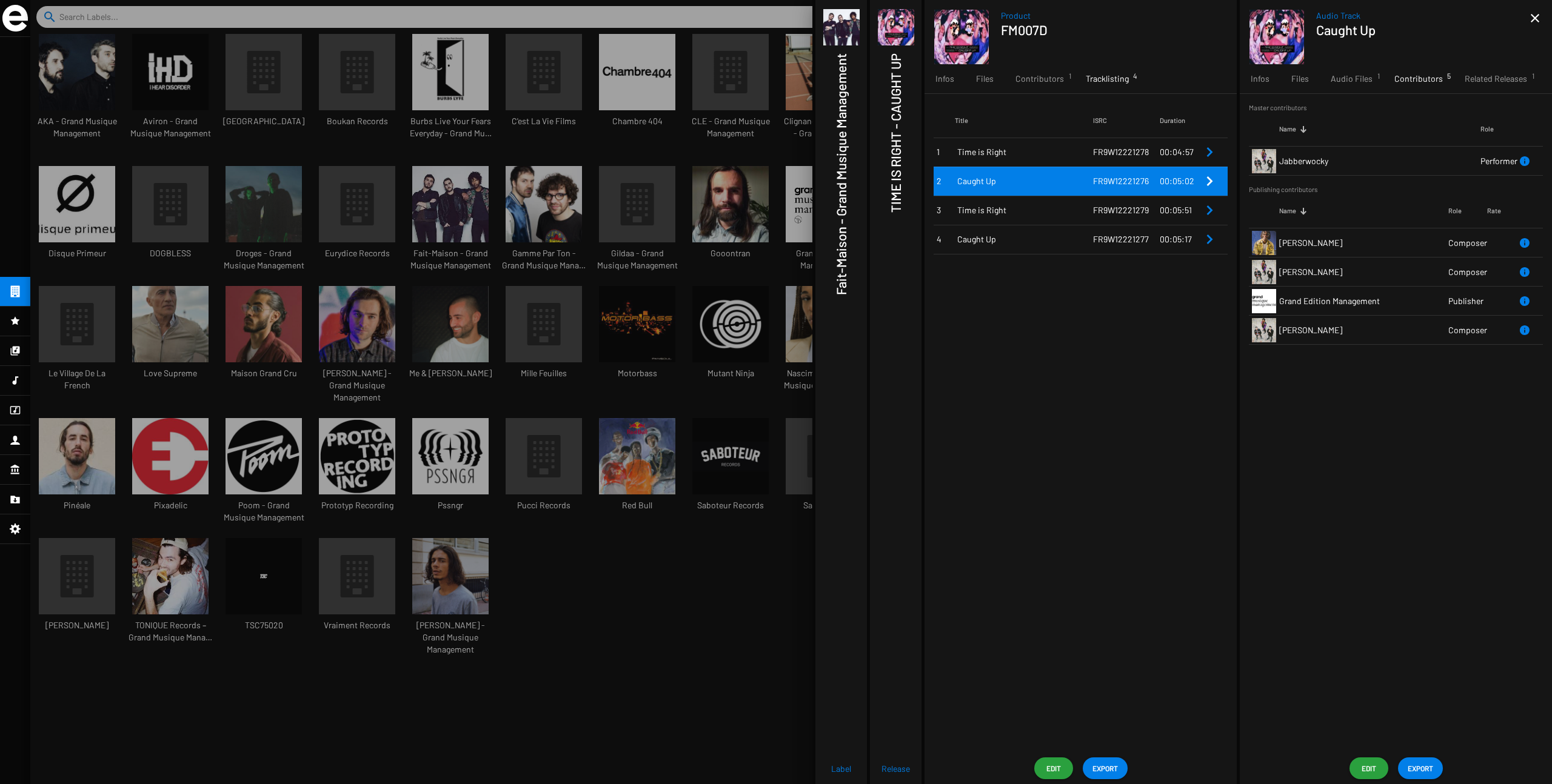
click at [939, 242] on td "[PERSON_NAME]" at bounding box center [1364, 242] width 169 height 29
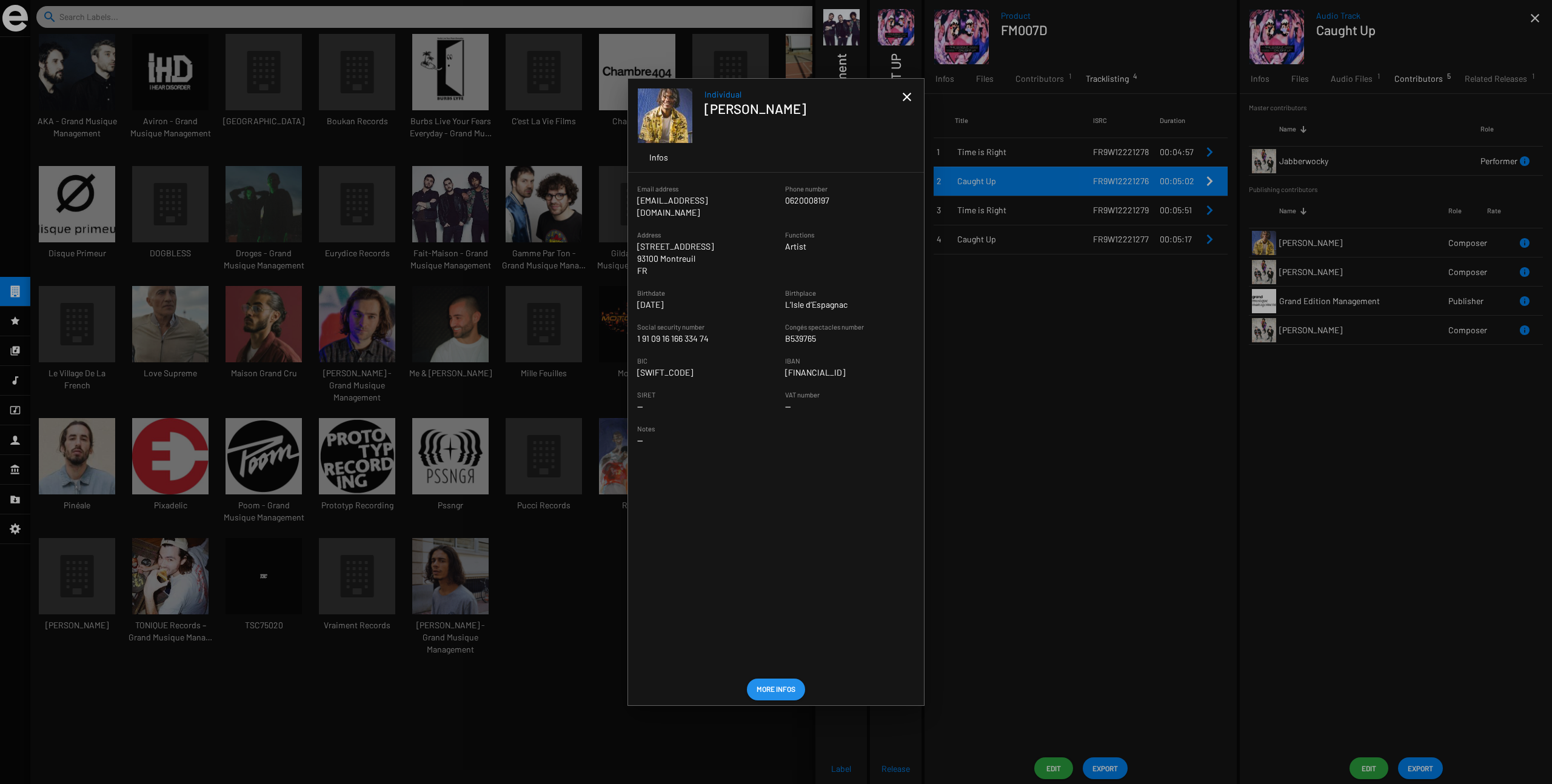
click at [904, 94] on mat-icon "close" at bounding box center [907, 97] width 15 height 15
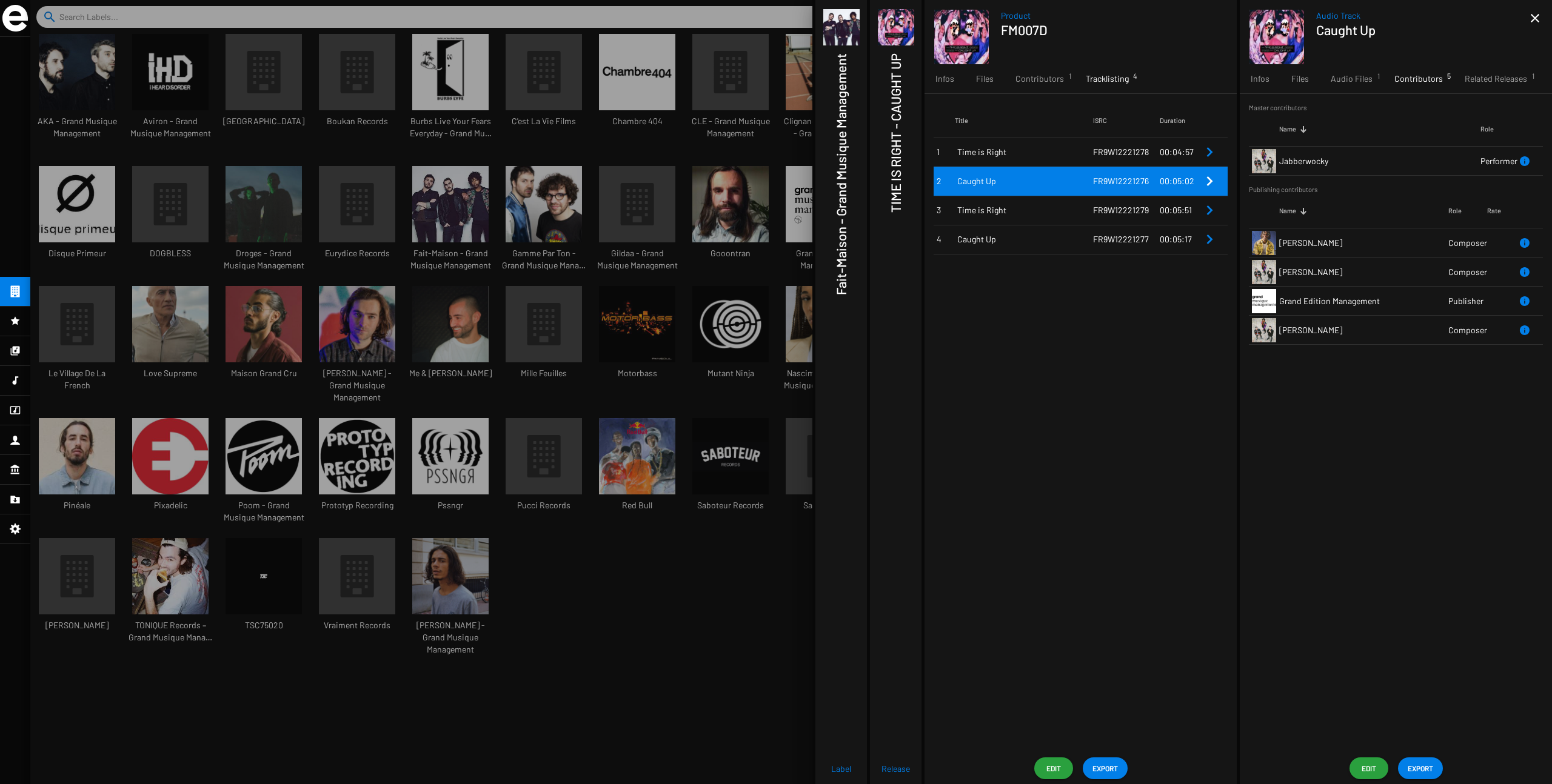
drag, startPoint x: 188, startPoint y: 74, endPoint x: 173, endPoint y: 70, distance: 15.5
click at [187, 74] on div at bounding box center [791, 392] width 1522 height 784
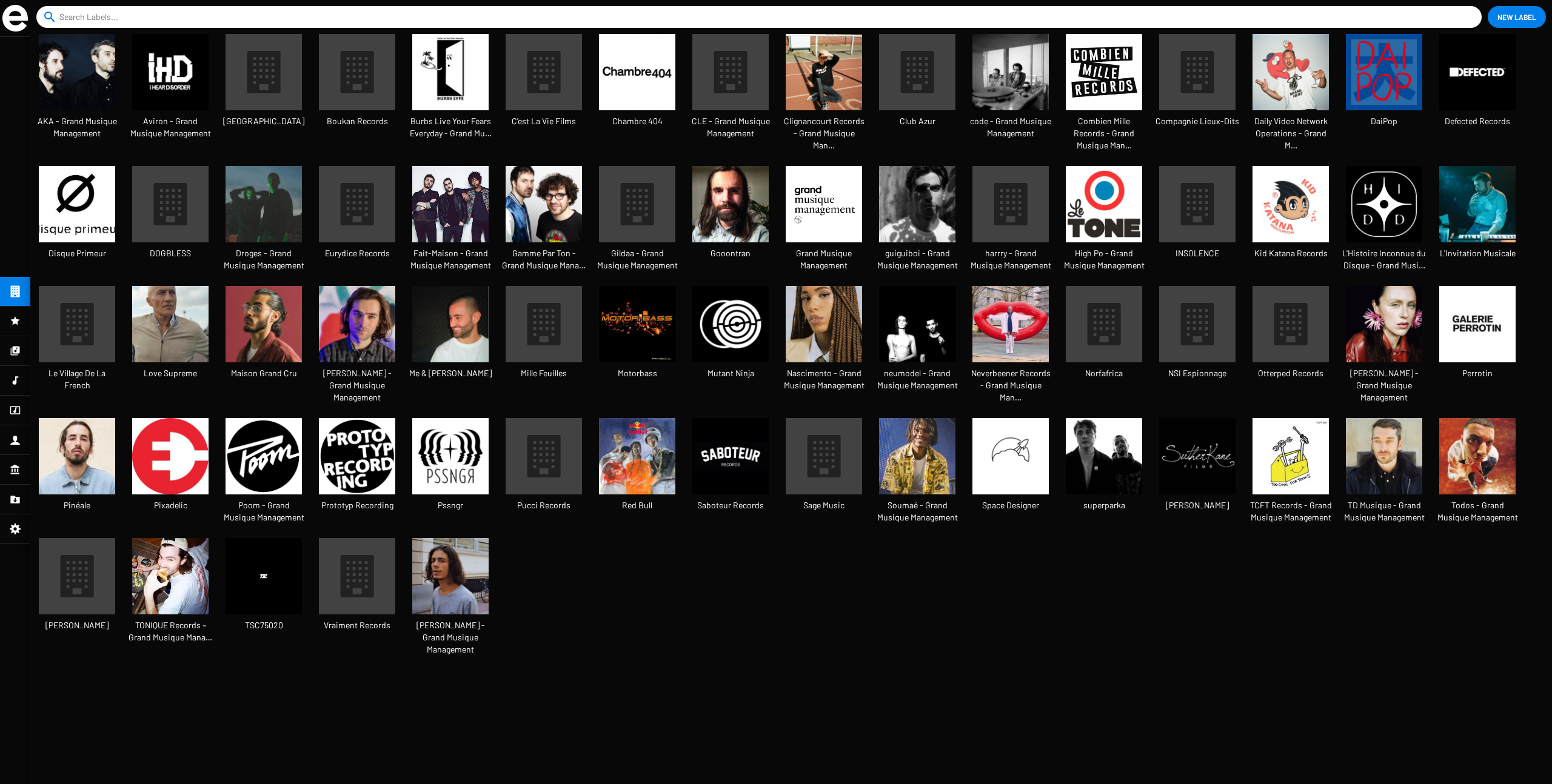
click at [827, 201] on img at bounding box center [824, 204] width 76 height 76
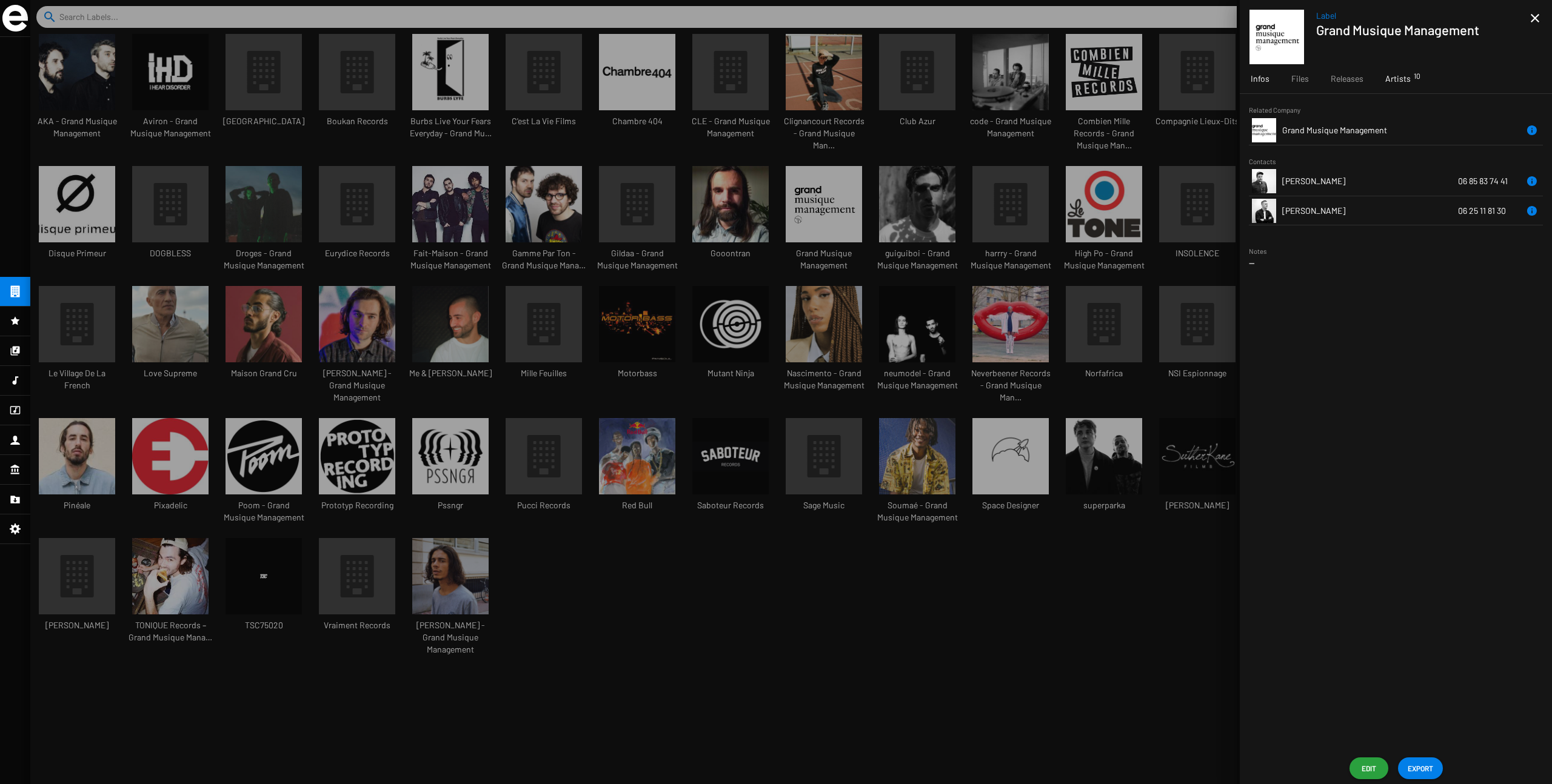
click at [939, 84] on span "Artists 10" at bounding box center [1398, 79] width 26 height 12
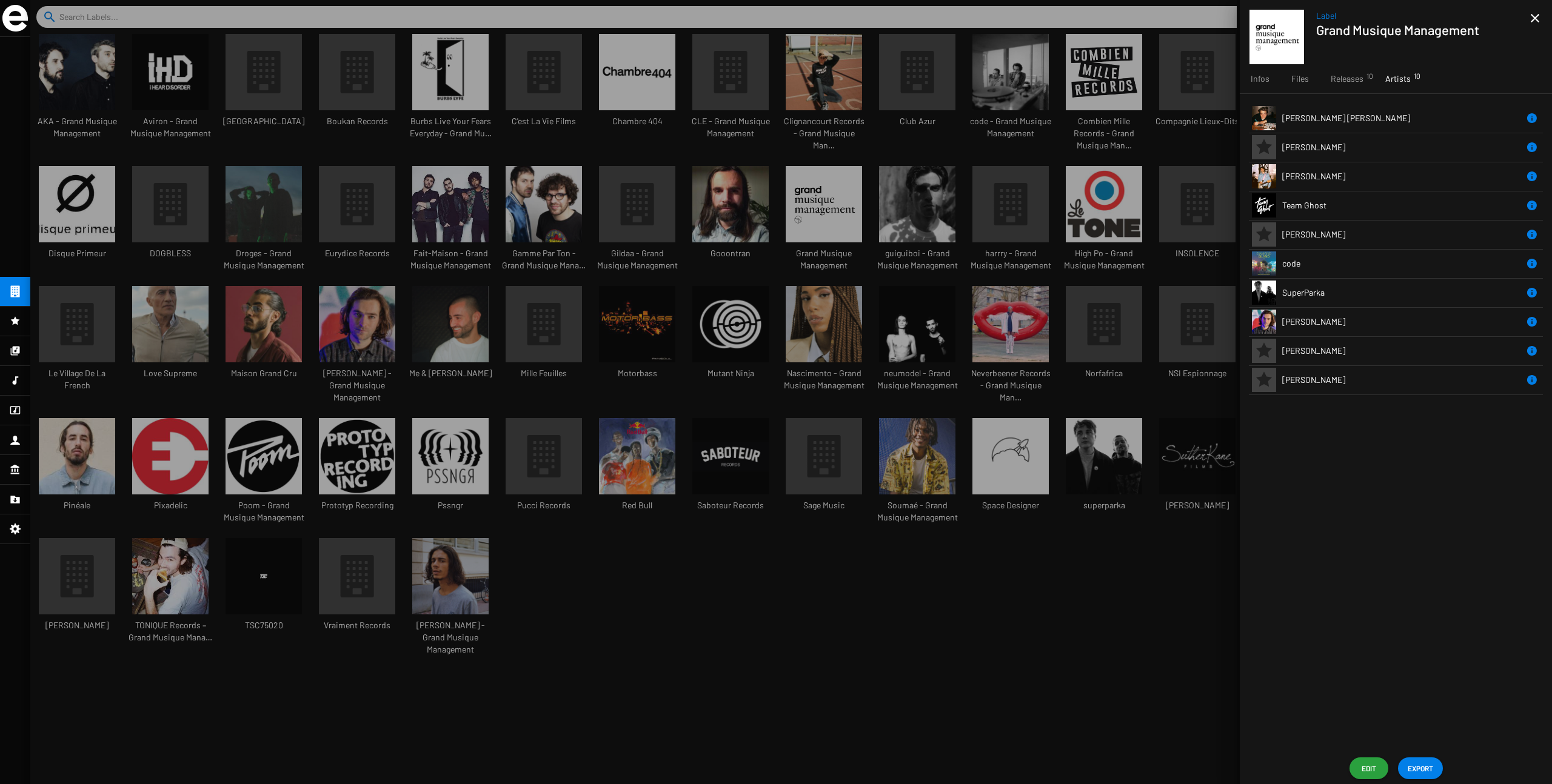
click at [939, 146] on td "[PERSON_NAME]" at bounding box center [1404, 147] width 243 height 29
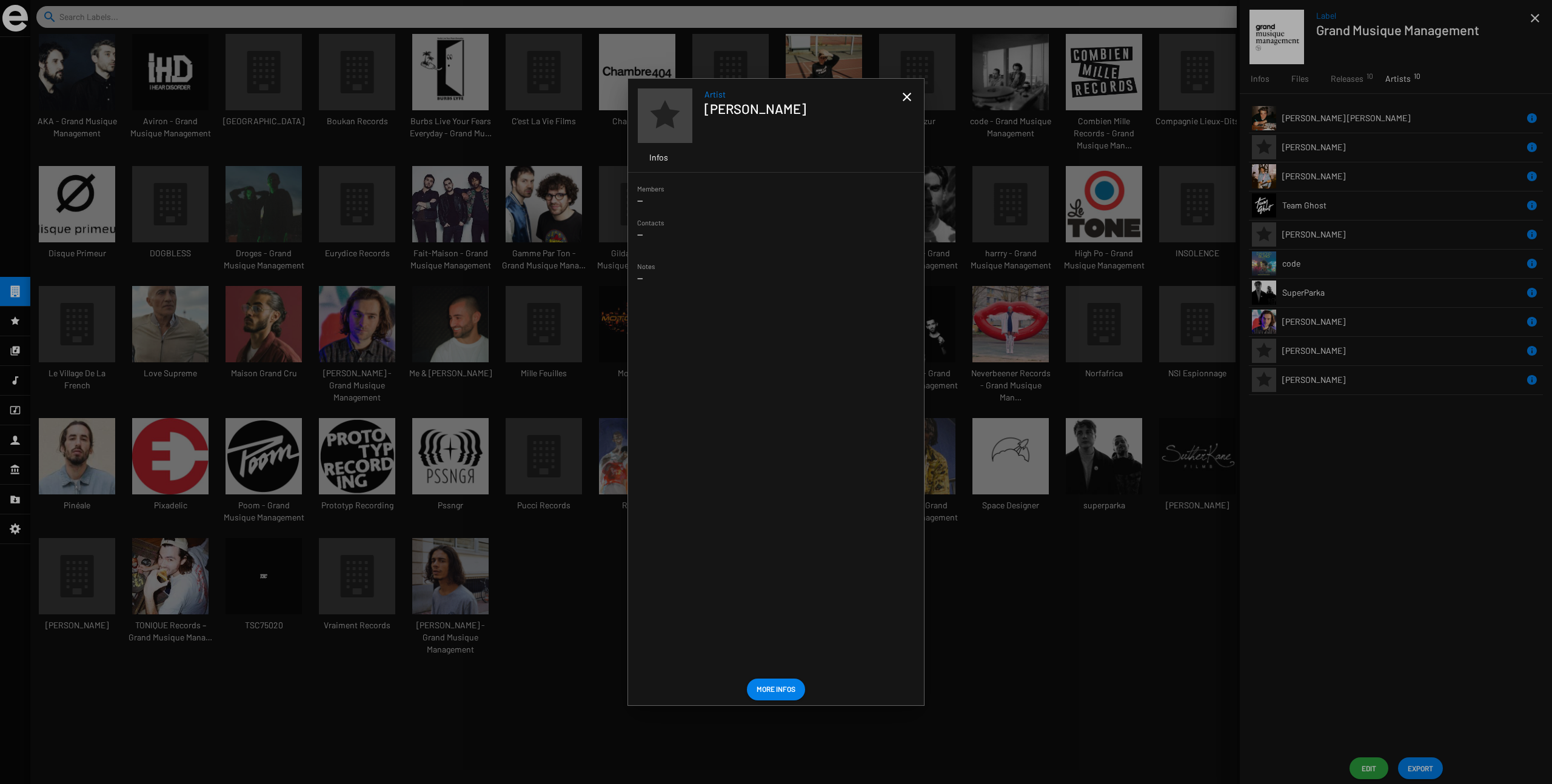
click at [904, 95] on mat-icon "close" at bounding box center [907, 97] width 15 height 15
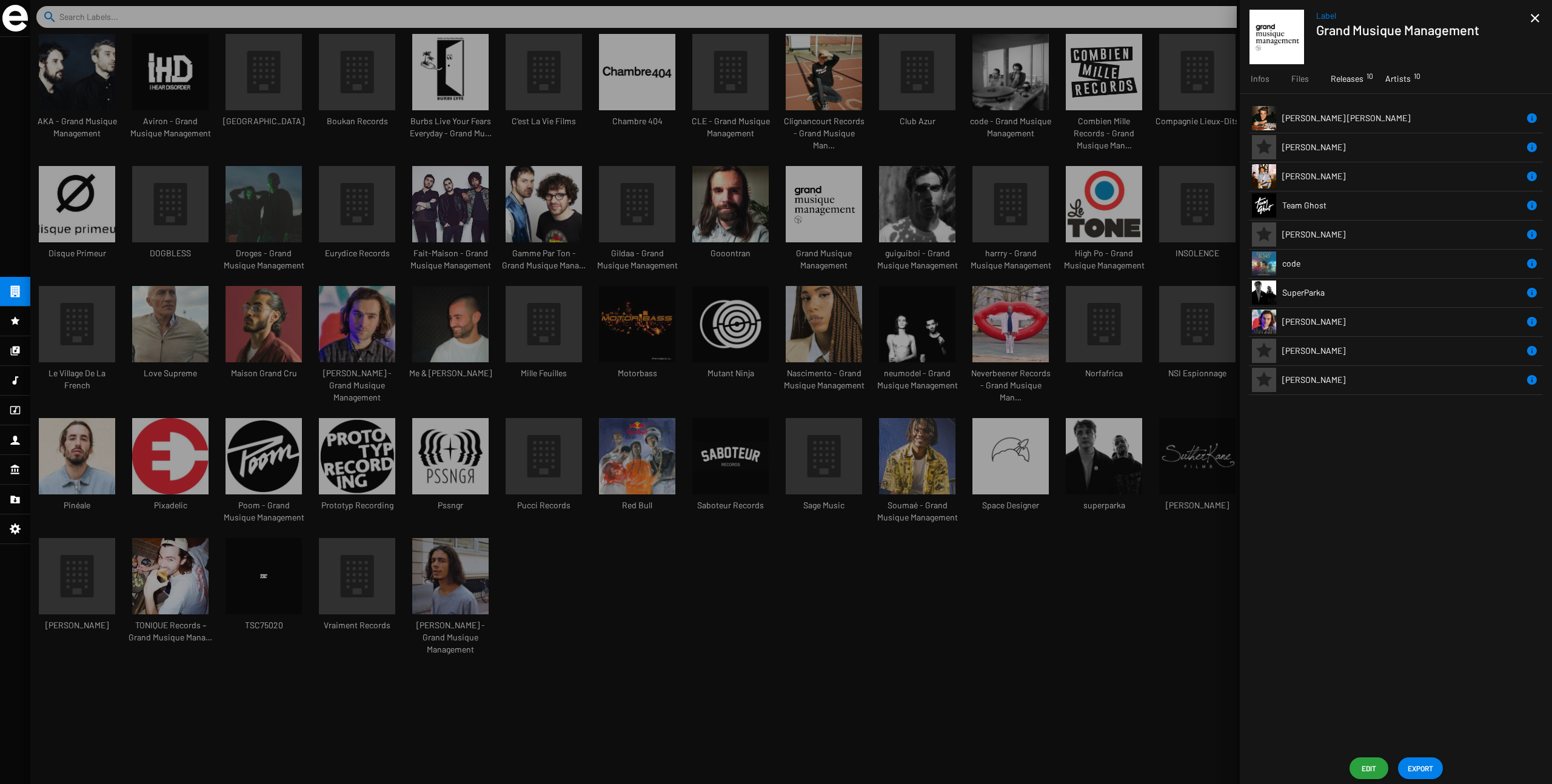
click at [939, 82] on span "Releases 10" at bounding box center [1347, 79] width 33 height 12
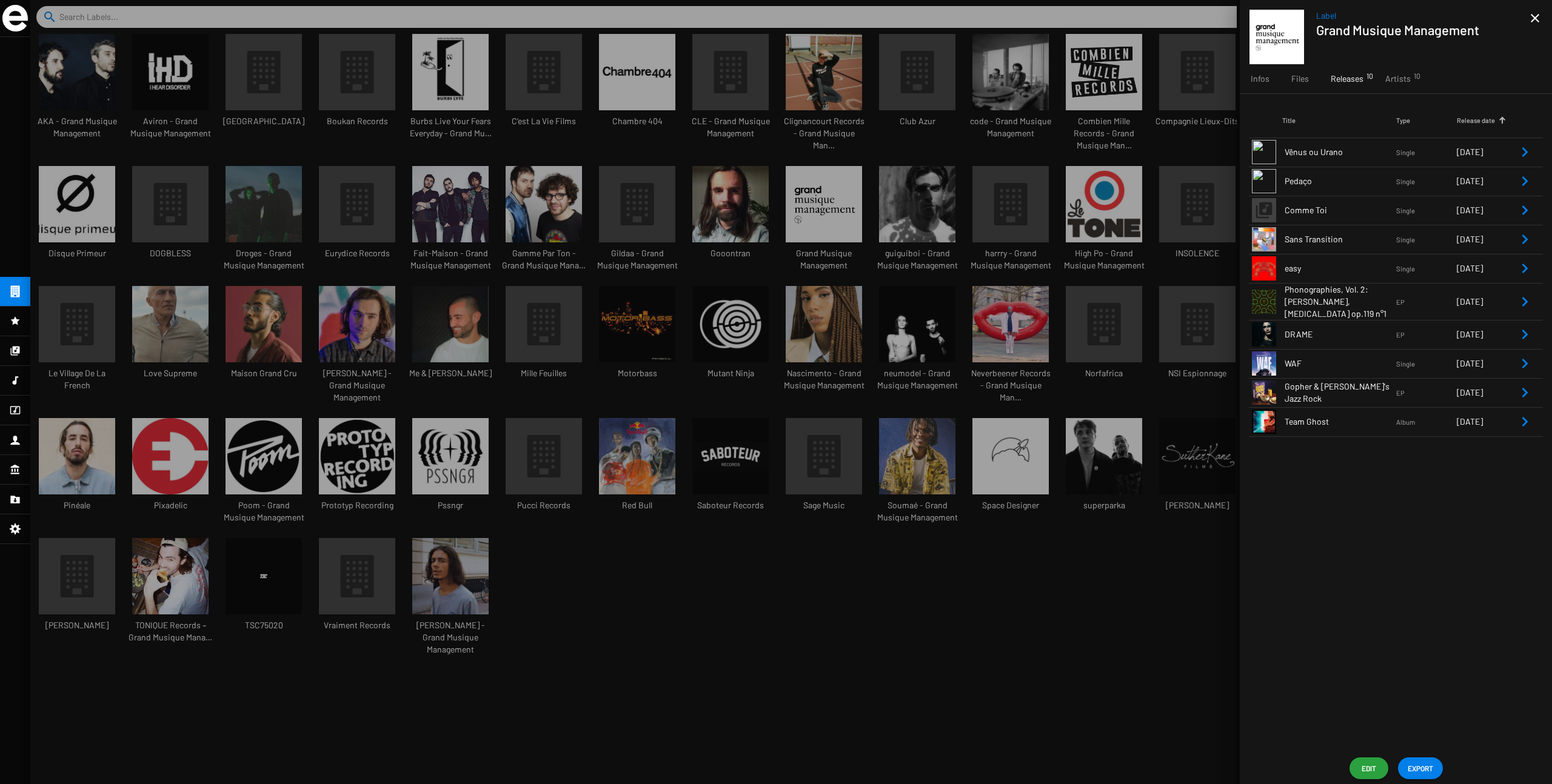
click at [939, 384] on span "Gopher & [PERSON_NAME]'s Jazz Rock" at bounding box center [1341, 393] width 112 height 24
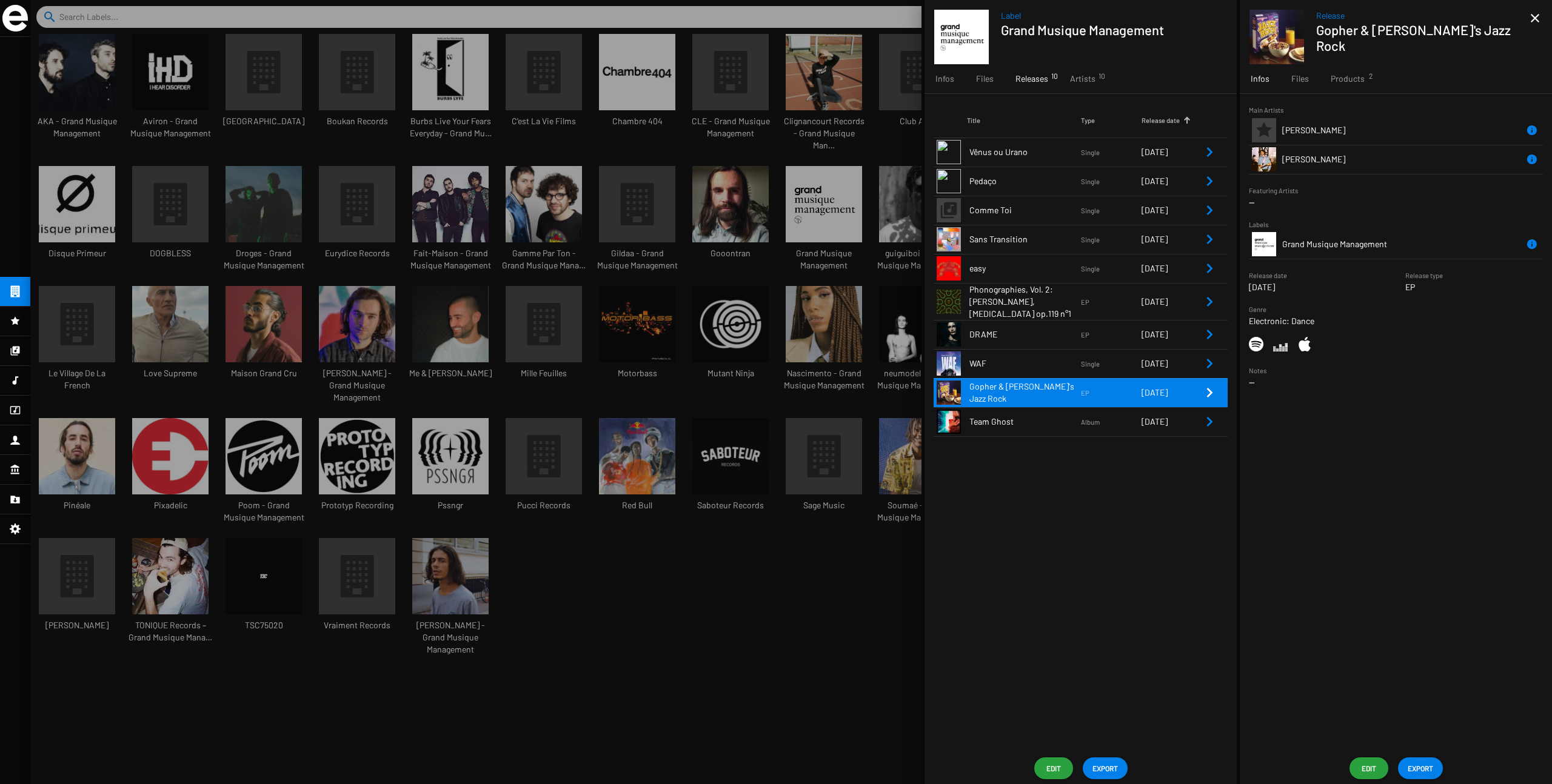
click at [939, 129] on span "[PERSON_NAME]" at bounding box center [1314, 129] width 63 height 10
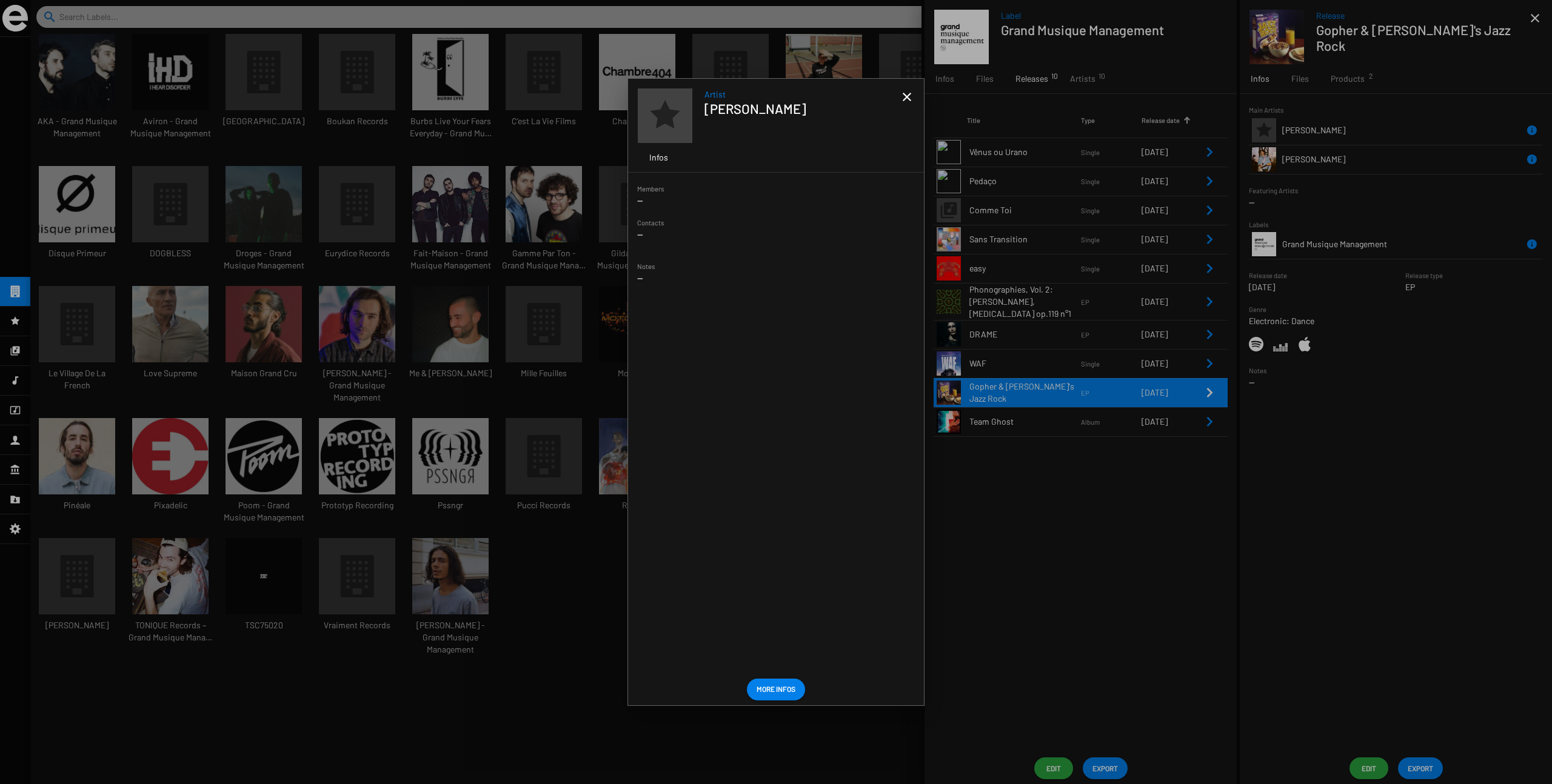
click at [584, 236] on div at bounding box center [776, 392] width 1552 height 784
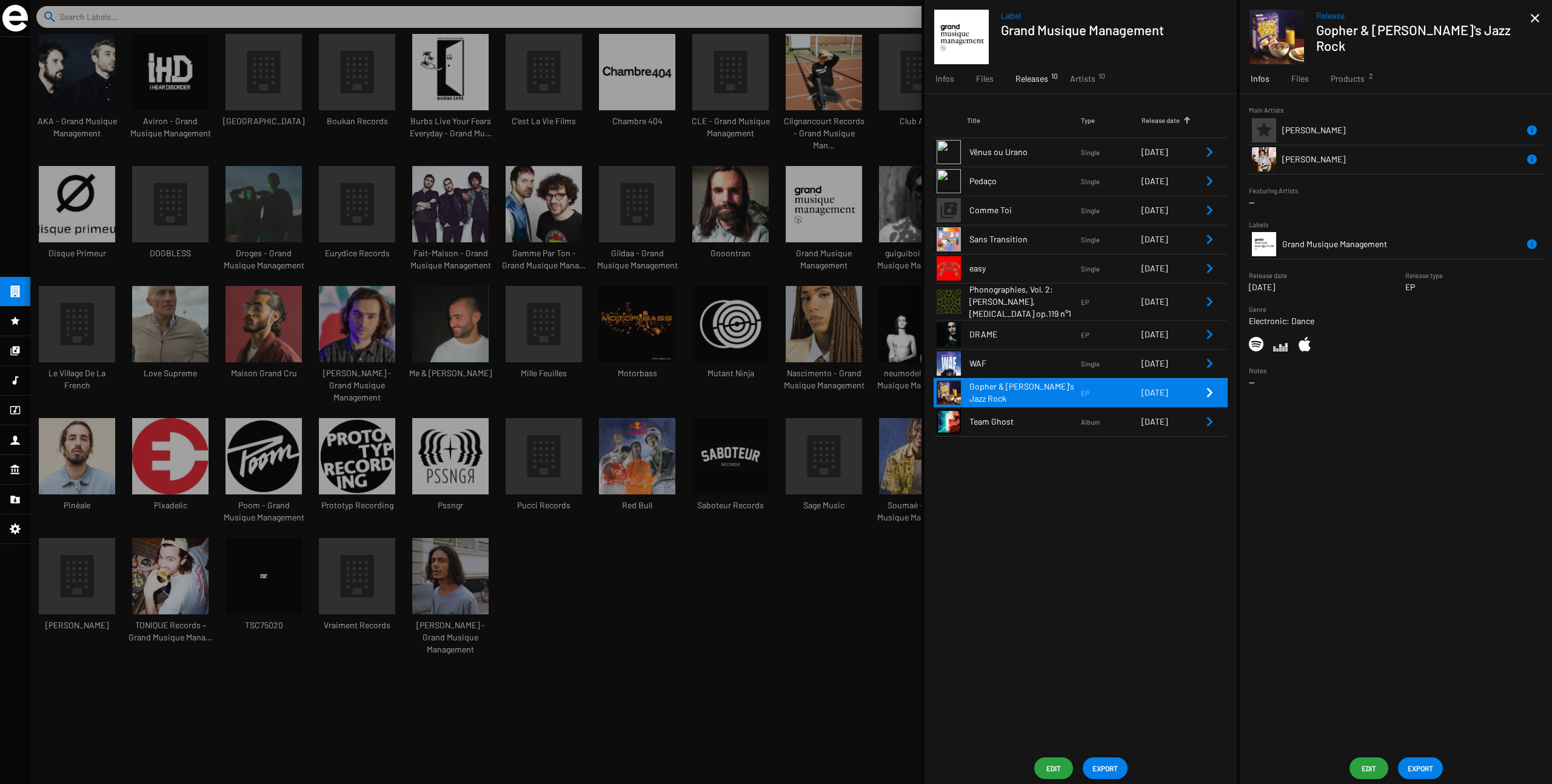
click at [239, 171] on div at bounding box center [791, 392] width 1522 height 784
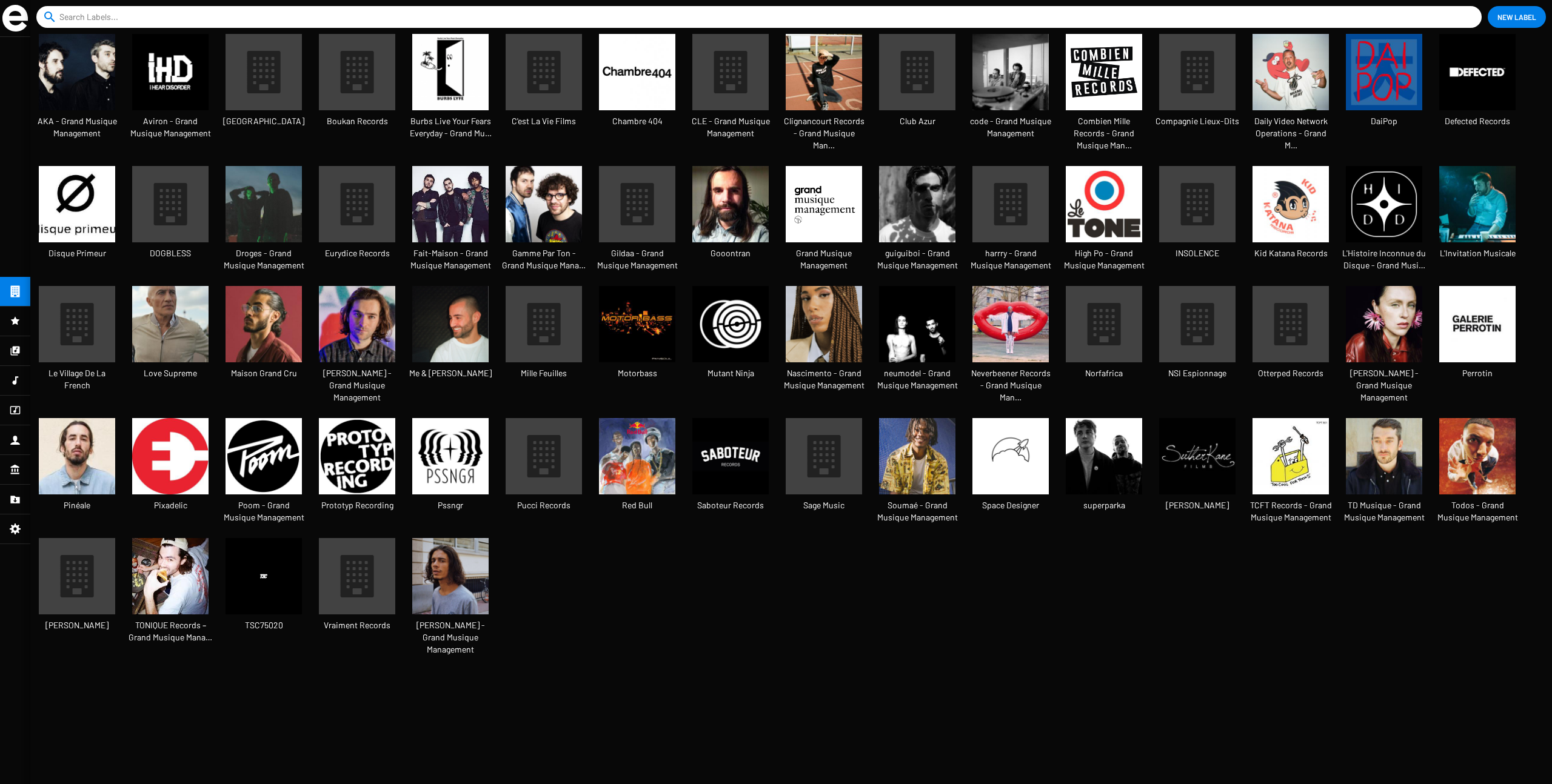
click at [86, 432] on img at bounding box center [77, 456] width 76 height 76
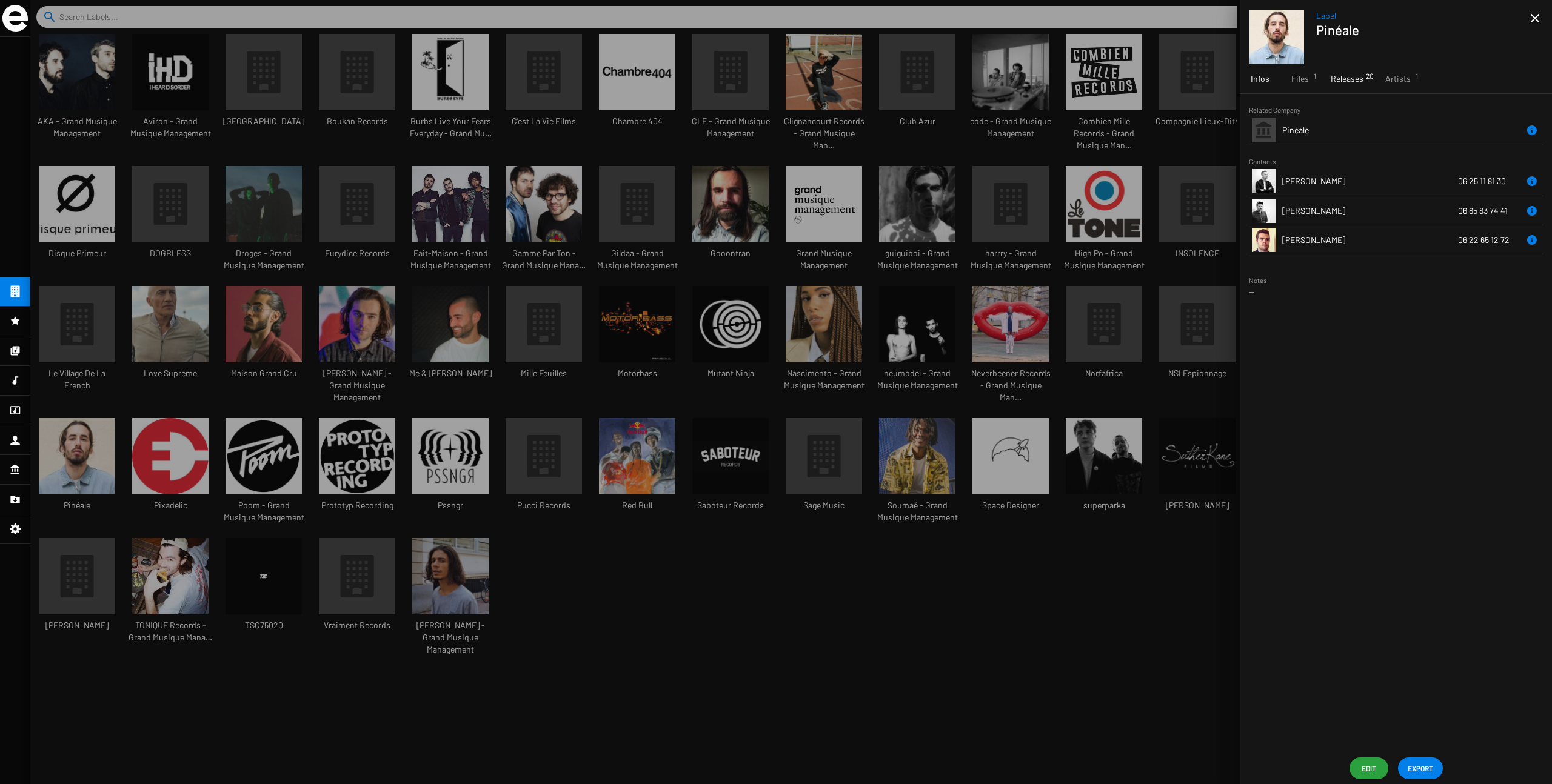
click at [939, 78] on span "Releases 20" at bounding box center [1347, 79] width 33 height 12
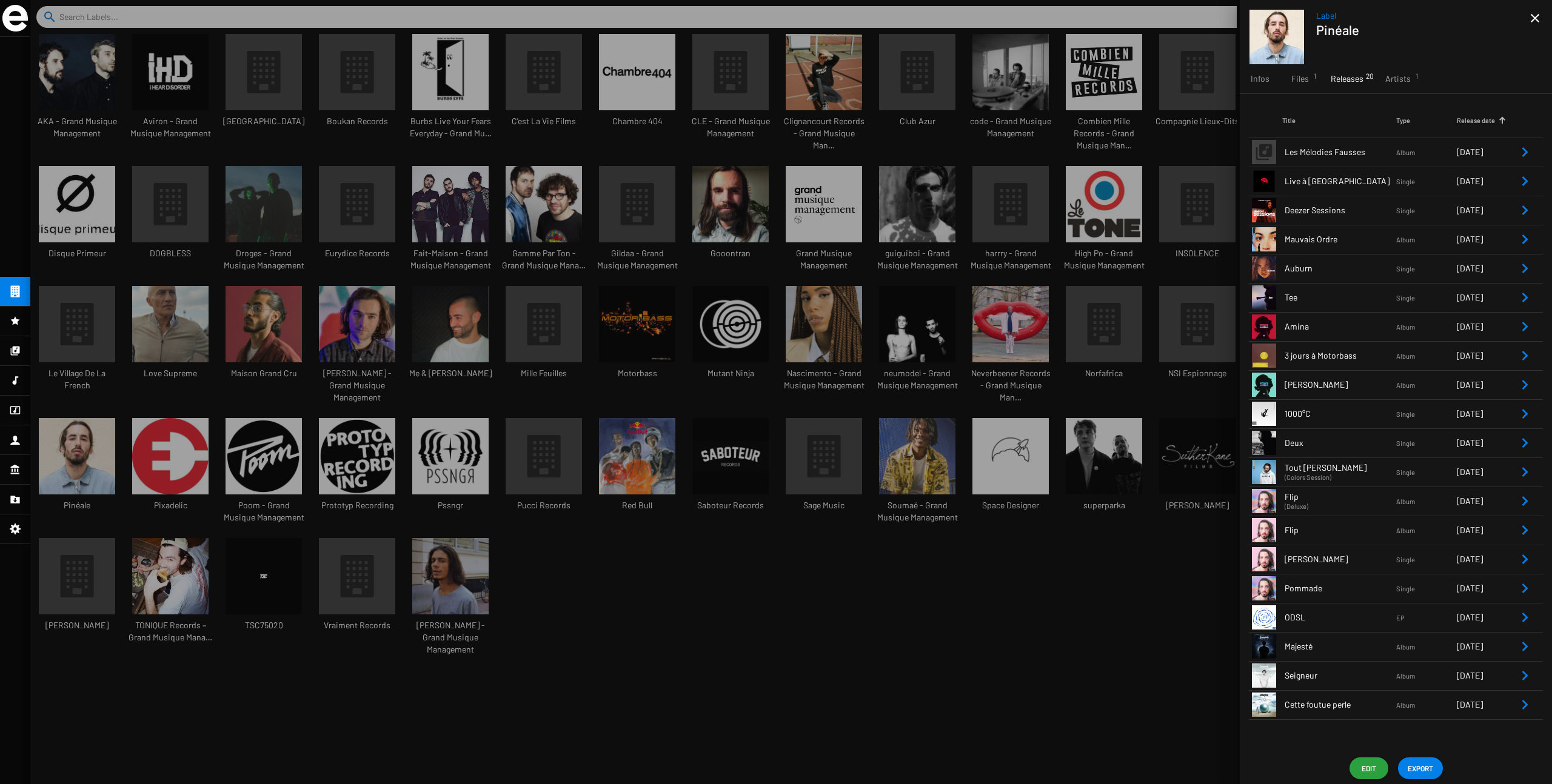
click at [939, 154] on span "Les Mélodies Fausses" at bounding box center [1341, 152] width 112 height 12
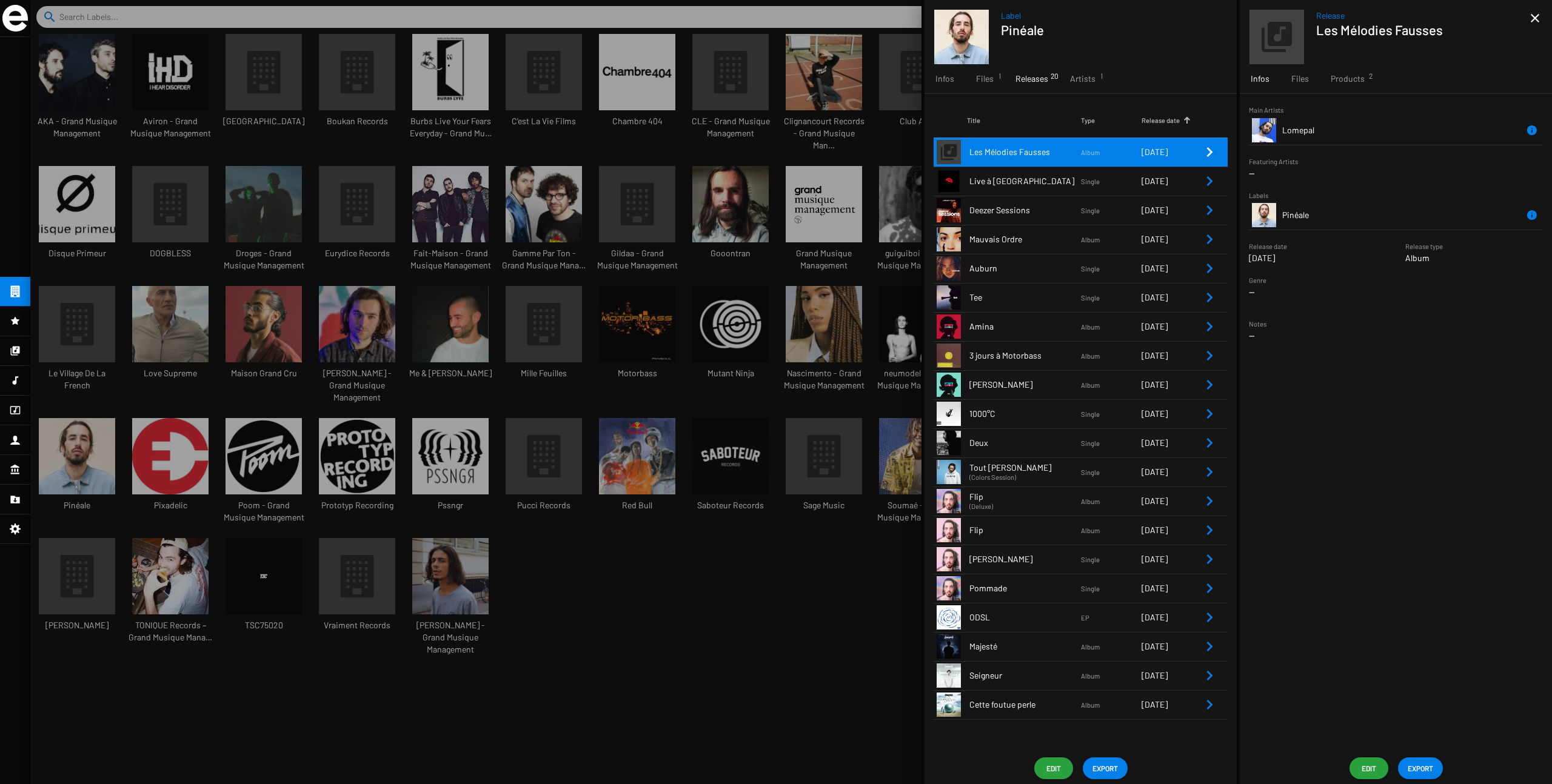
click at [696, 316] on div at bounding box center [791, 392] width 1522 height 784
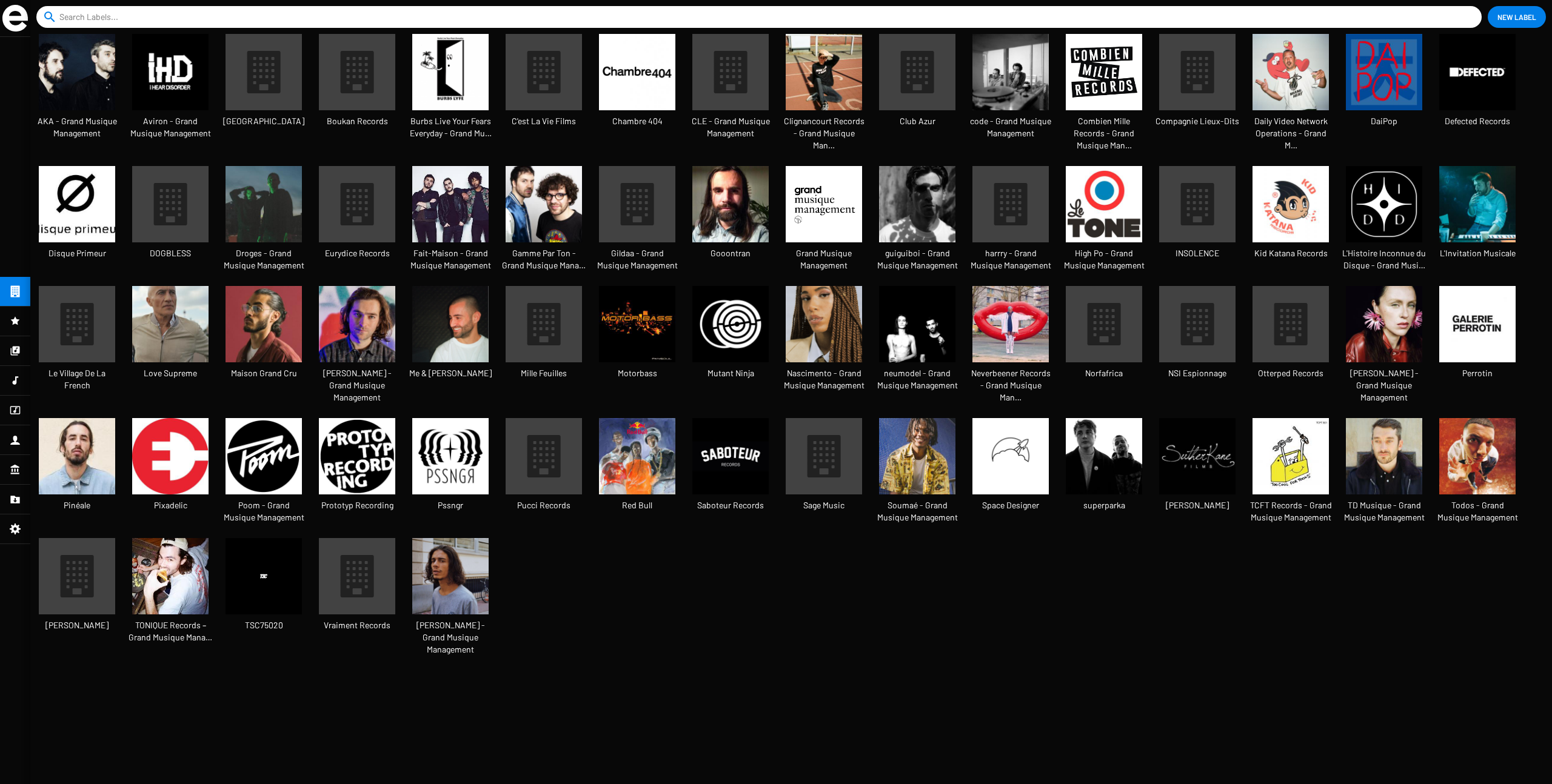
click at [915, 315] on img at bounding box center [917, 324] width 76 height 76
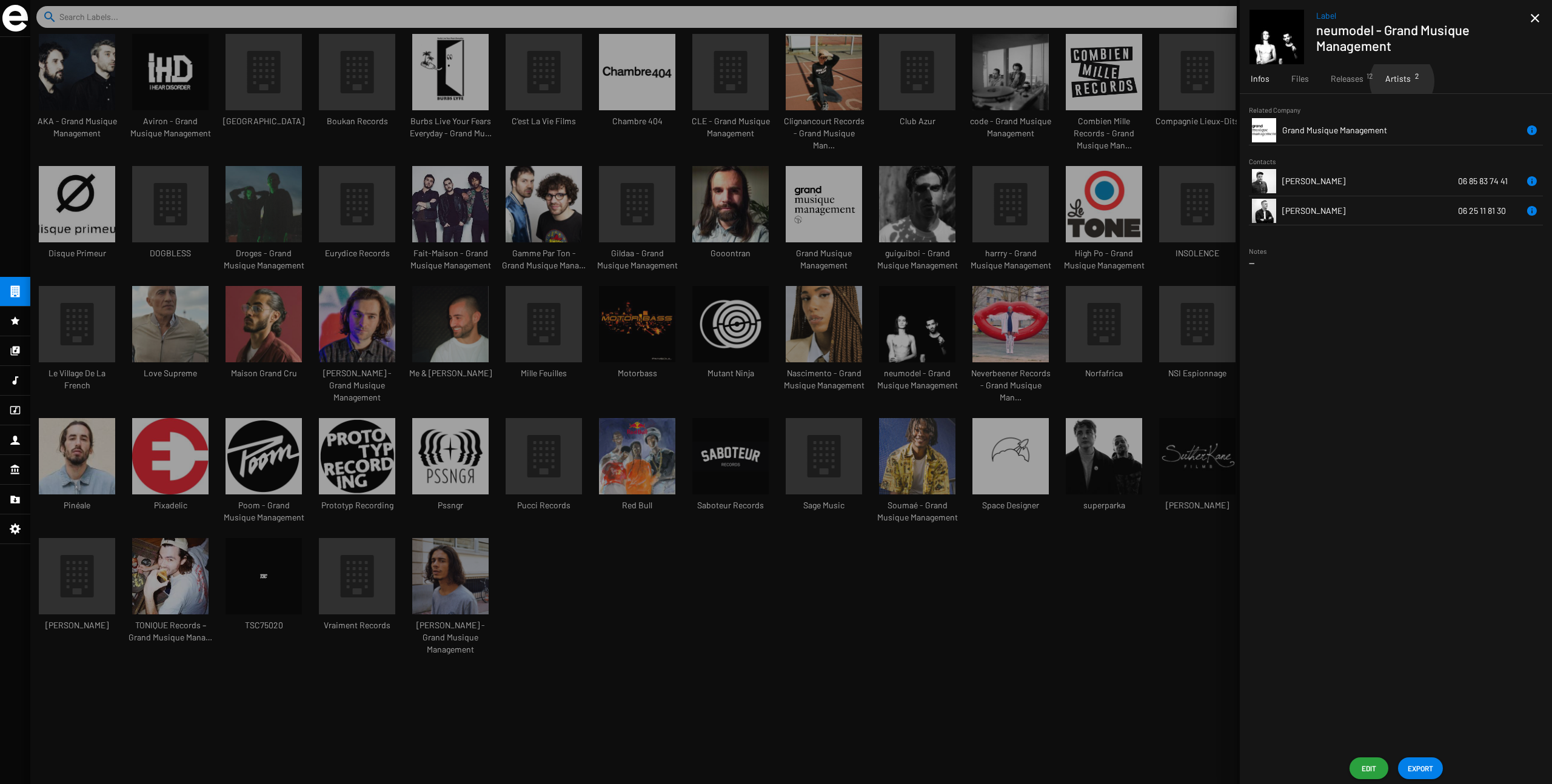
click at [939, 81] on span "Artists 2" at bounding box center [1398, 79] width 26 height 12
click at [939, 150] on td "Kiddy Smile" at bounding box center [1404, 147] width 243 height 29
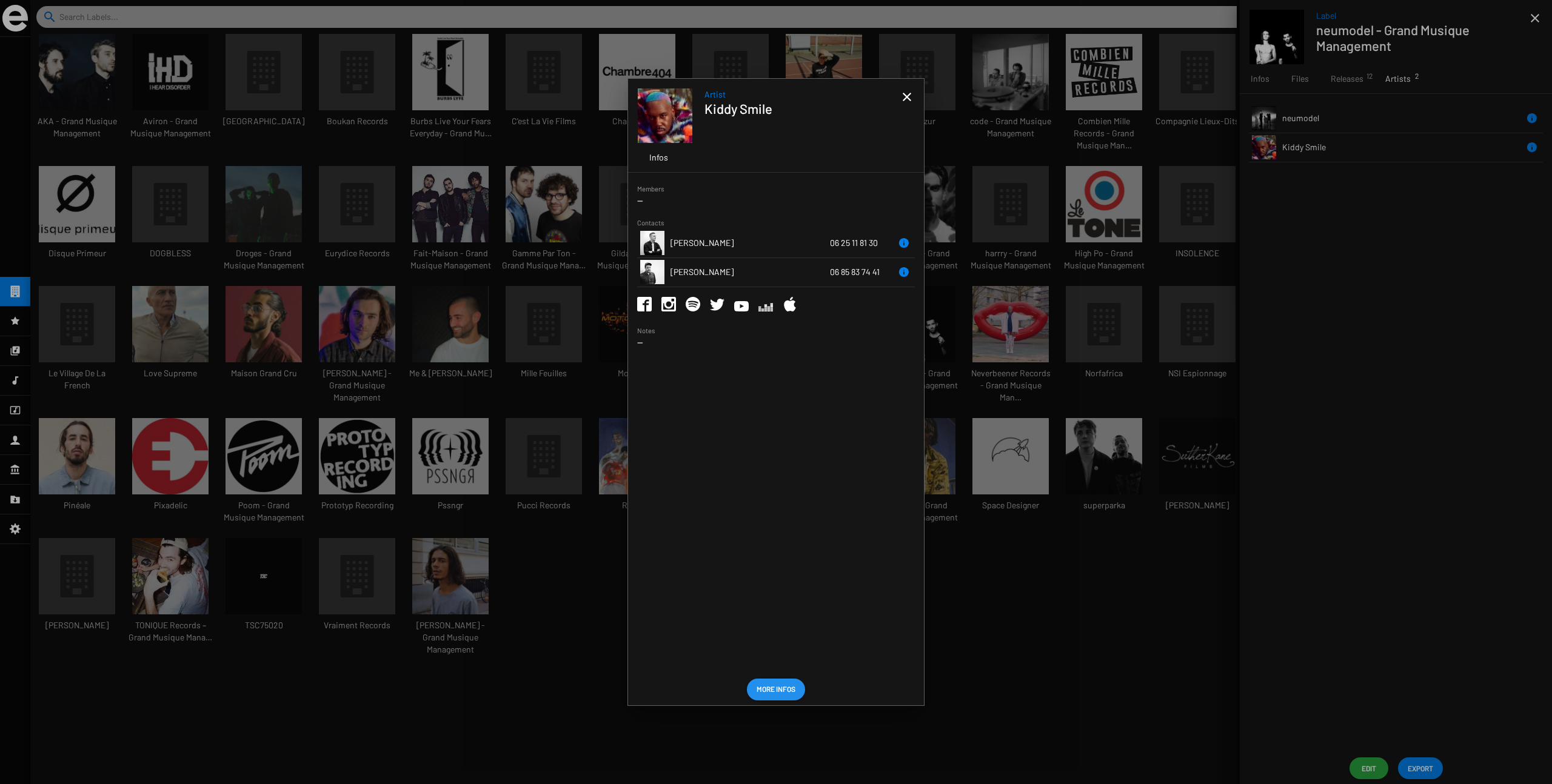
click at [779, 546] on span "More Infos" at bounding box center [776, 689] width 39 height 22
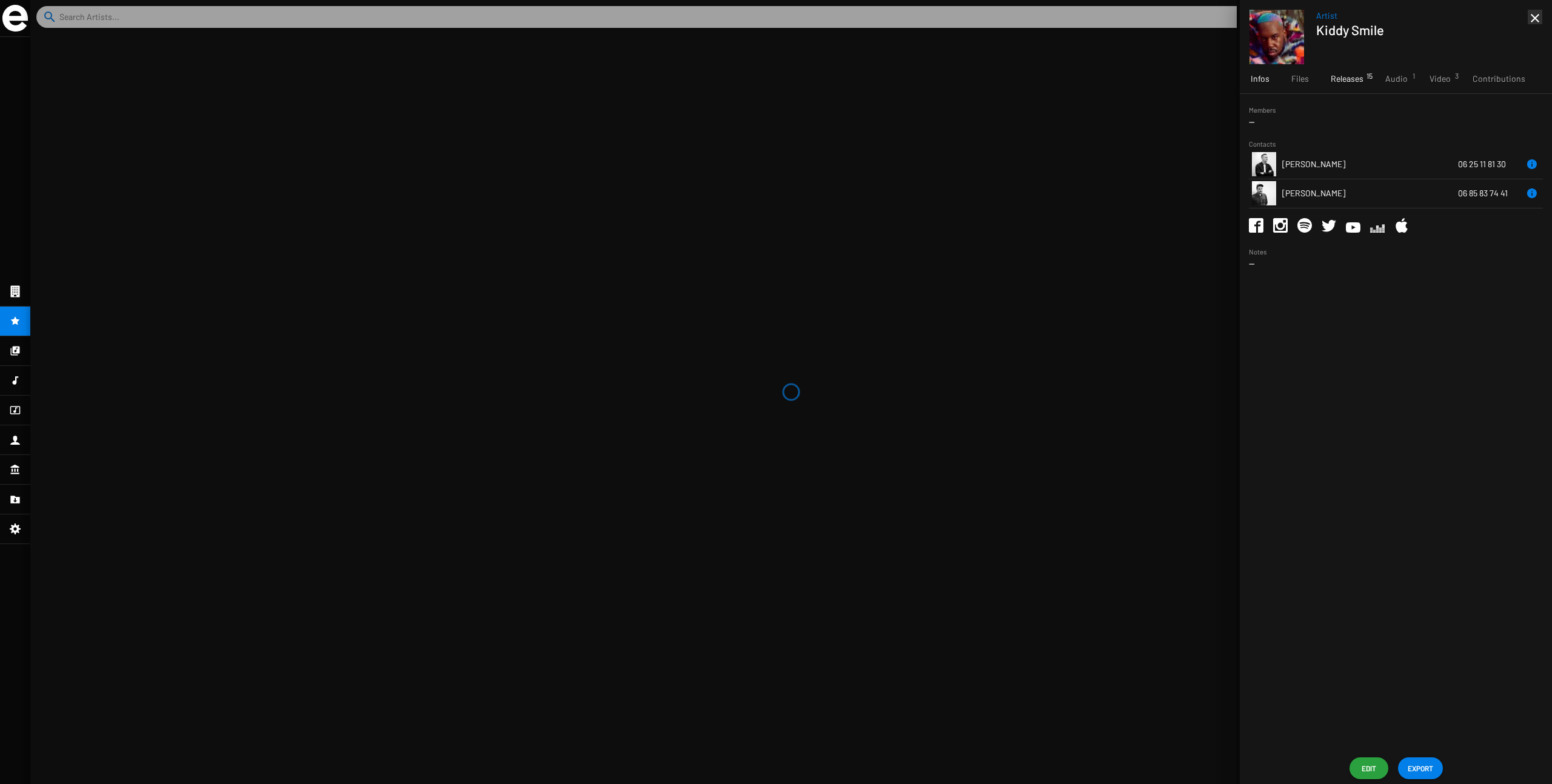
click at [939, 79] on span "Releases 15" at bounding box center [1347, 79] width 33 height 12
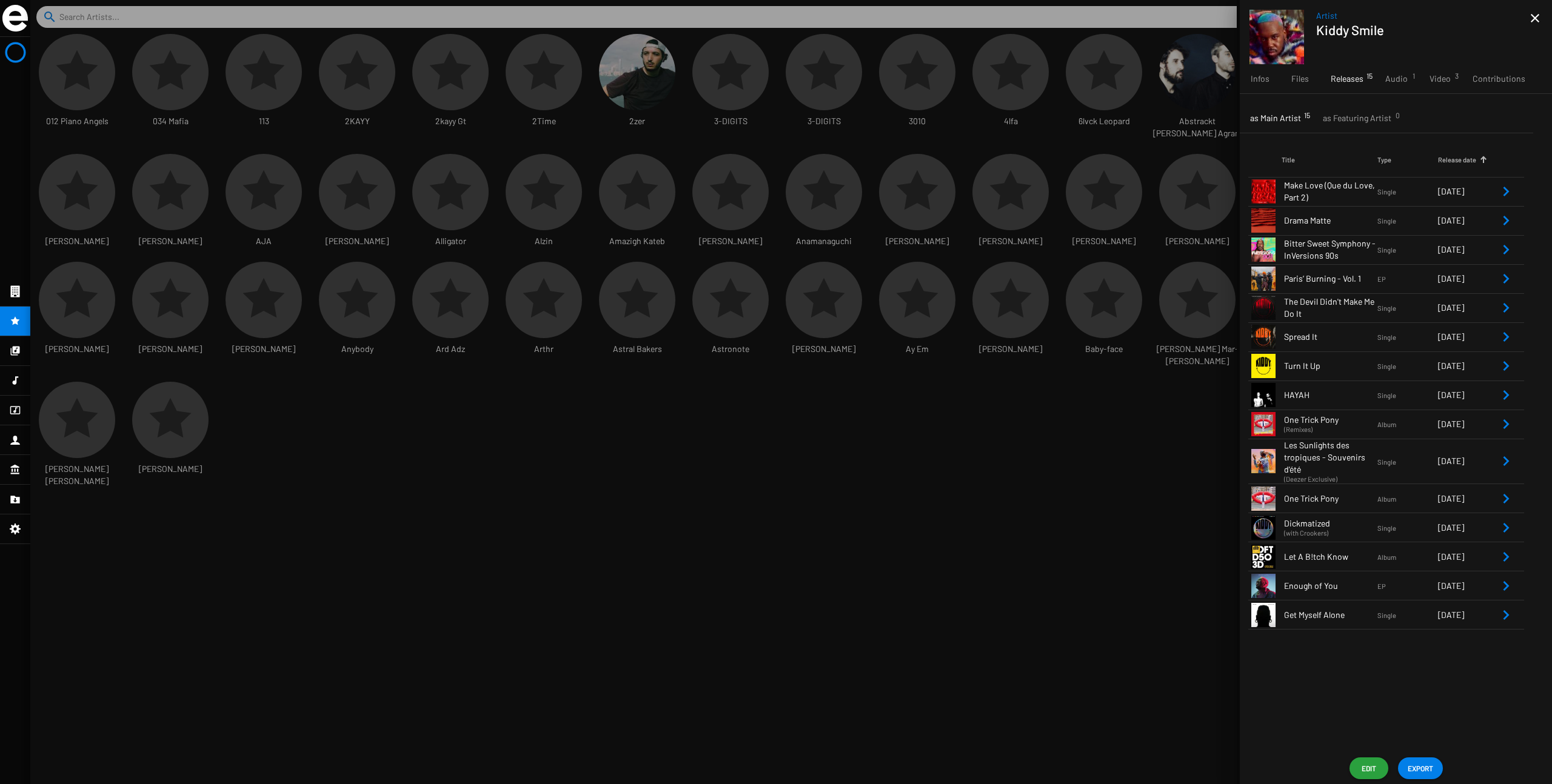
scroll to position [20, 38]
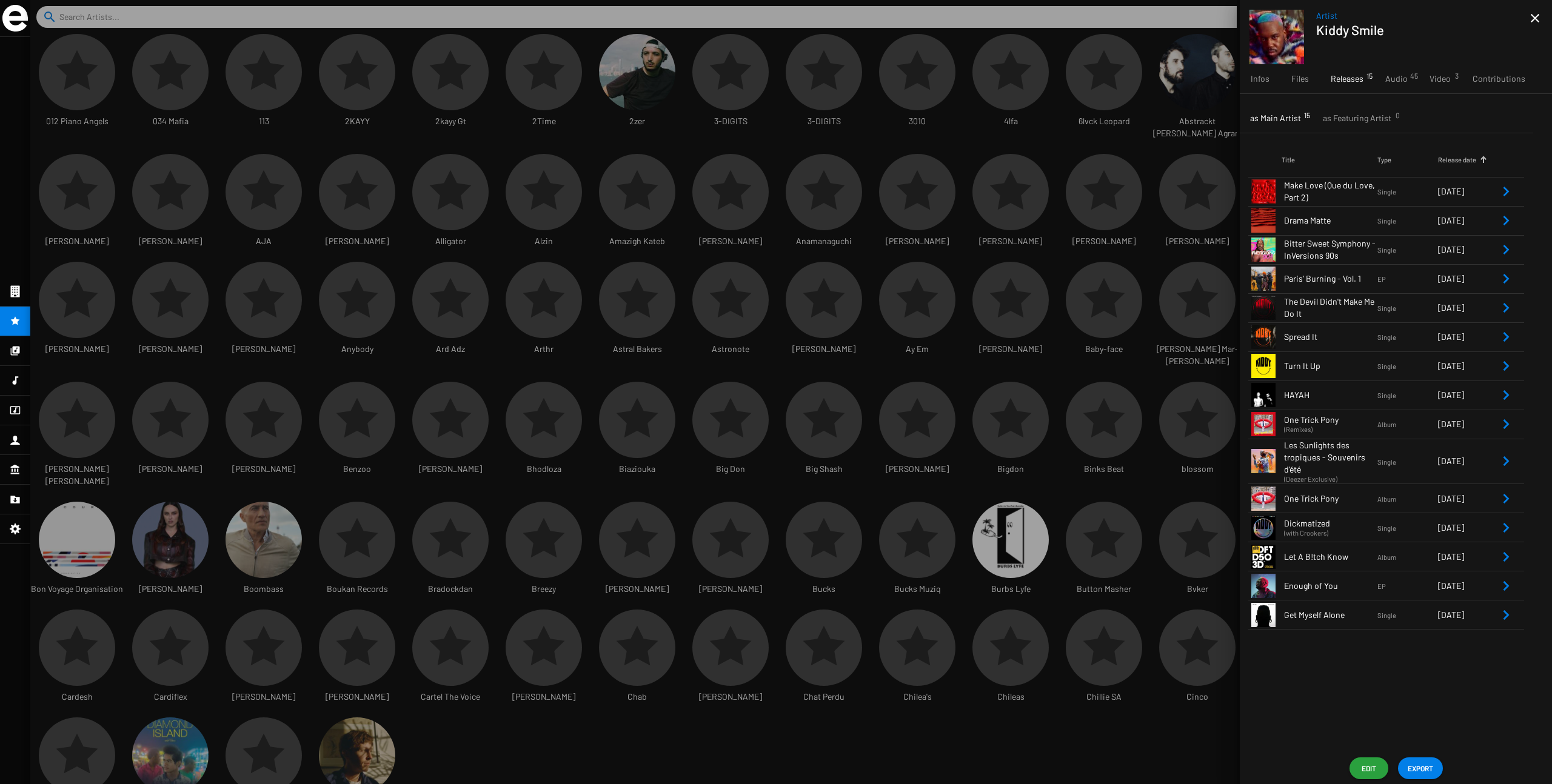
click at [939, 396] on span "HAYAH" at bounding box center [1331, 395] width 94 height 12
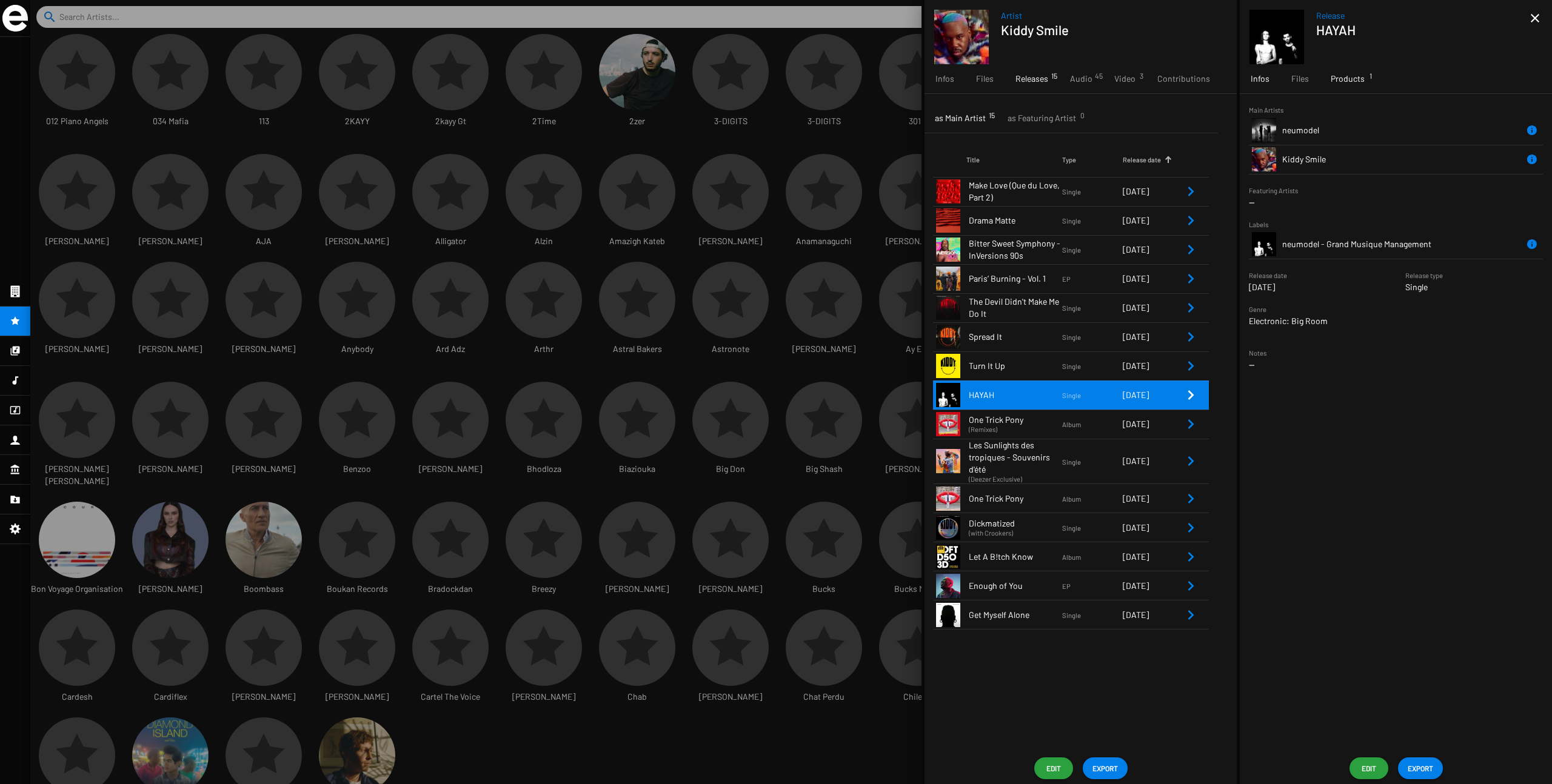
click at [939, 84] on span "Products 1" at bounding box center [1348, 79] width 34 height 12
click at [939, 154] on td "NEU002DIGIT" at bounding box center [1333, 152] width 102 height 29
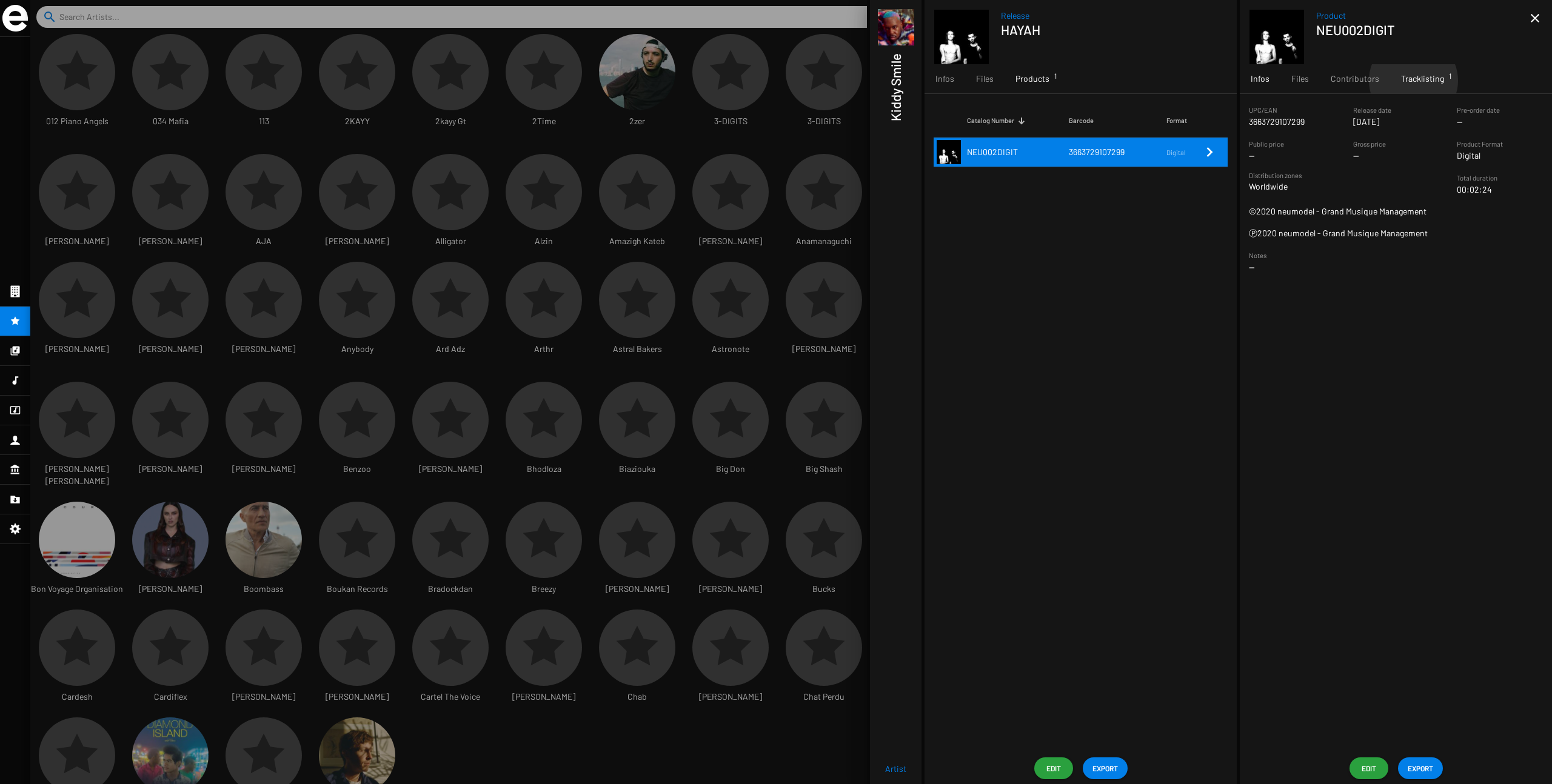
click at [939, 81] on span "Tracklisting 1" at bounding box center [1423, 79] width 43 height 12
click at [939, 152] on span "HAYAH (feat. Kiddy Smile)" at bounding box center [1335, 152] width 148 height 12
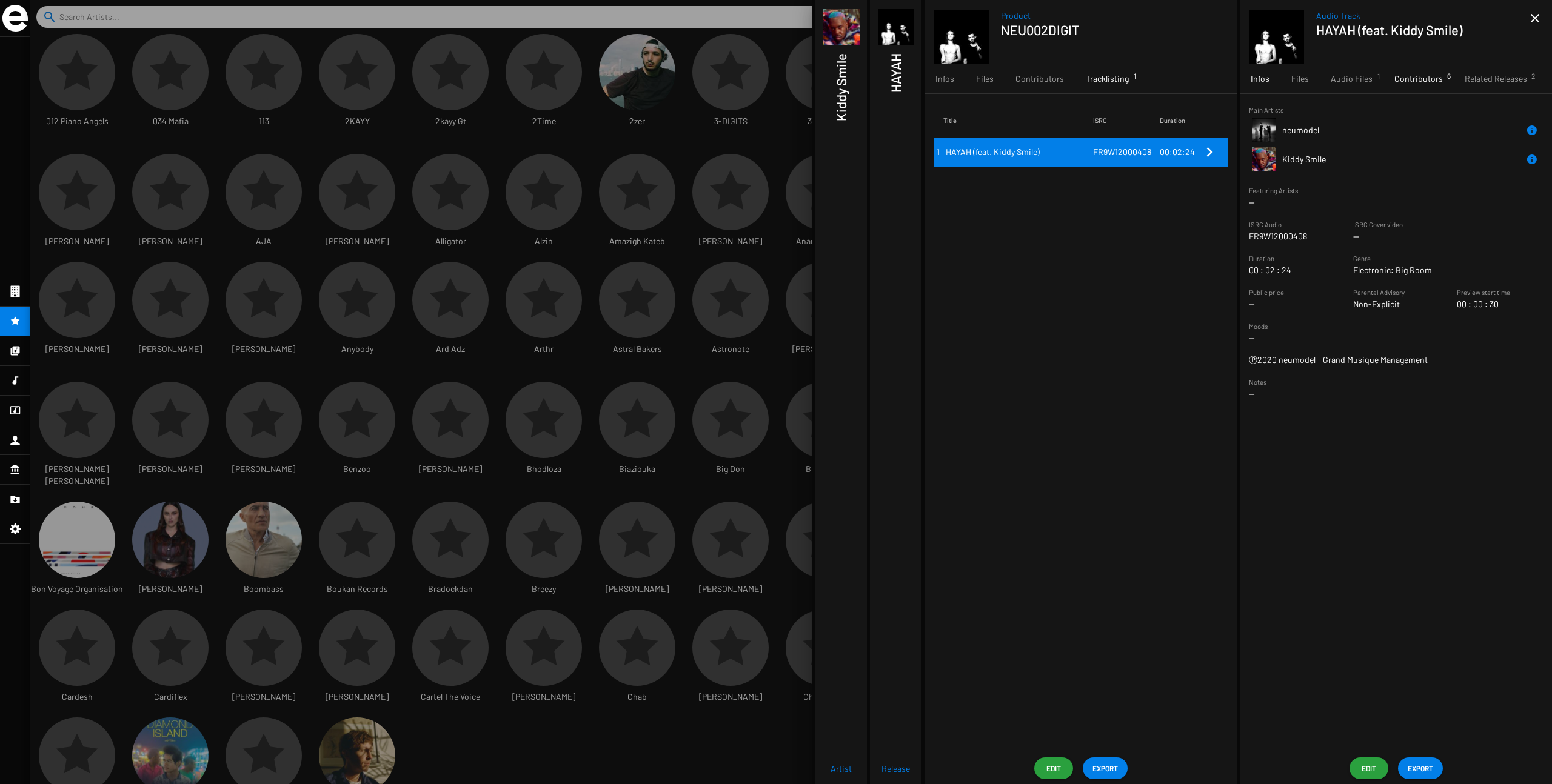
click at [939, 82] on span "Contributors 6" at bounding box center [1419, 79] width 49 height 12
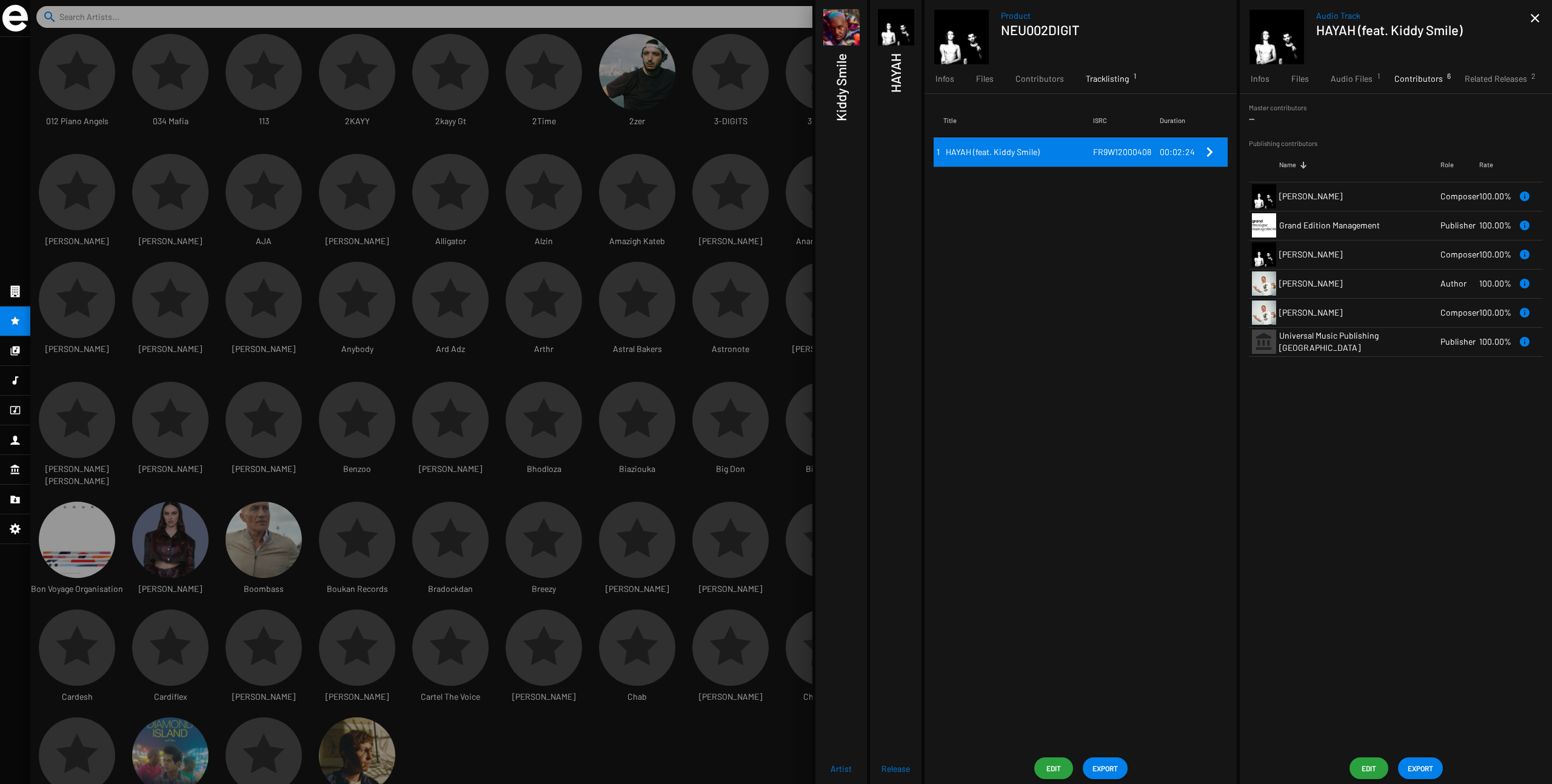
click at [20, 22] on img at bounding box center [15, 18] width 26 height 27
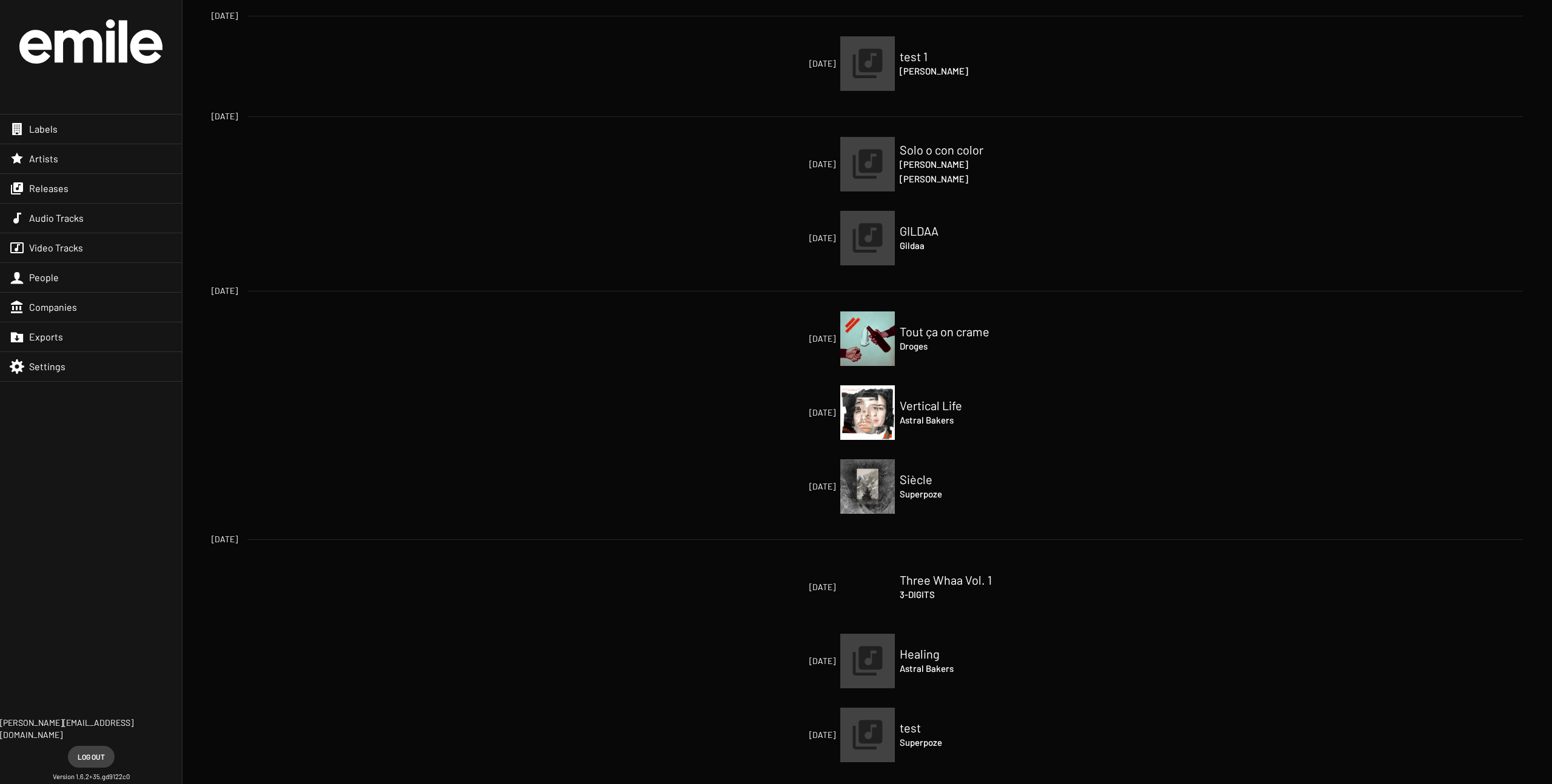
click at [72, 156] on div "Artists" at bounding box center [91, 158] width 182 height 29
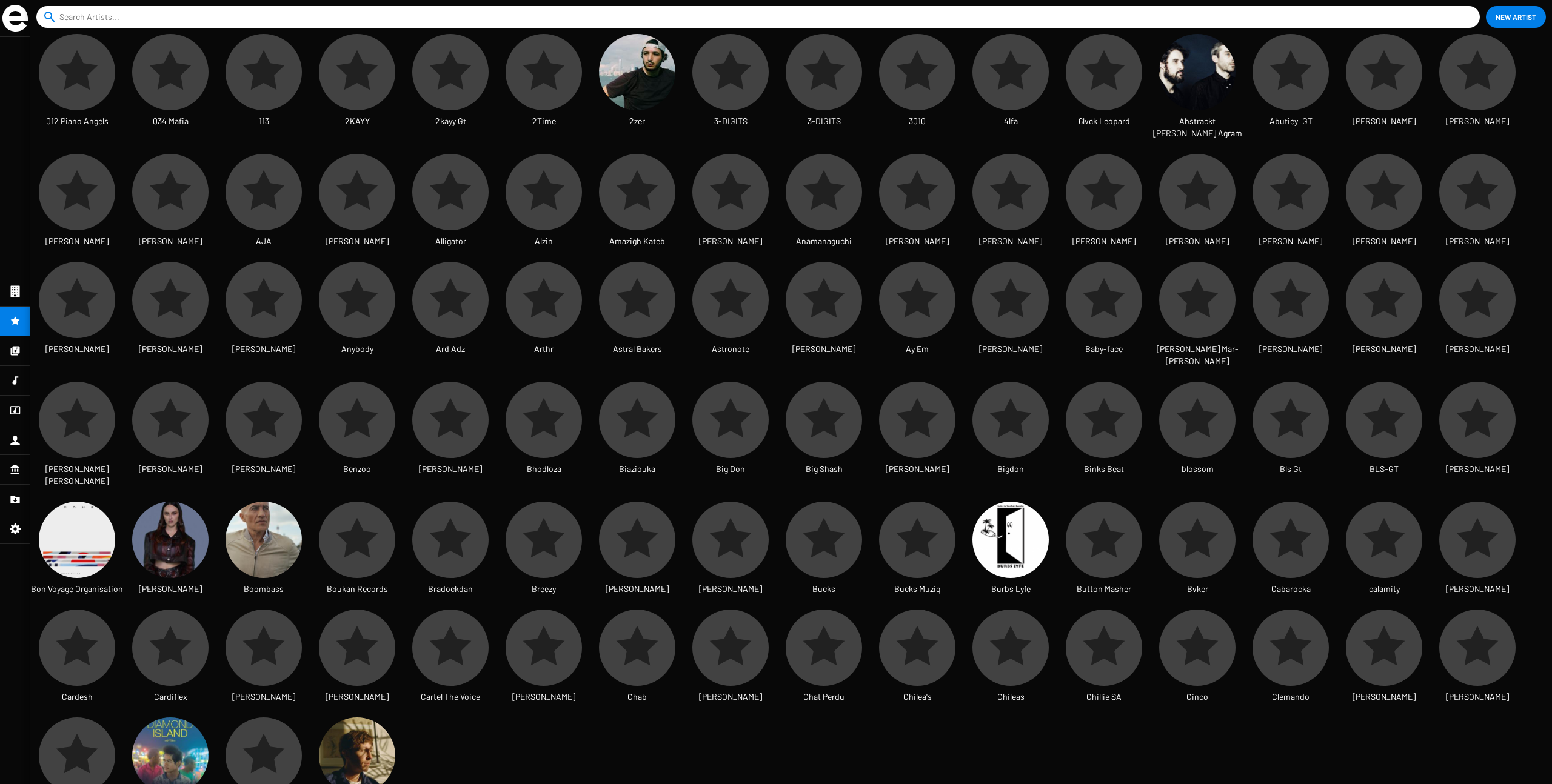
click at [16, 18] on img at bounding box center [15, 18] width 26 height 27
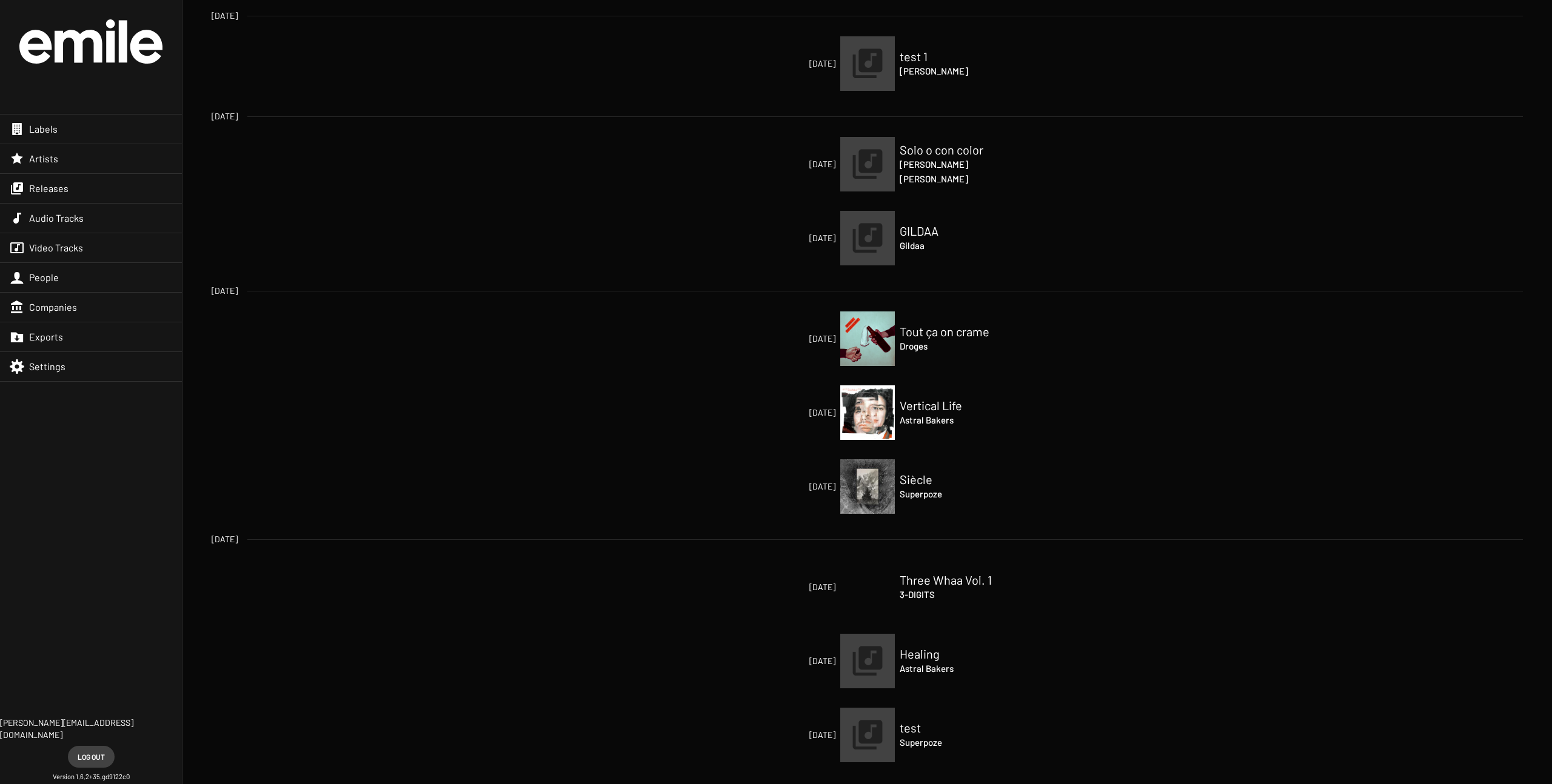
click at [82, 281] on div "People" at bounding box center [91, 277] width 182 height 29
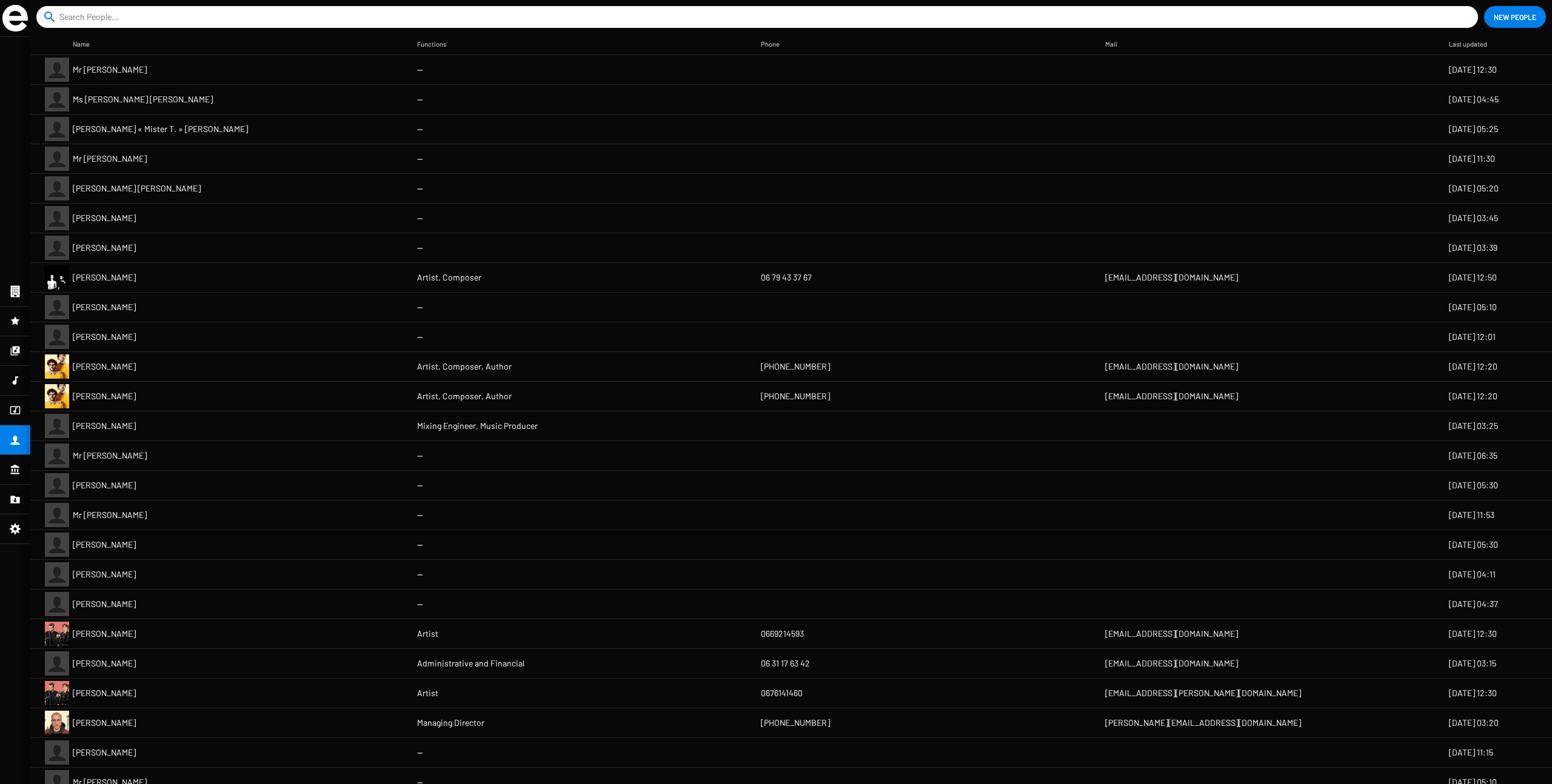
click at [148, 195] on mat-cell "[PERSON_NAME] [PERSON_NAME]" at bounding box center [245, 188] width 344 height 29
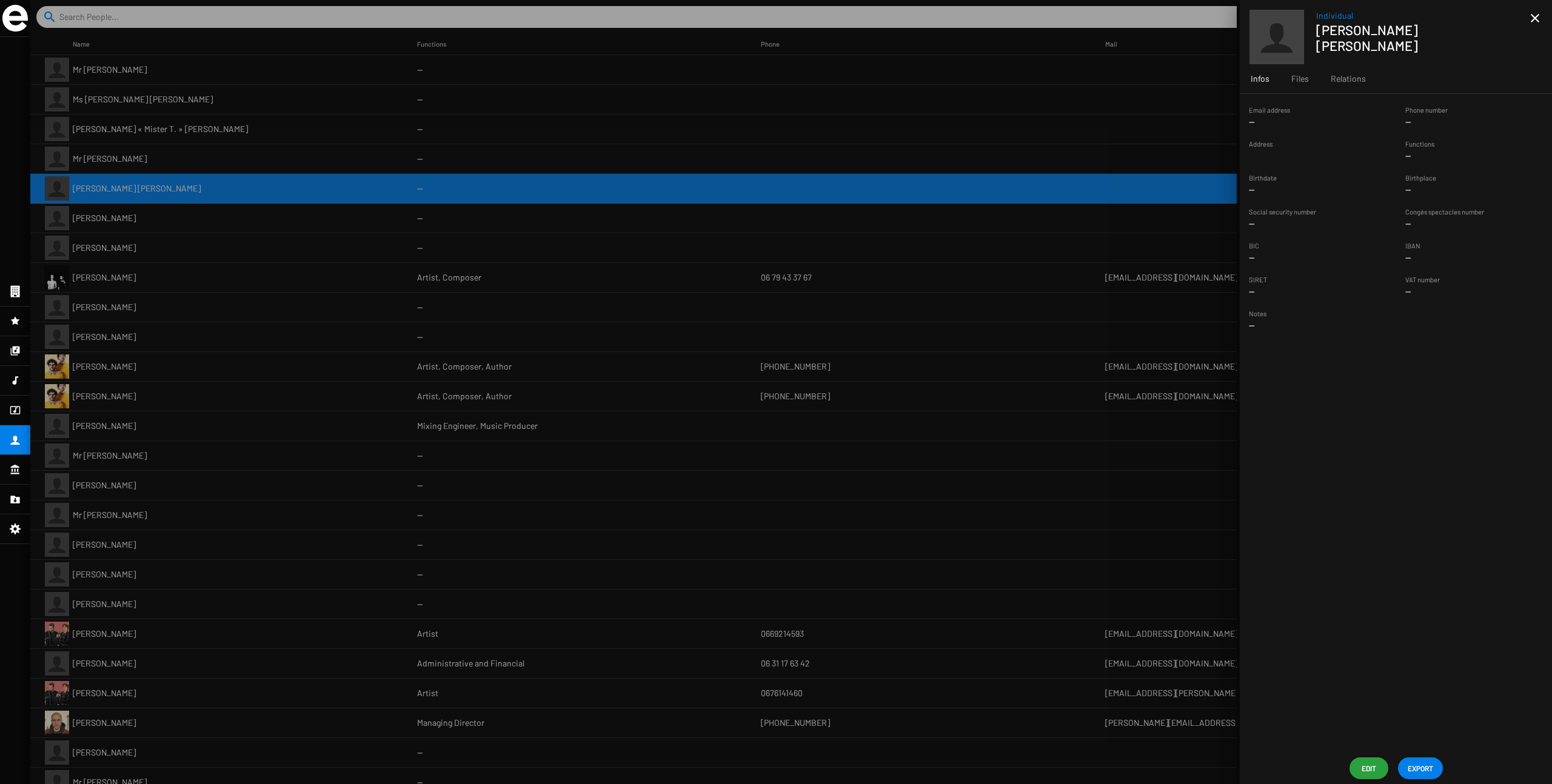
click at [378, 131] on div at bounding box center [791, 392] width 1522 height 784
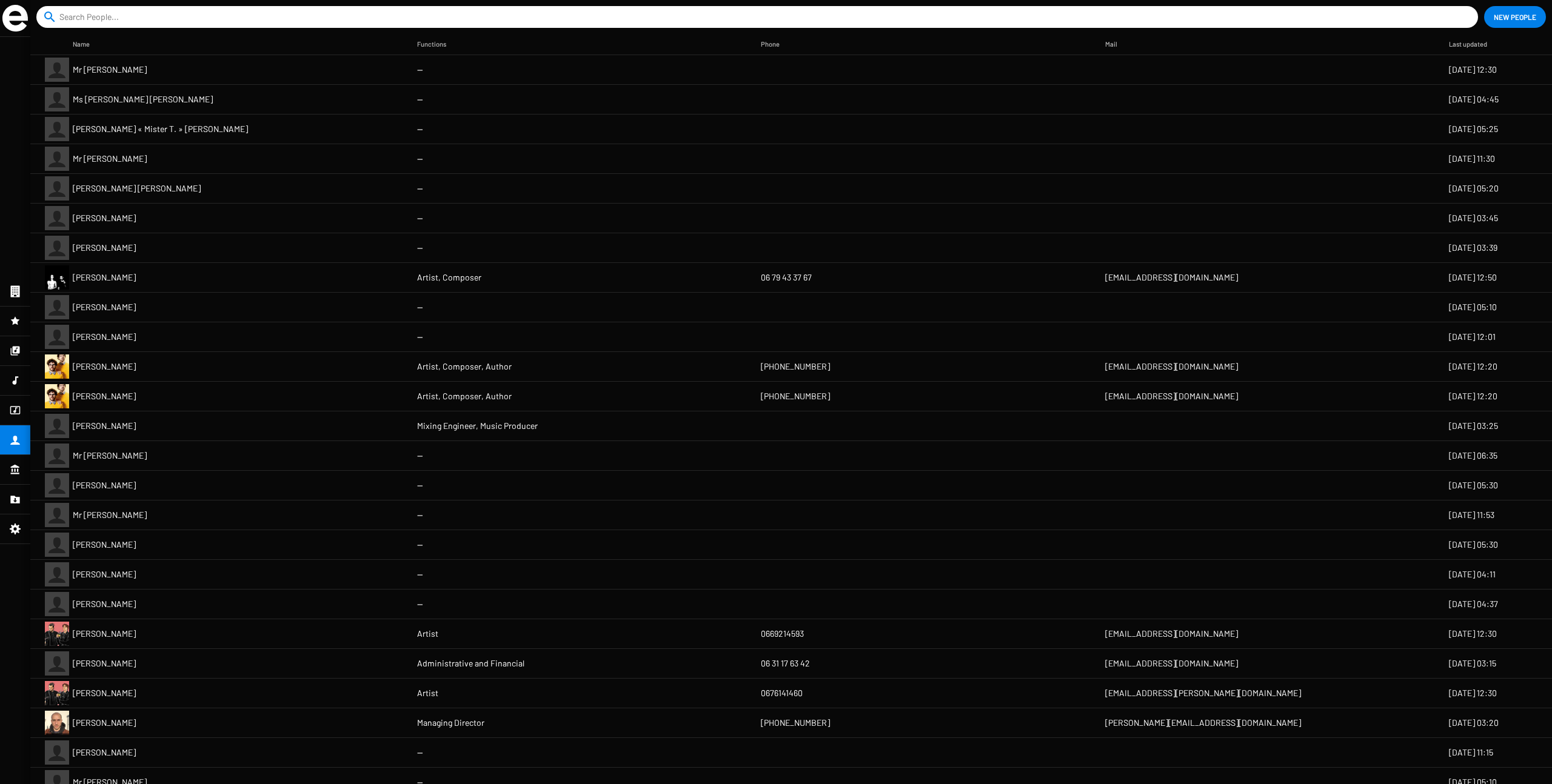
click at [18, 469] on icon at bounding box center [15, 469] width 9 height 9
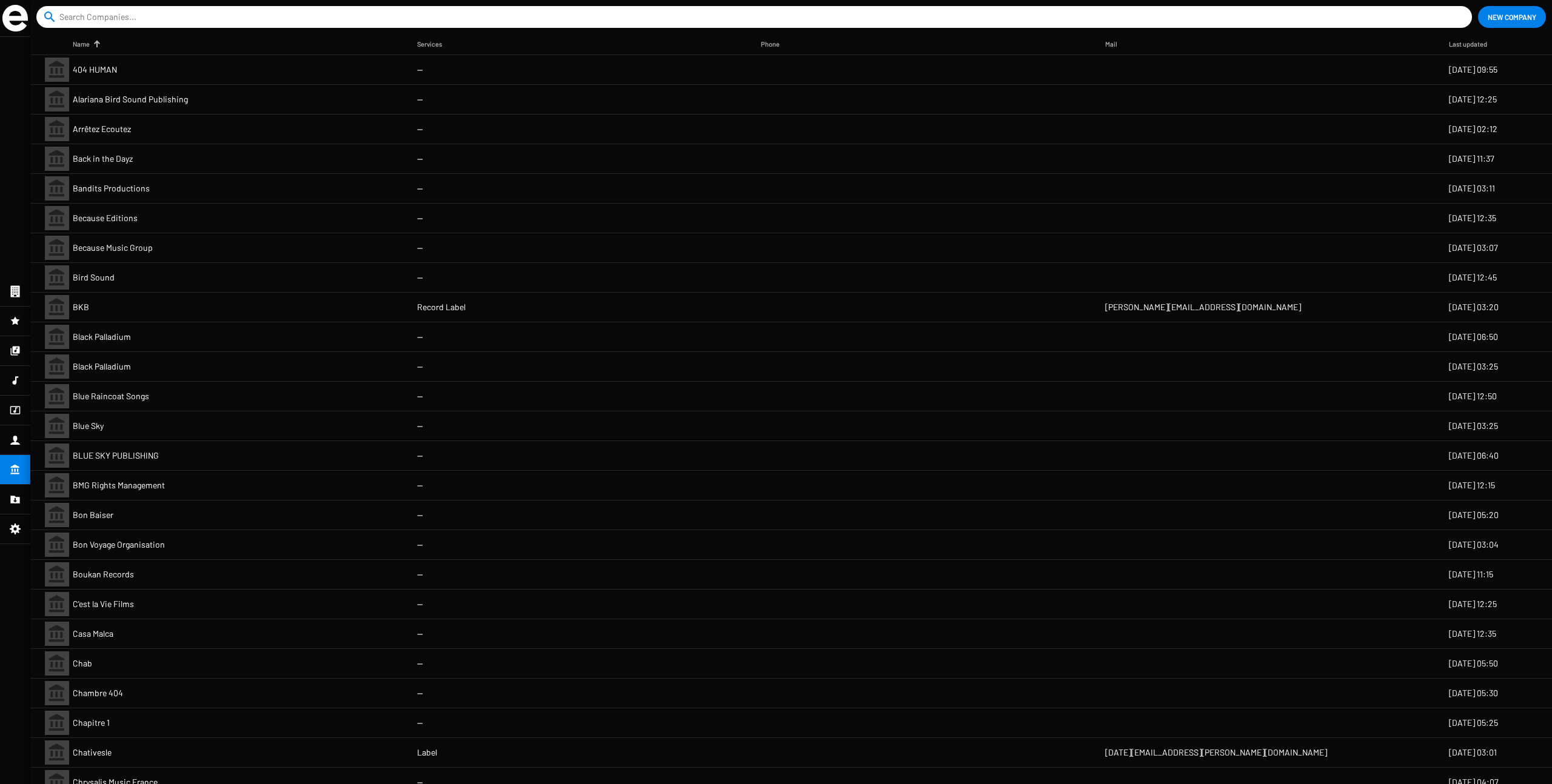
click at [17, 493] on icon at bounding box center [15, 500] width 11 height 15
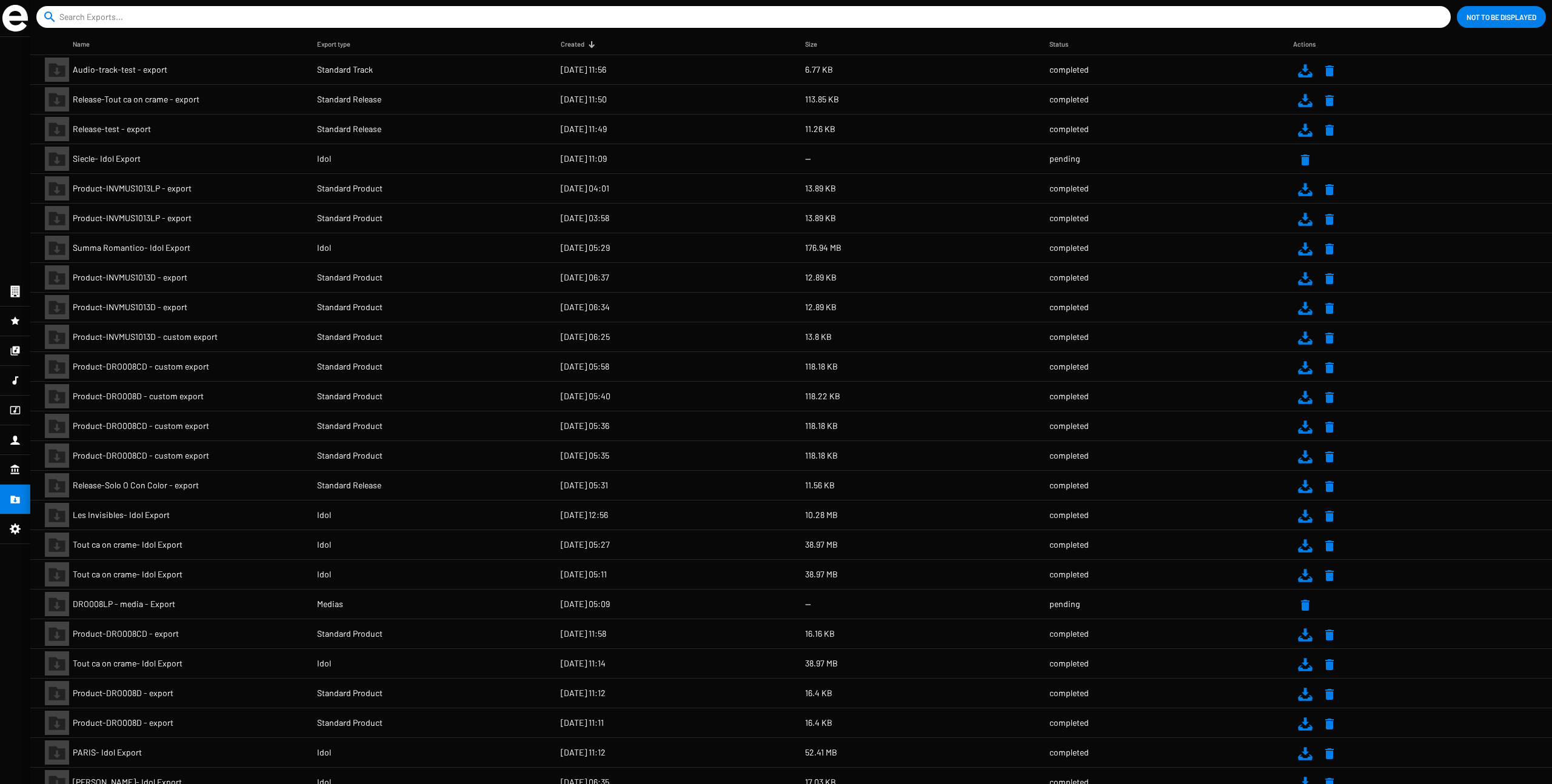
click at [15, 529] on icon at bounding box center [15, 529] width 11 height 15
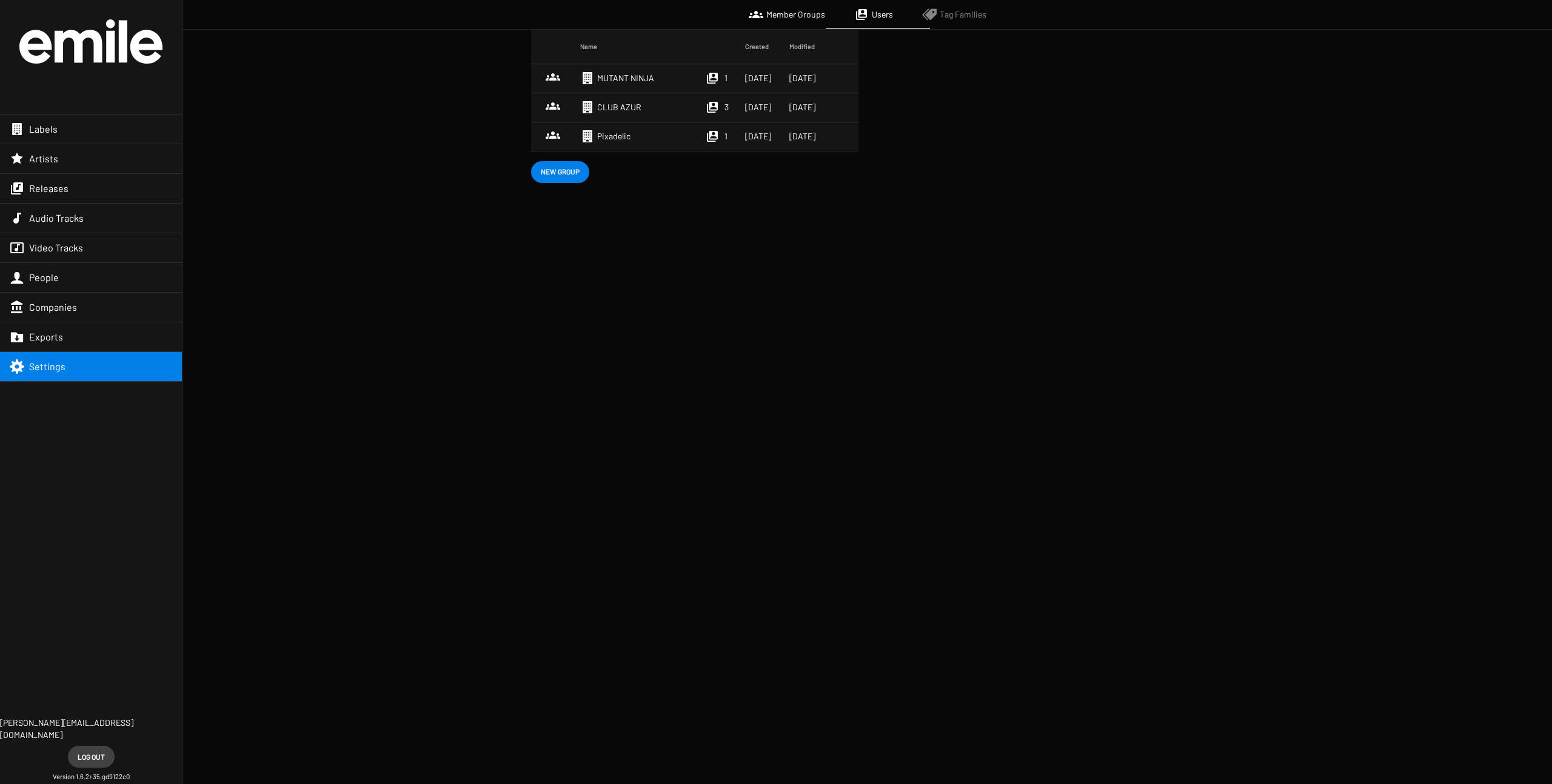
click at [798, 13] on span "Member Groups" at bounding box center [795, 15] width 59 height 12
drag, startPoint x: 889, startPoint y: 12, endPoint x: 916, endPoint y: 11, distance: 27.0
click at [889, 12] on span "Users" at bounding box center [882, 15] width 21 height 12
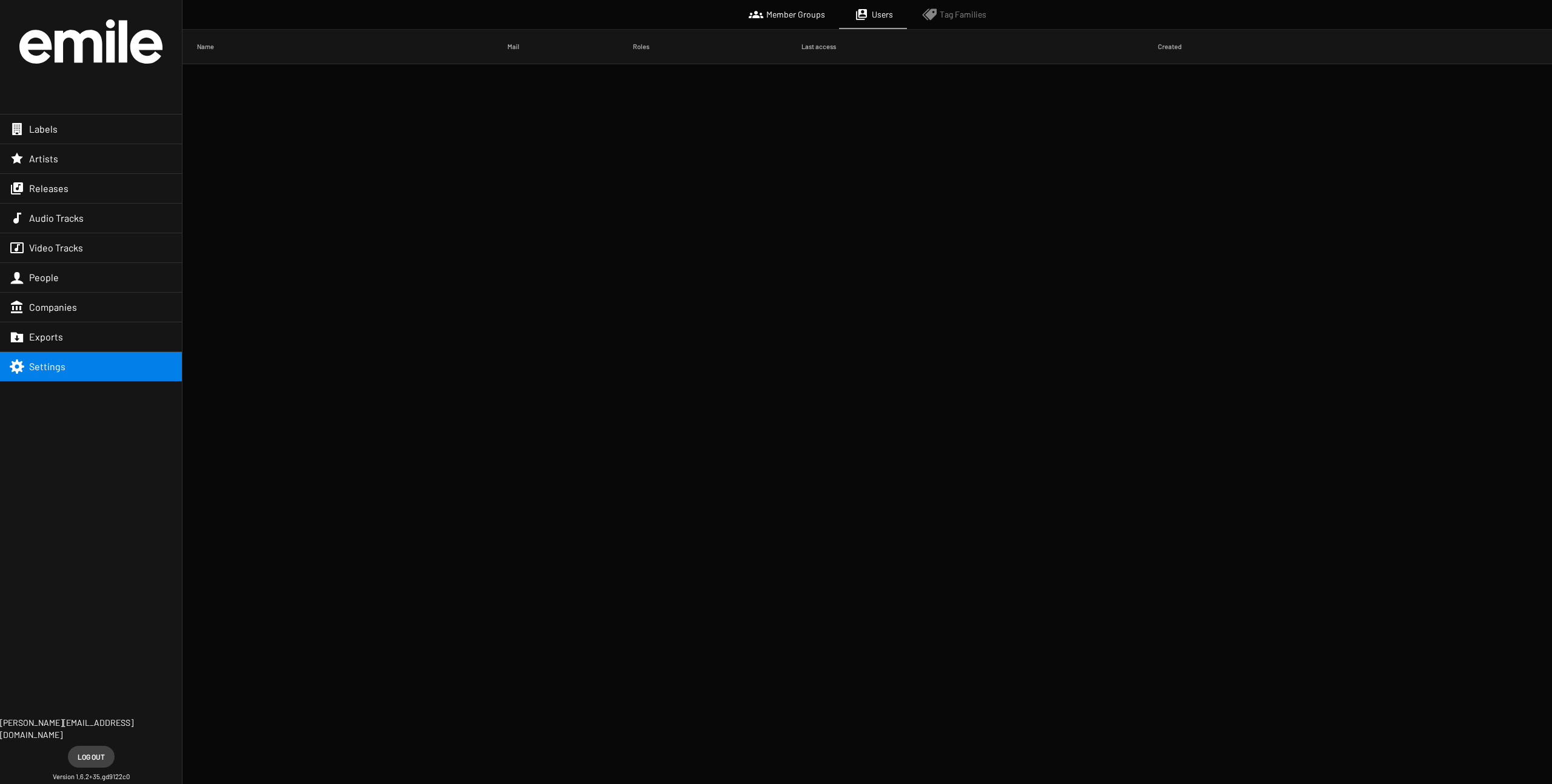
click at [939, 12] on span "Tag Families" at bounding box center [963, 15] width 46 height 12
click at [808, 12] on span "Member Groups" at bounding box center [795, 15] width 59 height 12
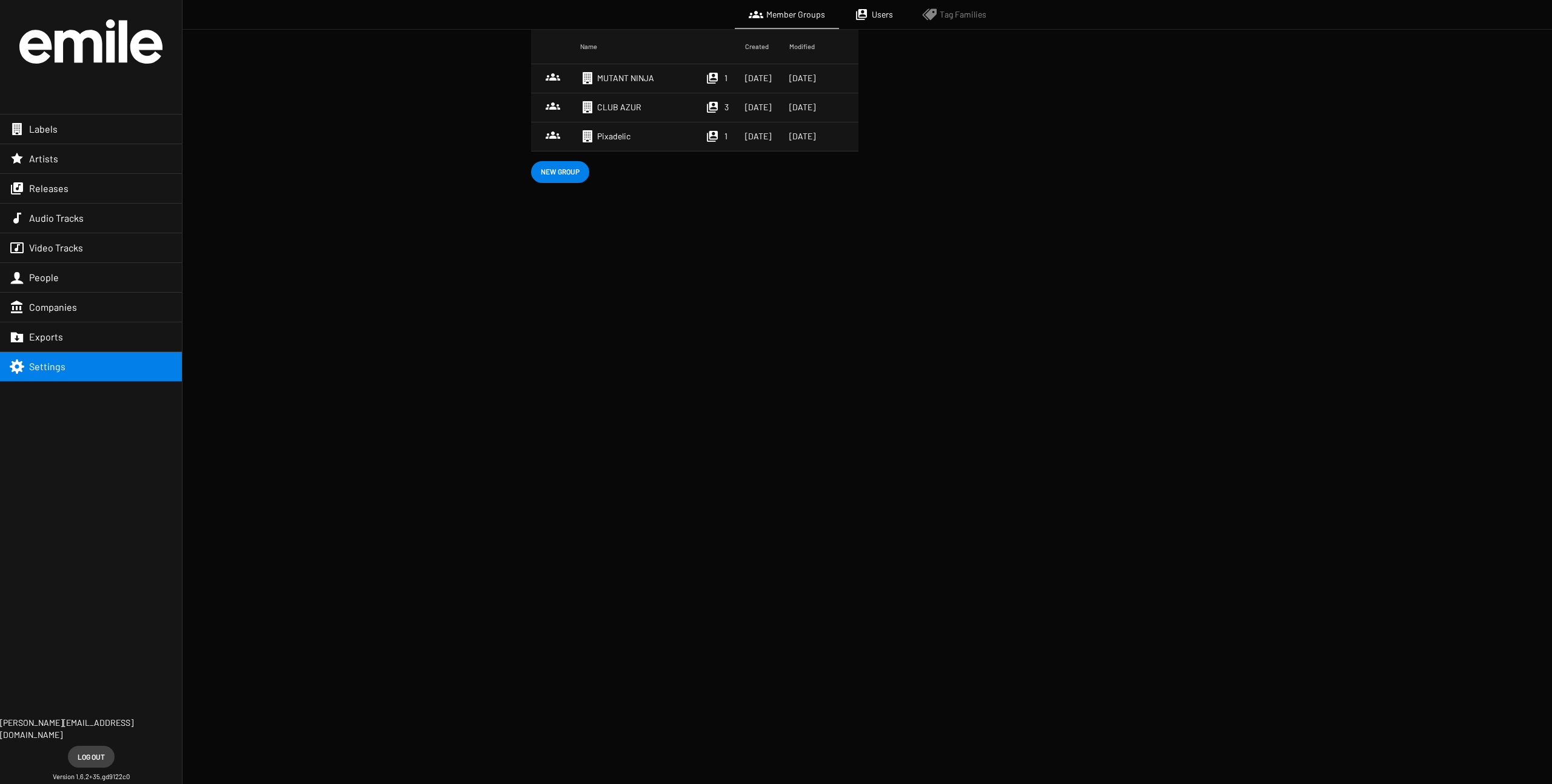
click at [623, 78] on span "MUTANT NINJA" at bounding box center [625, 78] width 57 height 12
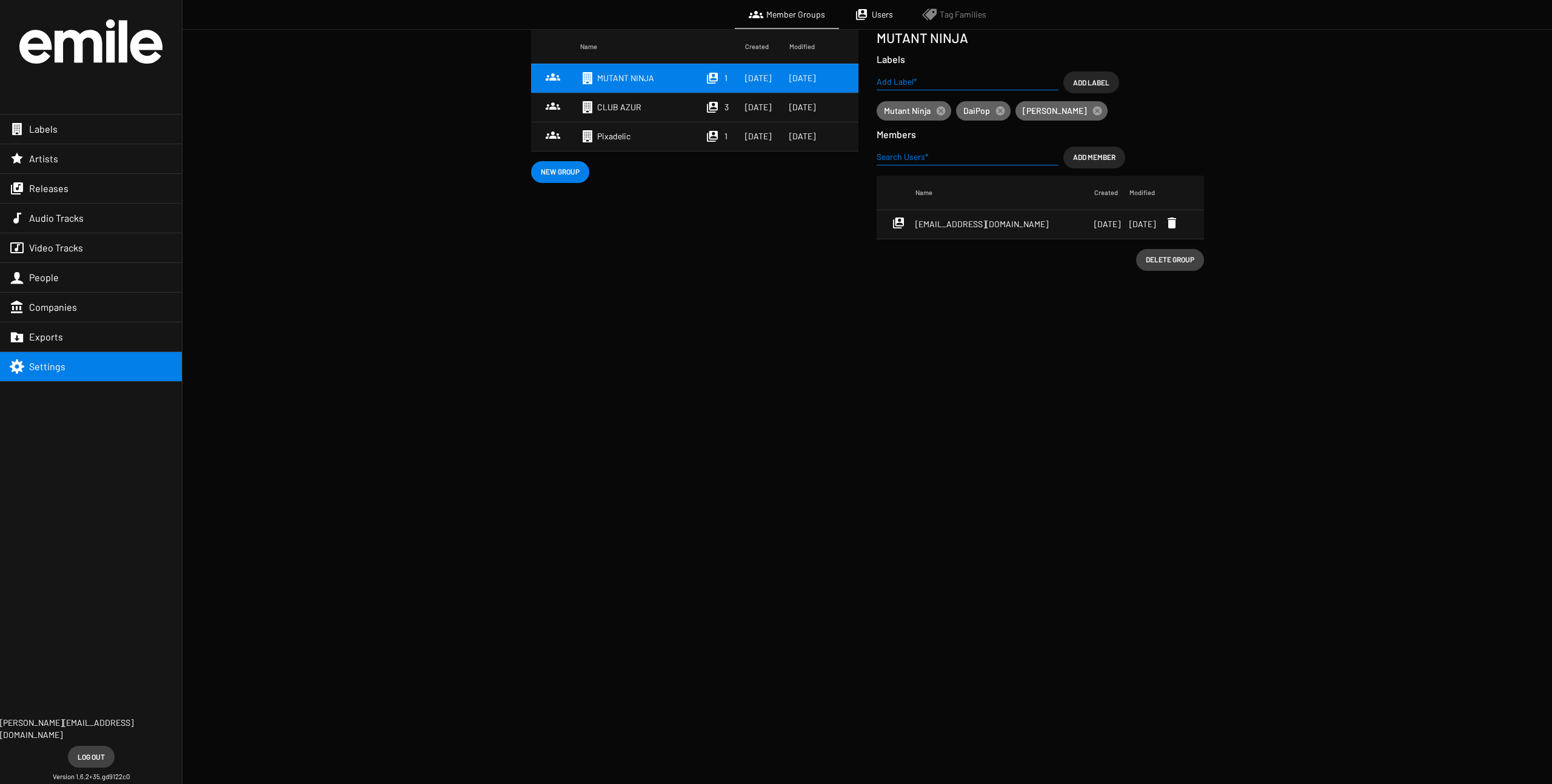
click at [759, 234] on div "Name Created Modified MUTANT NINJA [DATE] 6, [DATE], 2022 CLUB AZUR [DATE] 1, […" at bounding box center [695, 150] width 346 height 241
click at [65, 55] on img at bounding box center [91, 42] width 143 height 44
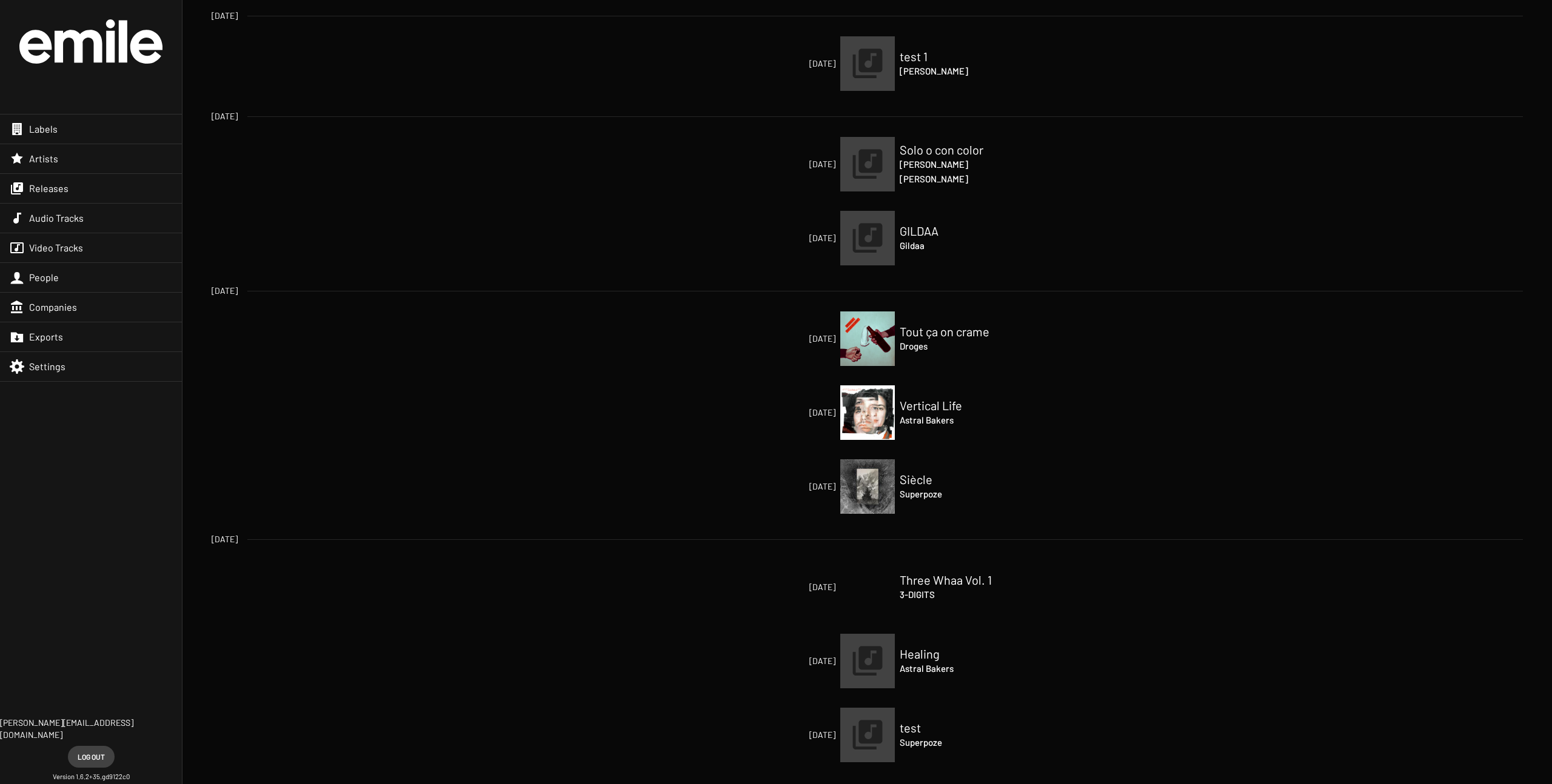
click at [875, 234] on img at bounding box center [867, 238] width 55 height 55
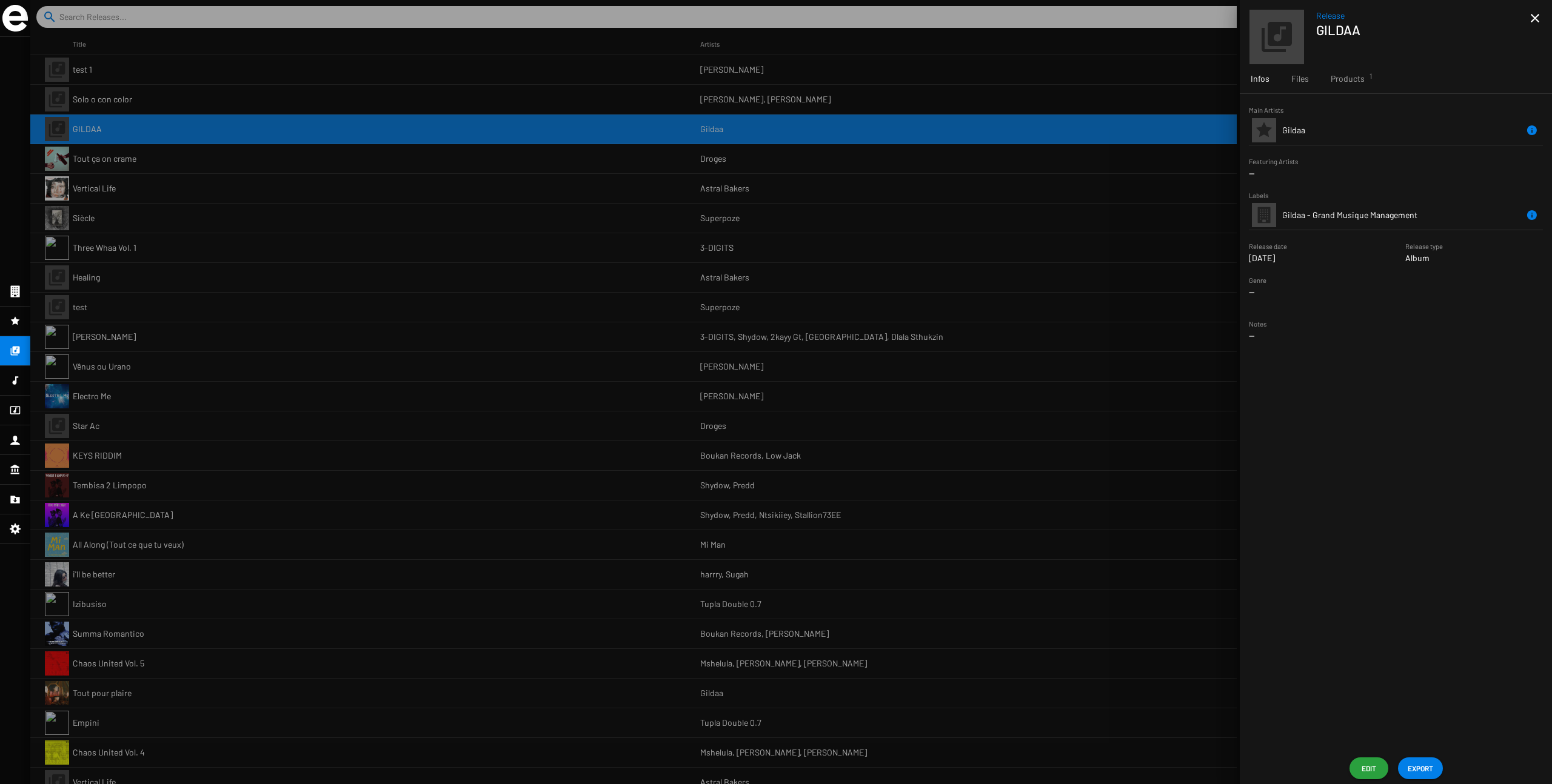
click at [317, 63] on div at bounding box center [791, 392] width 1522 height 784
